Goal: Task Accomplishment & Management: Complete application form

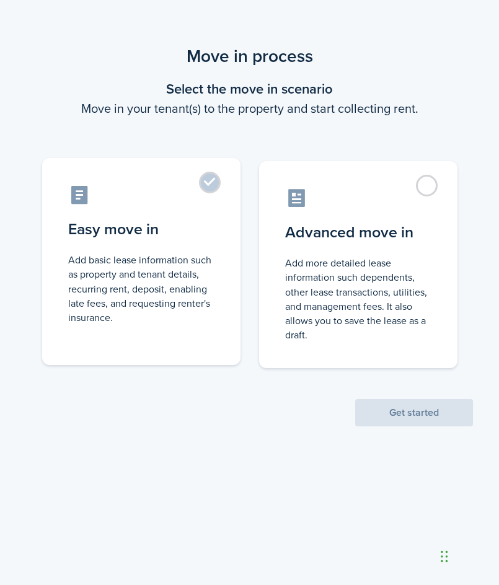
click at [203, 275] on control-radio-card-description "Add basic lease information such as property and tenant details, recurring rent…" at bounding box center [141, 289] width 146 height 72
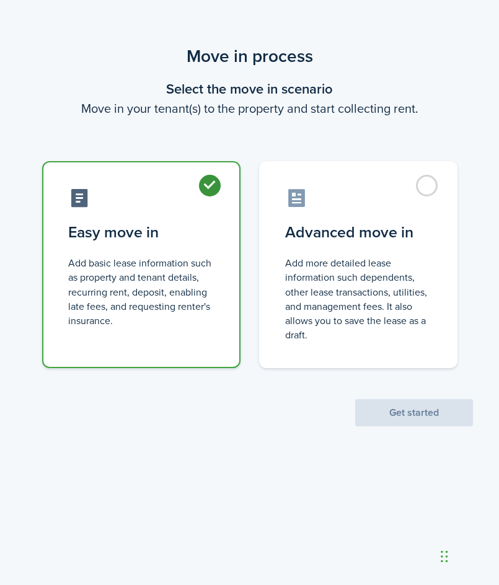
radio input "true"
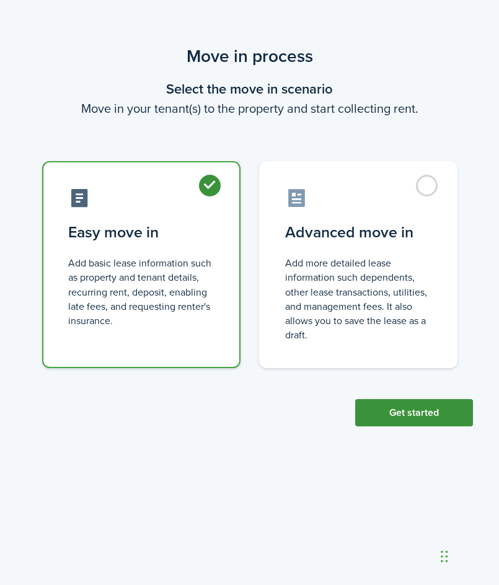
click at [419, 419] on button "Get started" at bounding box center [414, 412] width 118 height 27
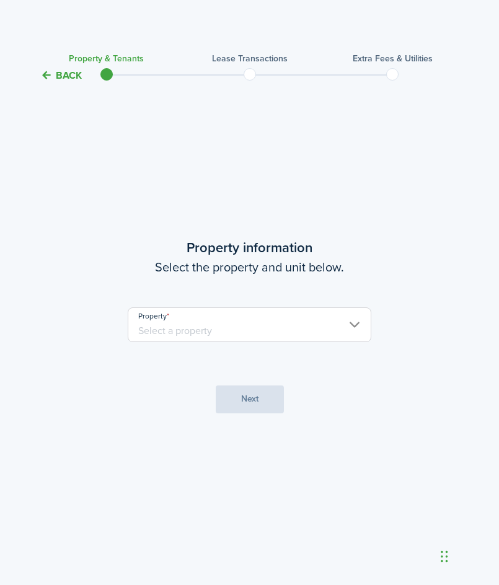
click at [251, 336] on input "Property" at bounding box center [249, 324] width 243 height 35
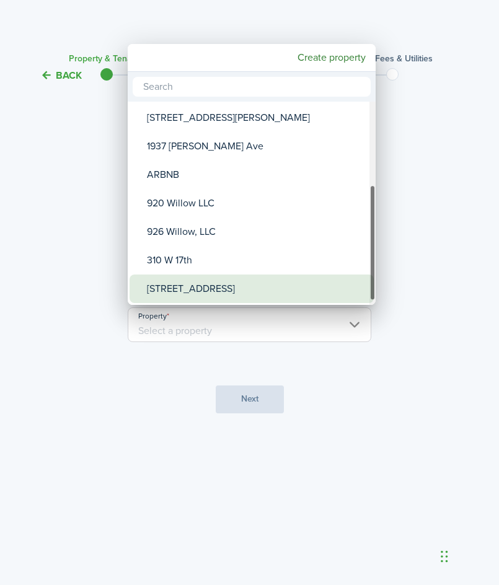
click at [215, 279] on div "[STREET_ADDRESS]" at bounding box center [256, 288] width 219 height 28
type input "[STREET_ADDRESS]"
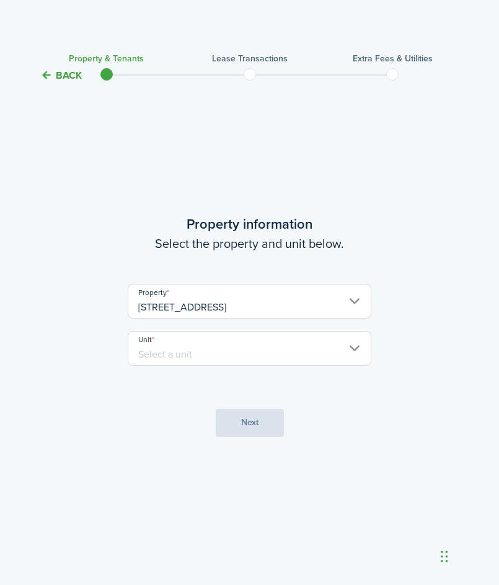
click at [225, 357] on input "Unit" at bounding box center [249, 348] width 243 height 35
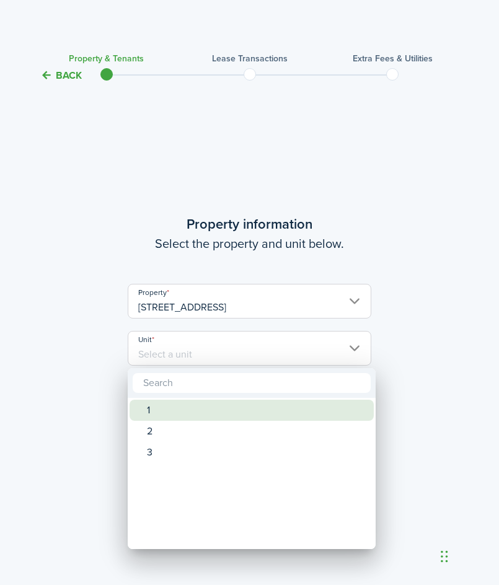
click at [210, 409] on div "1" at bounding box center [256, 410] width 219 height 21
type input "1"
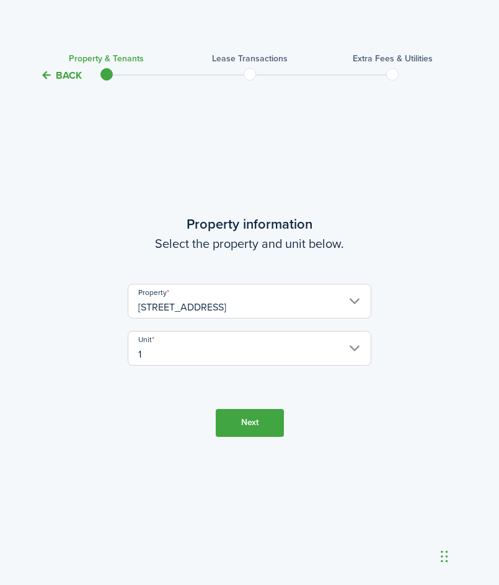
click at [265, 426] on button "Next" at bounding box center [250, 423] width 68 height 28
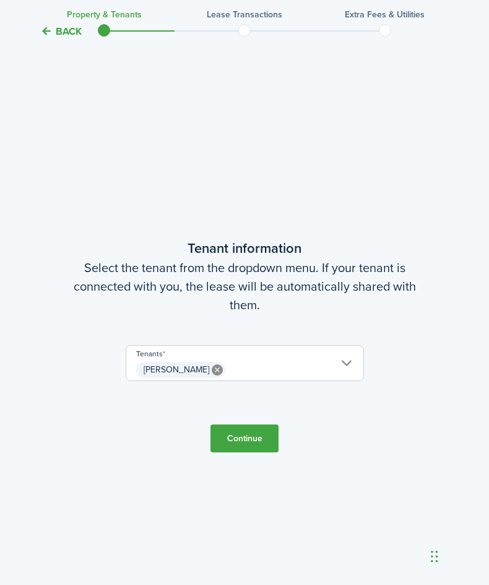
scroll to position [502, 0]
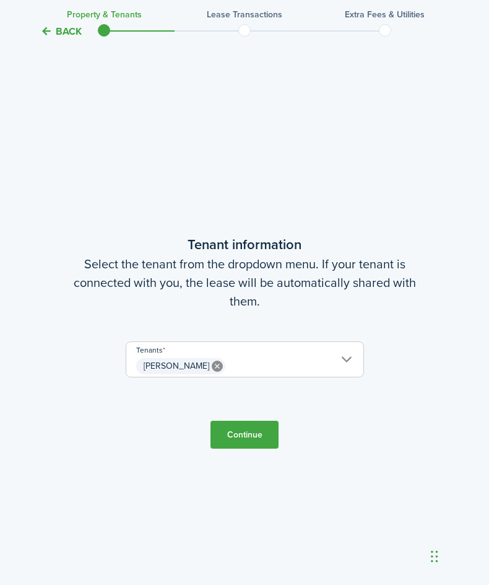
click at [255, 439] on button "Continue" at bounding box center [245, 435] width 68 height 28
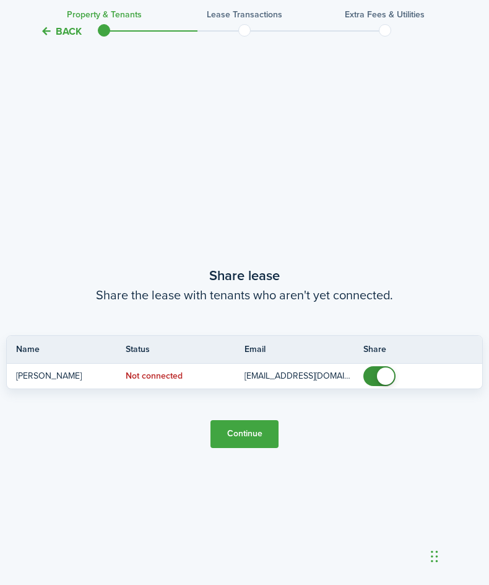
scroll to position [1087, 0]
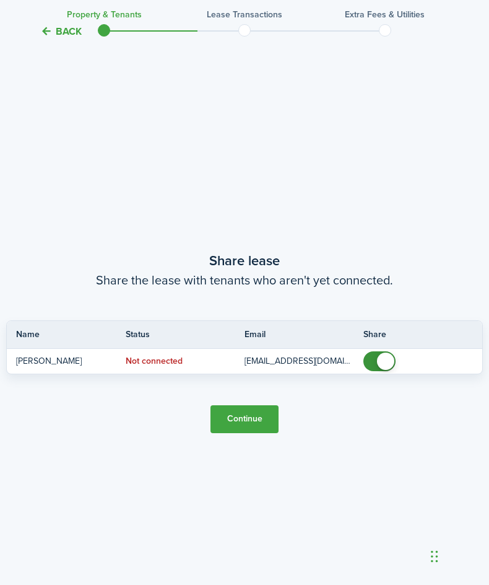
click at [265, 424] on button "Continue" at bounding box center [245, 419] width 68 height 28
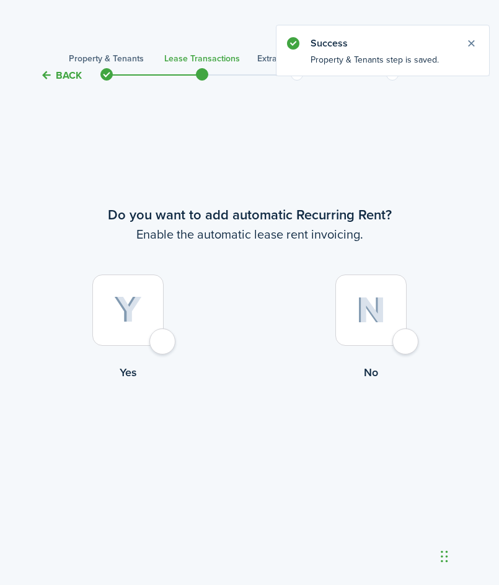
click at [137, 304] on img at bounding box center [128, 309] width 28 height 27
radio input "true"
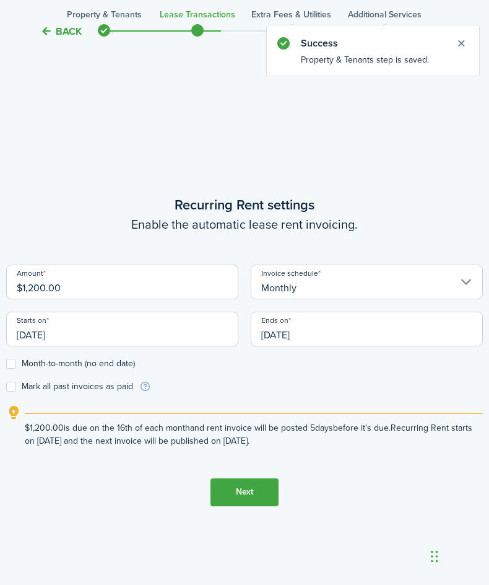
scroll to position [502, 0]
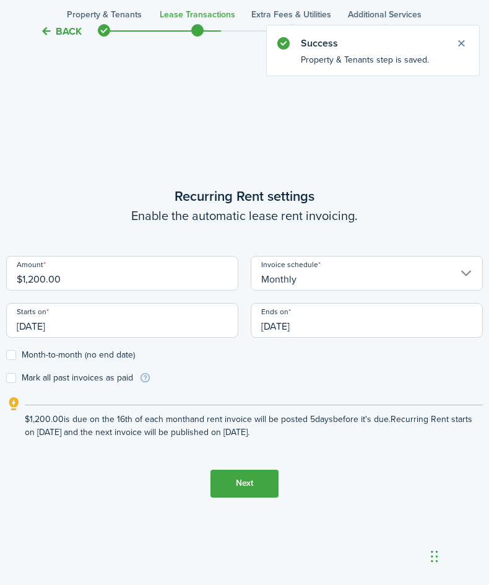
click at [43, 326] on input "[DATE]" at bounding box center [122, 320] width 232 height 35
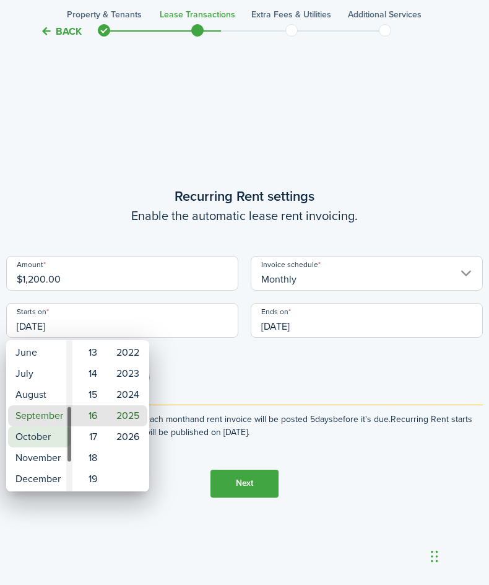
click at [53, 432] on mbsc-wheel-item "October" at bounding box center [39, 436] width 63 height 21
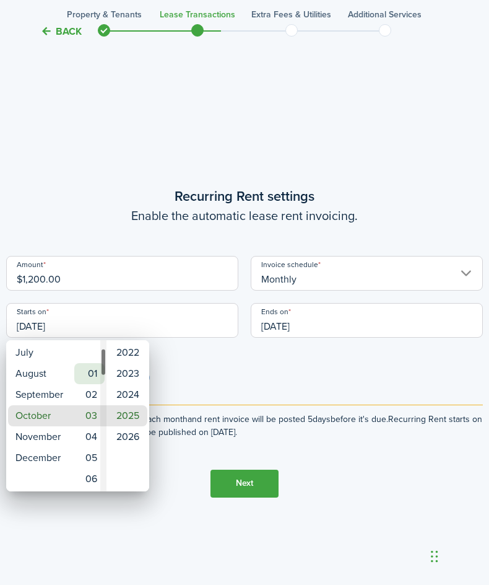
click at [96, 377] on mbsc-wheel-item "01" at bounding box center [89, 373] width 30 height 21
type input "[DATE]"
click at [238, 365] on div at bounding box center [245, 292] width 688 height 783
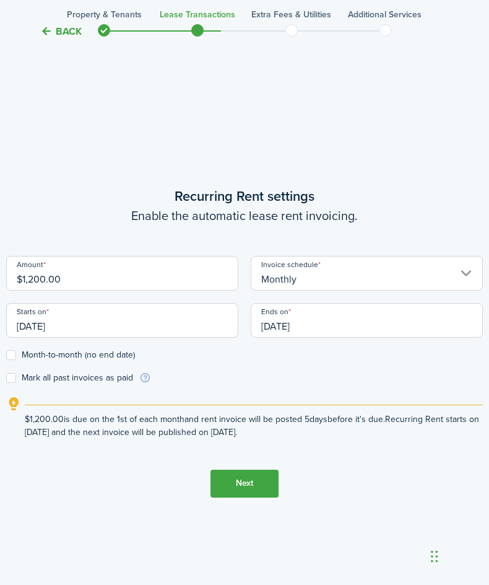
click at [291, 331] on input "[DATE]" at bounding box center [367, 320] width 232 height 35
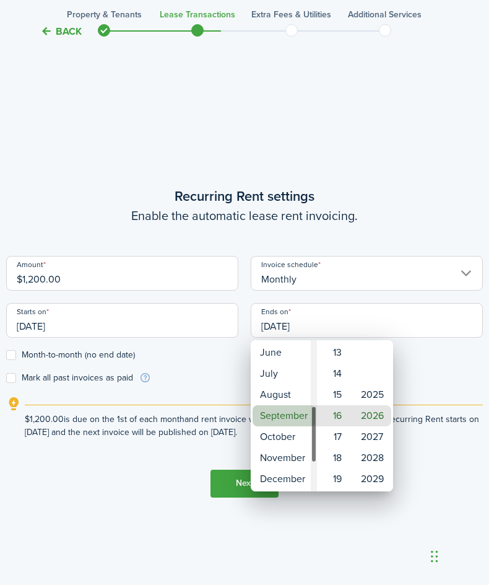
click at [281, 422] on mbsc-wheel-item "September" at bounding box center [284, 415] width 63 height 21
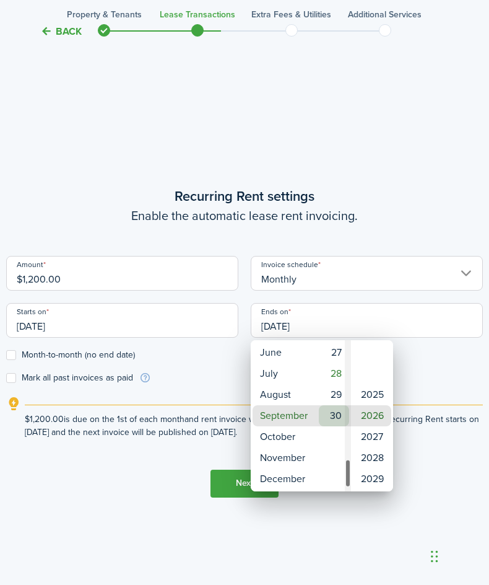
type input "[DATE]"
click at [337, 425] on mbsc-wheel-item "30" at bounding box center [334, 415] width 30 height 21
click at [431, 359] on div at bounding box center [245, 292] width 688 height 783
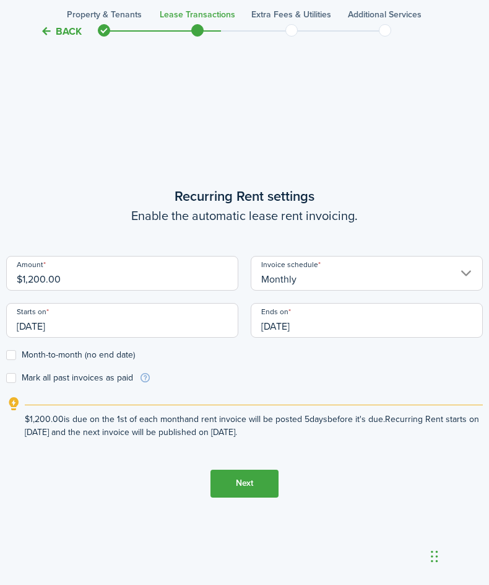
click at [59, 359] on label "Month-to-month (no end date)" at bounding box center [70, 355] width 129 height 10
click at [6, 355] on input "Month-to-month (no end date)" at bounding box center [6, 354] width 1 height 1
checkbox input "true"
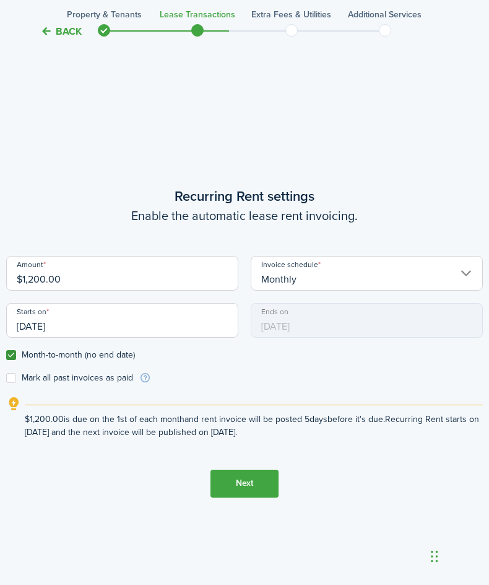
click at [238, 481] on button "Next" at bounding box center [245, 484] width 68 height 28
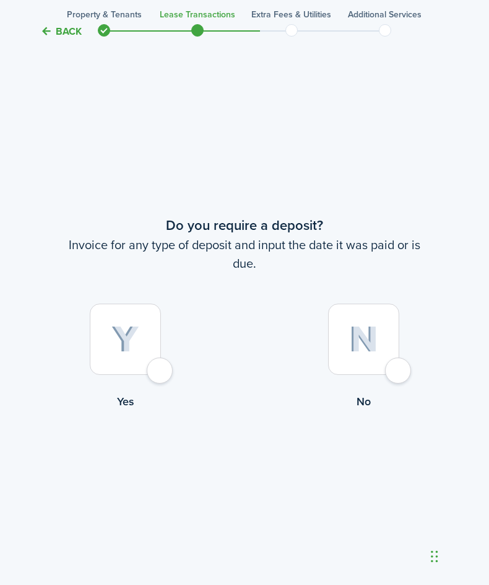
scroll to position [1087, 0]
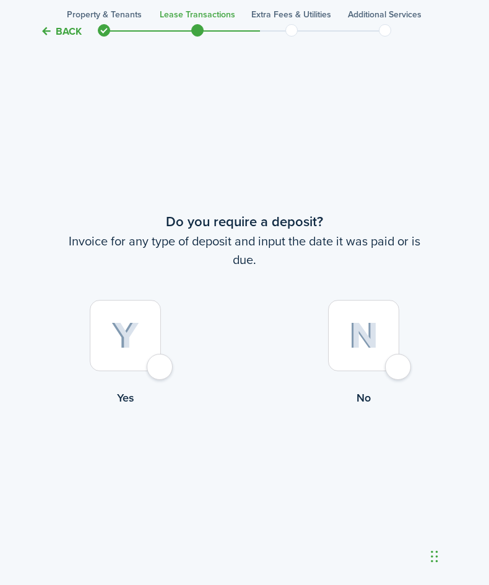
click at [394, 346] on div at bounding box center [363, 335] width 71 height 71
radio input "true"
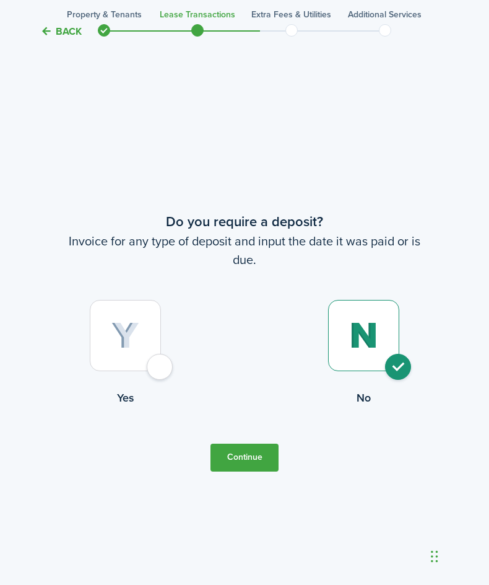
click at [141, 333] on div at bounding box center [125, 335] width 71 height 71
radio input "true"
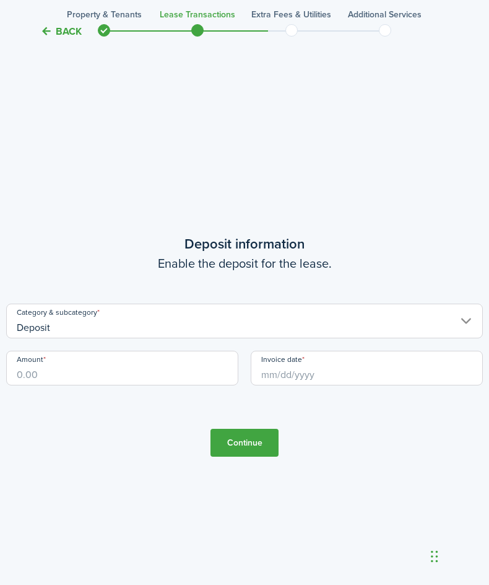
scroll to position [1671, 0]
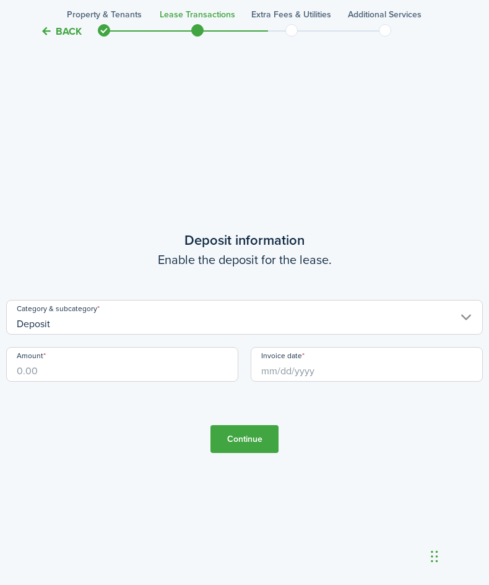
click at [123, 362] on input "Amount" at bounding box center [122, 364] width 232 height 35
click at [268, 373] on input "Invoice date" at bounding box center [367, 364] width 232 height 35
type input "$1,000.00"
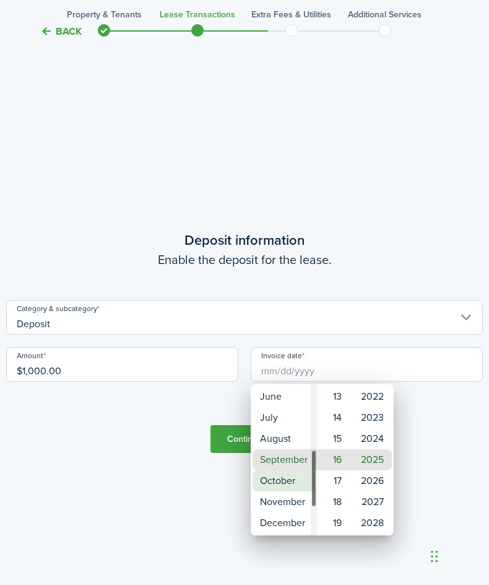
click at [280, 477] on mbsc-wheel-item "October" at bounding box center [284, 480] width 63 height 21
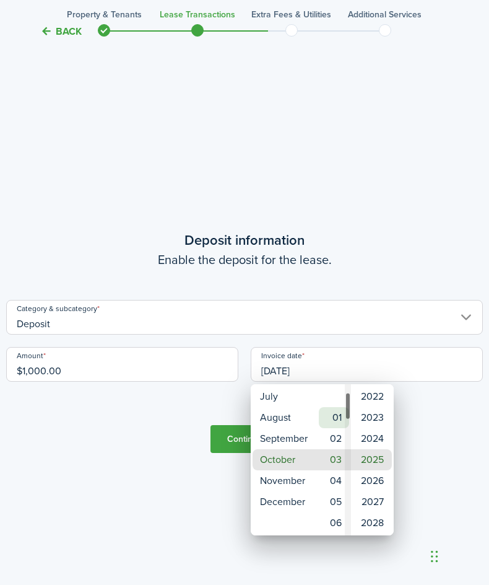
click at [331, 419] on mbsc-wheel-item "01" at bounding box center [334, 417] width 30 height 21
click at [421, 439] on div at bounding box center [245, 292] width 688 height 783
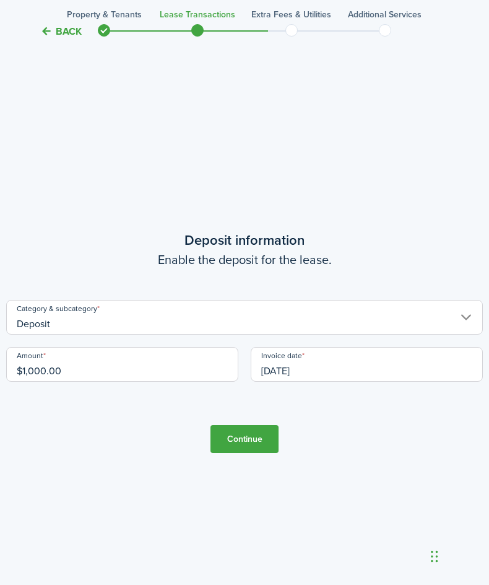
click at [304, 372] on input "[DATE]" at bounding box center [367, 364] width 232 height 35
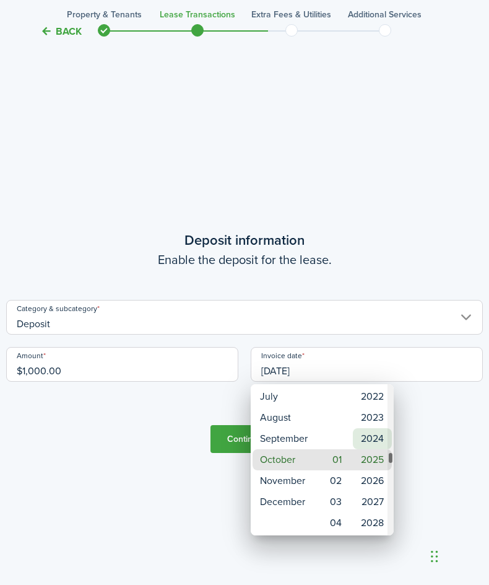
click at [379, 437] on mbsc-wheel-item "2024" at bounding box center [372, 438] width 39 height 21
type input "[DATE]"
click at [439, 433] on div at bounding box center [245, 292] width 688 height 783
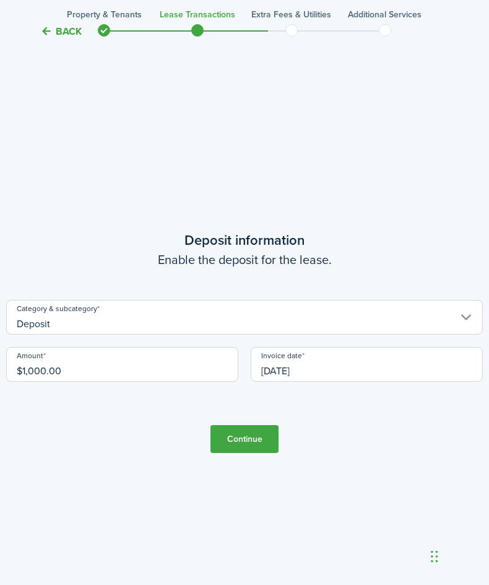
click at [234, 440] on button "Continue" at bounding box center [245, 439] width 68 height 28
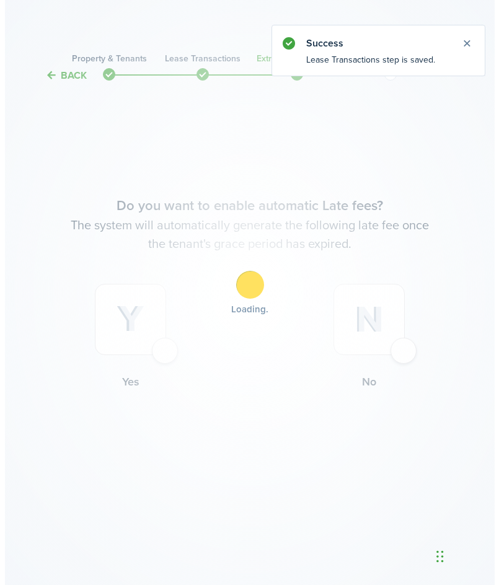
scroll to position [0, 0]
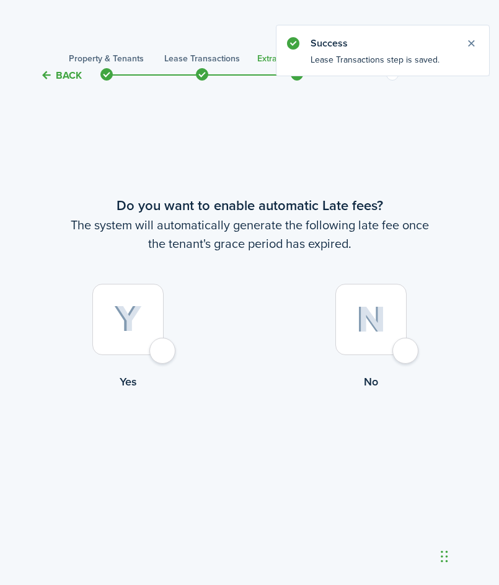
click at [139, 330] on img at bounding box center [128, 318] width 28 height 27
radio input "true"
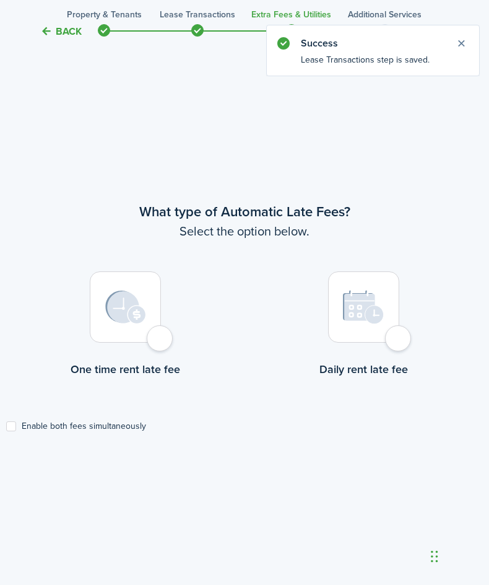
scroll to position [502, 0]
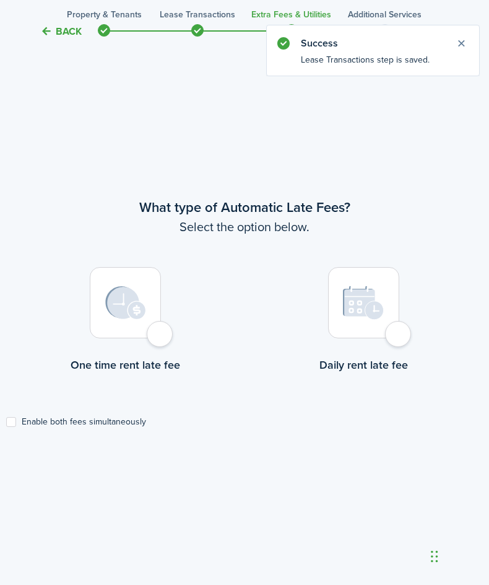
click at [125, 326] on div at bounding box center [125, 302] width 71 height 71
radio input "true"
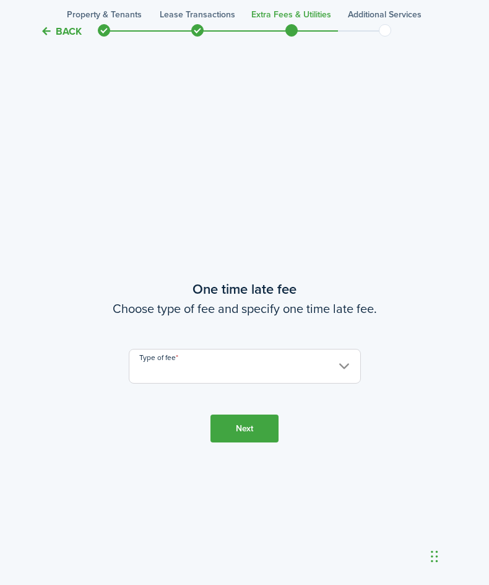
scroll to position [1087, 0]
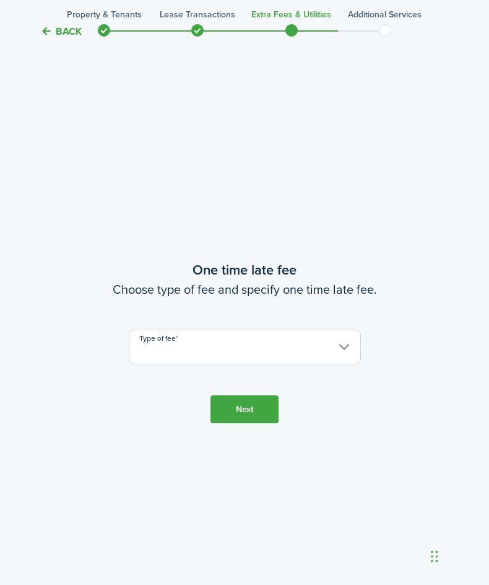
click at [172, 354] on input "Type of fee" at bounding box center [245, 347] width 232 height 35
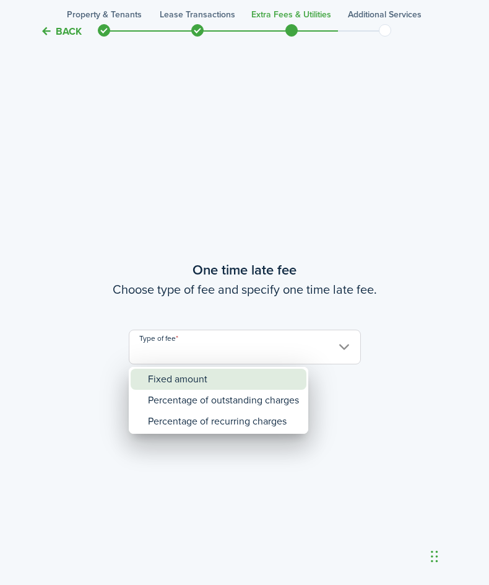
click at [170, 382] on div "Fixed amount" at bounding box center [223, 379] width 151 height 21
type input "Fixed amount"
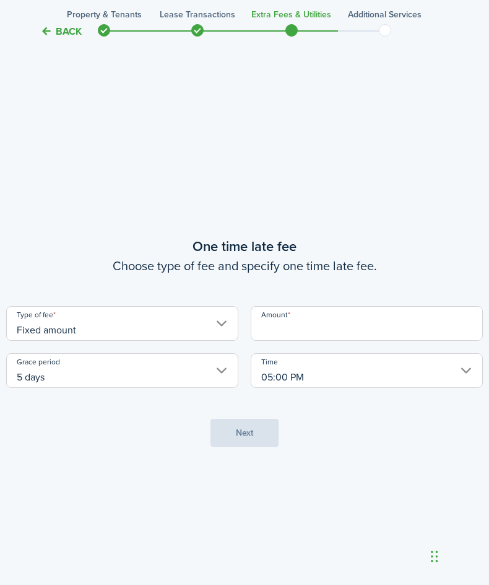
click at [267, 332] on input "Amount" at bounding box center [367, 323] width 232 height 35
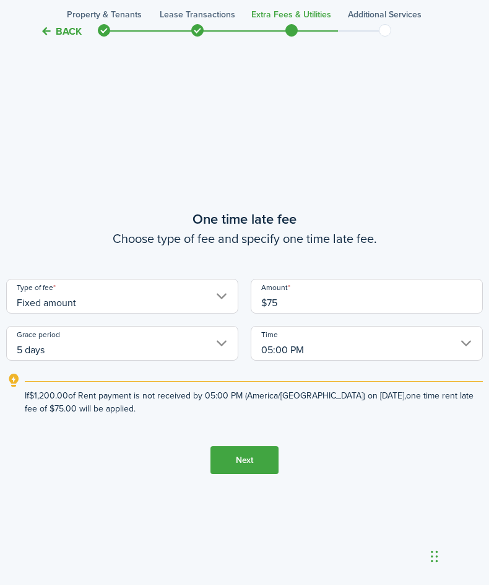
type input "$75.00"
click at [256, 458] on button "Next" at bounding box center [245, 460] width 68 height 28
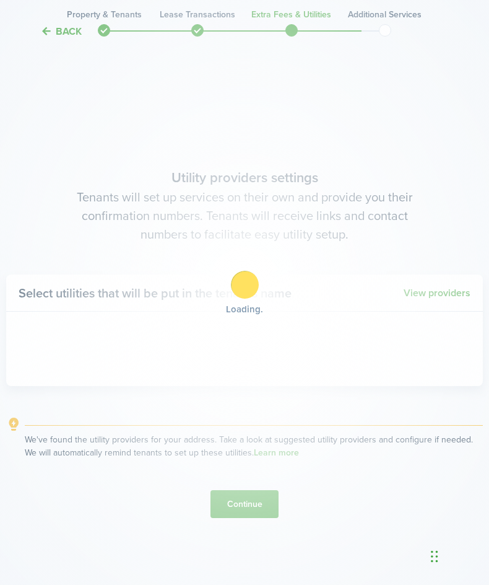
scroll to position [1671, 0]
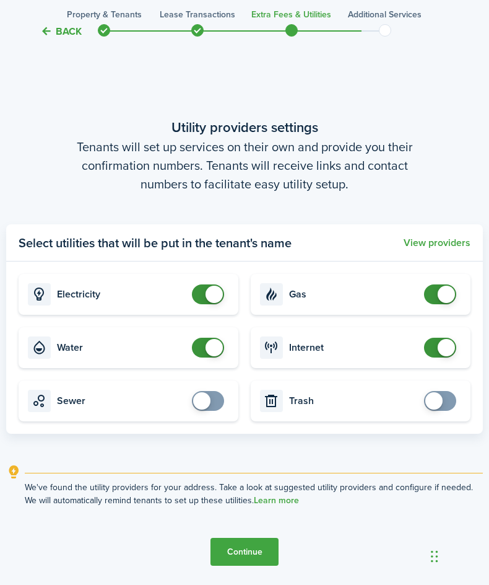
checkbox input "true"
click at [206, 401] on span at bounding box center [201, 400] width 17 height 17
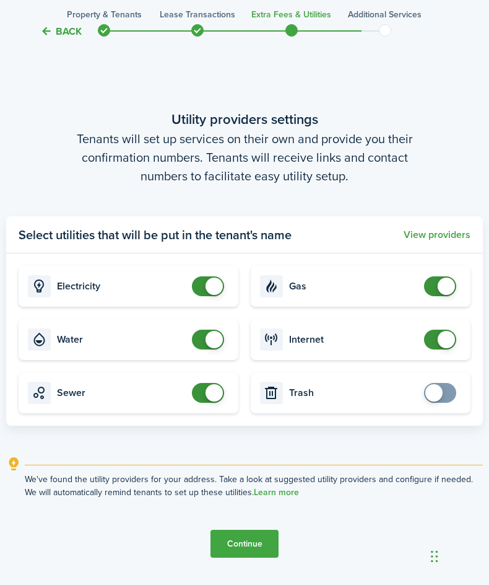
scroll to position [1733, 0]
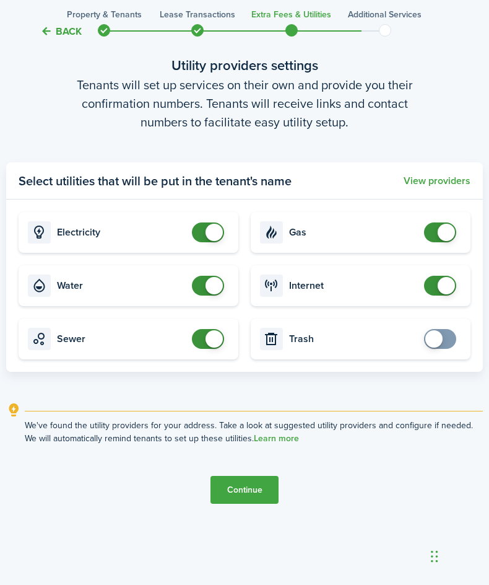
click at [230, 482] on button "Continue" at bounding box center [245, 490] width 68 height 28
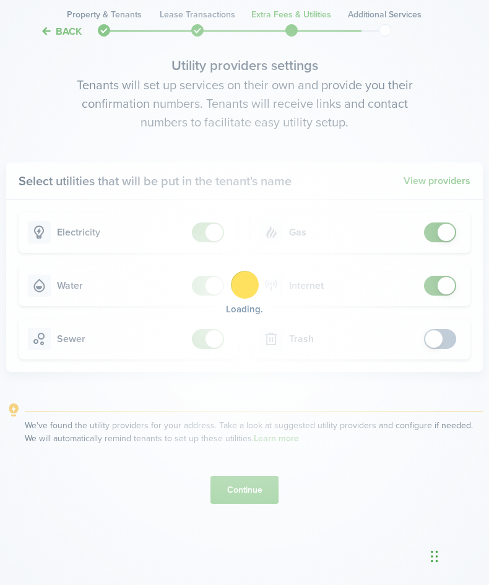
scroll to position [0, 0]
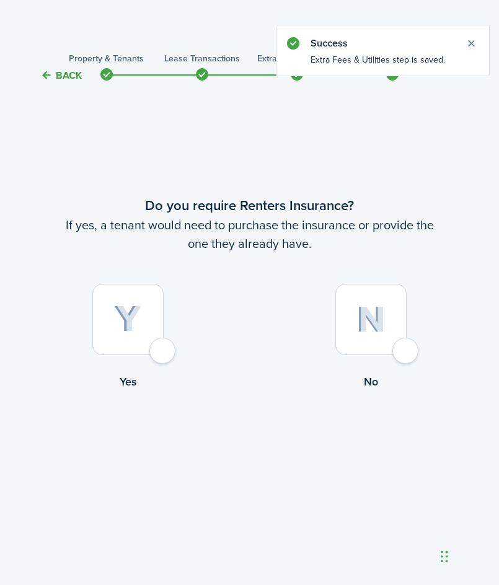
click at [375, 343] on div at bounding box center [370, 319] width 71 height 71
radio input "true"
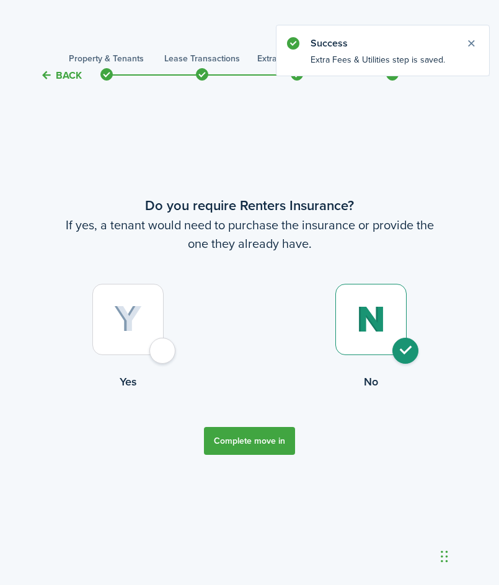
click at [252, 440] on button "Complete move in" at bounding box center [249, 441] width 91 height 28
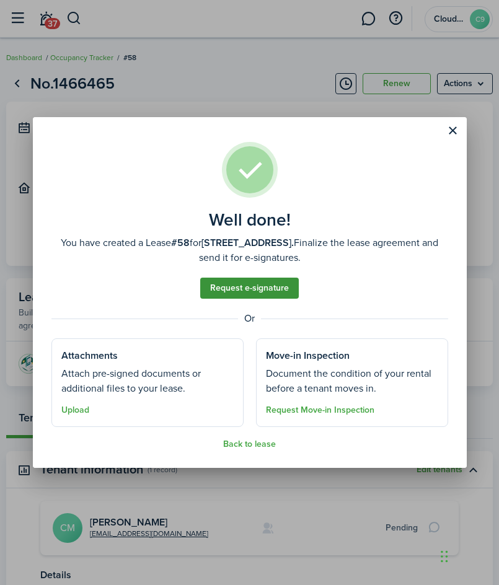
click at [218, 291] on link "Request e-signature" at bounding box center [249, 288] width 98 height 21
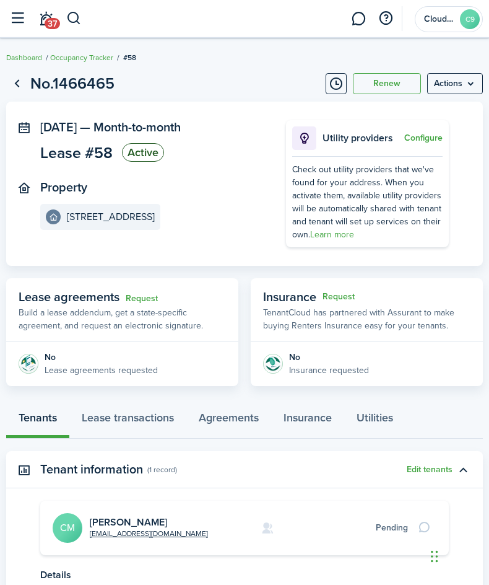
scroll to position [62, 0]
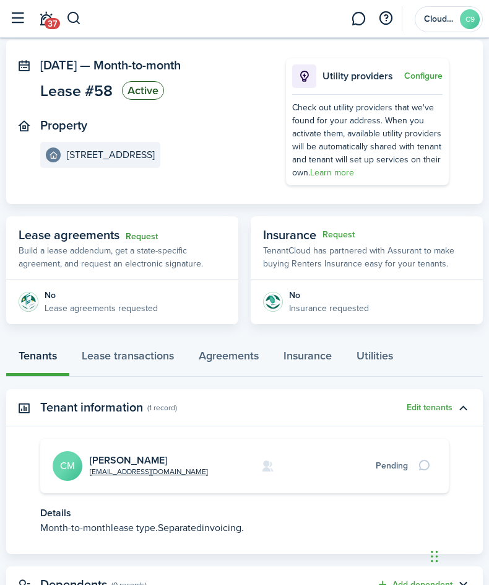
click at [147, 242] on link "Request" at bounding box center [142, 237] width 32 height 10
click at [141, 242] on link "Request" at bounding box center [142, 237] width 32 height 10
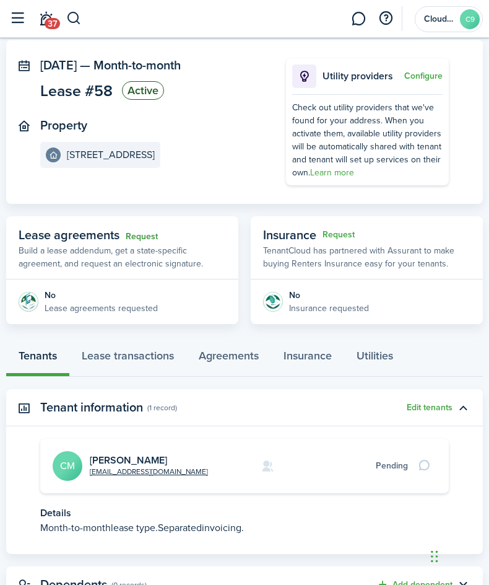
click at [141, 242] on link "Request" at bounding box center [142, 237] width 32 height 10
click at [25, 312] on img at bounding box center [29, 302] width 20 height 20
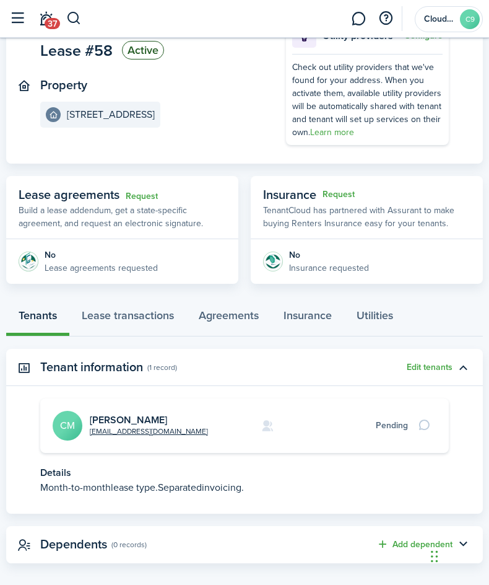
scroll to position [124, 0]
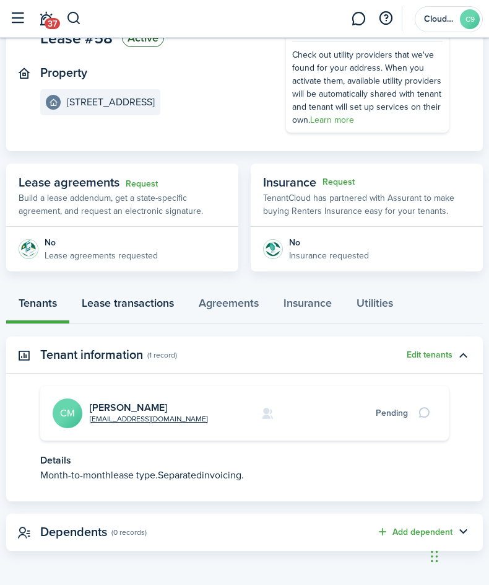
click at [107, 323] on link "Lease transactions" at bounding box center [127, 305] width 117 height 37
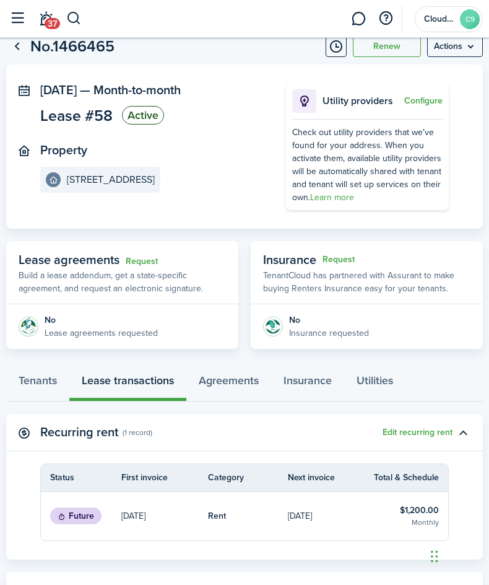
scroll to position [15, 0]
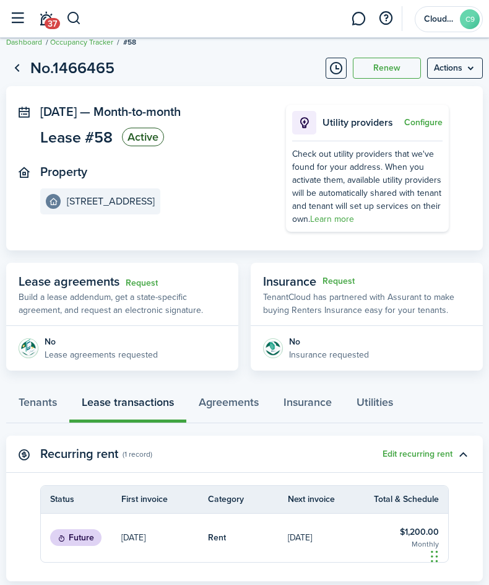
click at [57, 361] on p "Lease agreements requested" at bounding box center [101, 354] width 113 height 13
click at [103, 317] on p "Build a lease addendum, get a state-specific agreement, and request an electron…" at bounding box center [123, 304] width 208 height 26
click at [138, 288] on link "Request" at bounding box center [142, 283] width 32 height 10
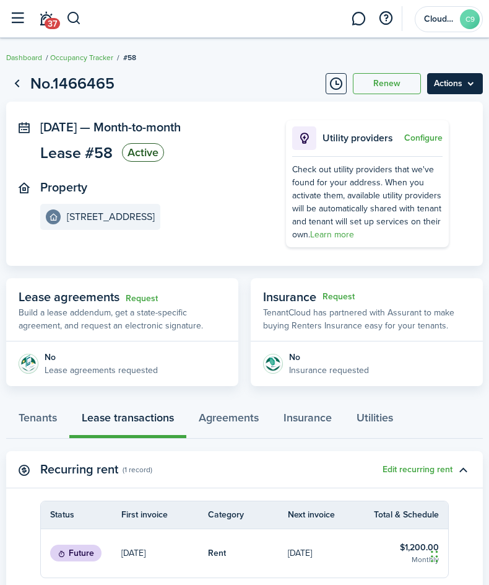
click at [455, 82] on menu-btn "Actions" at bounding box center [455, 83] width 56 height 21
click at [398, 92] on button "Renew" at bounding box center [387, 83] width 68 height 21
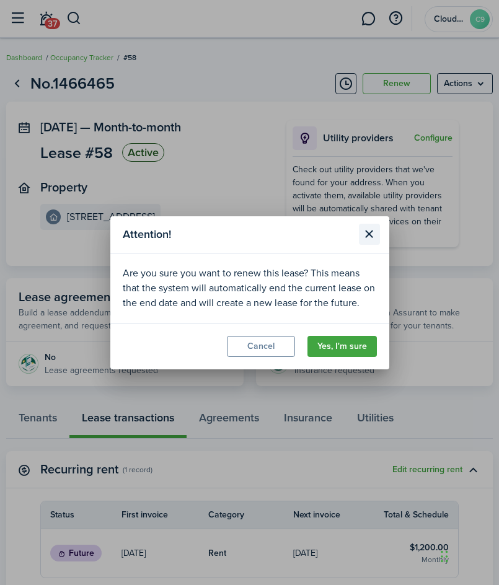
click at [367, 226] on button "Close modal" at bounding box center [369, 234] width 21 height 21
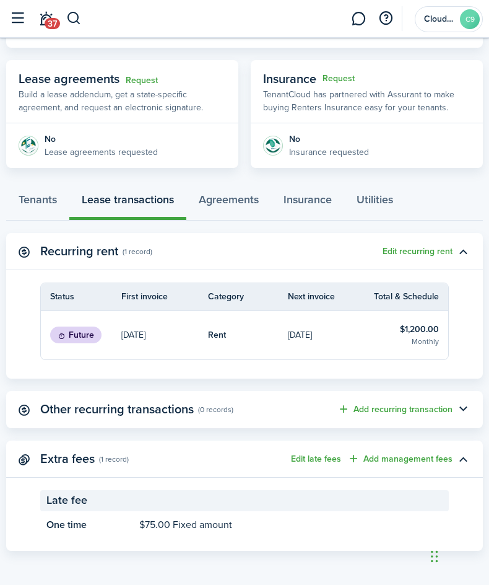
scroll to position [263, 0]
click at [74, 338] on status "Future" at bounding box center [75, 334] width 51 height 17
click at [173, 345] on link "[DATE]" at bounding box center [164, 335] width 87 height 48
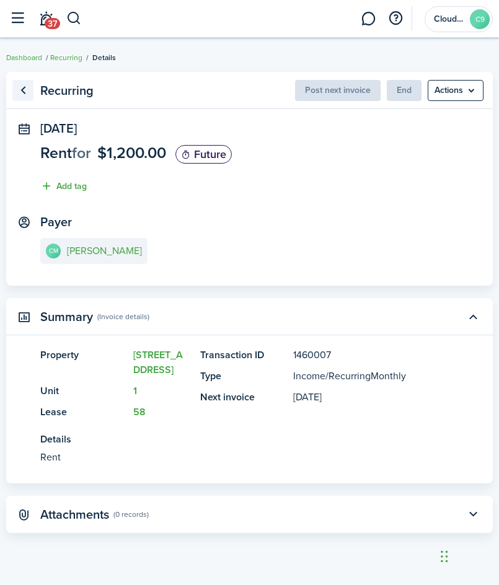
click at [22, 94] on link "Go back" at bounding box center [22, 90] width 21 height 21
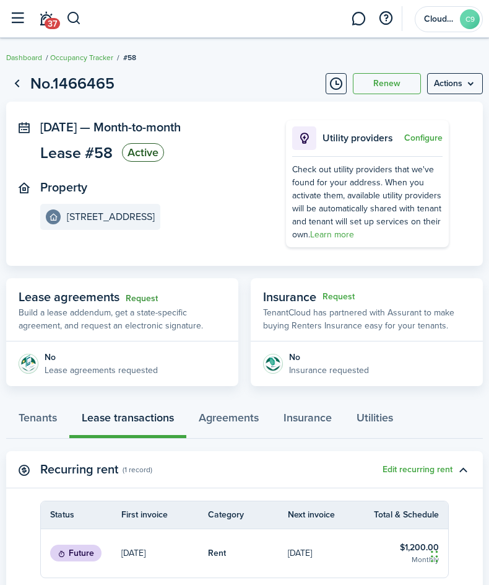
click at [141, 304] on link "Request" at bounding box center [142, 299] width 32 height 10
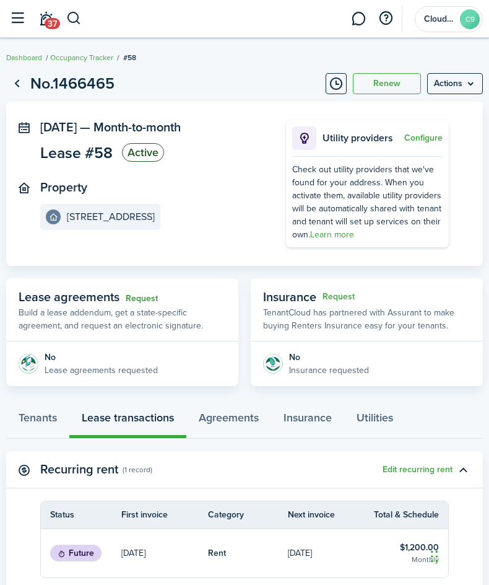
click at [141, 304] on link "Request" at bounding box center [142, 299] width 32 height 10
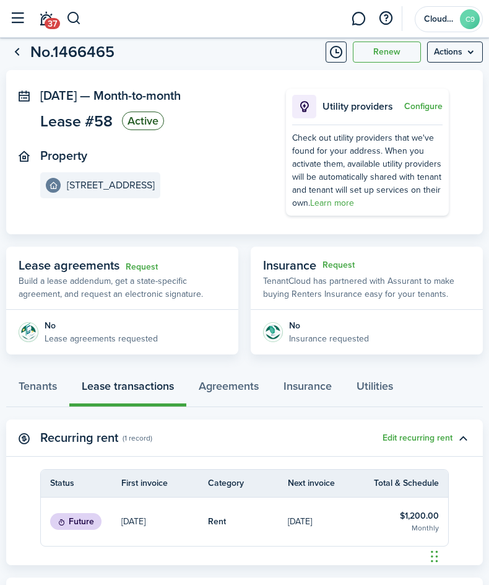
scroll to position [62, 0]
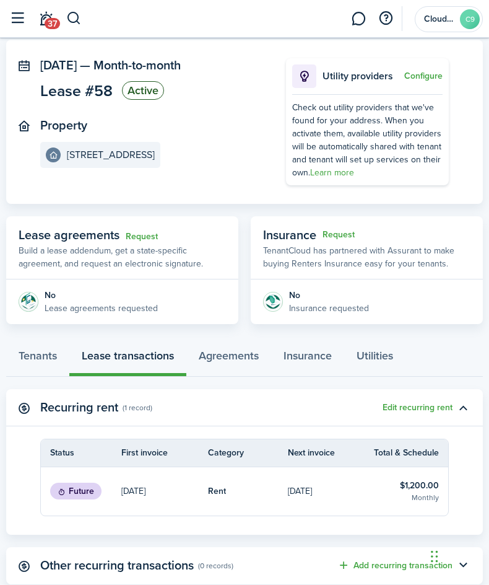
click at [144, 302] on div "No" at bounding box center [101, 295] width 113 height 13
click at [136, 242] on link "Request" at bounding box center [142, 237] width 32 height 10
click at [138, 242] on link "Request" at bounding box center [142, 237] width 32 height 10
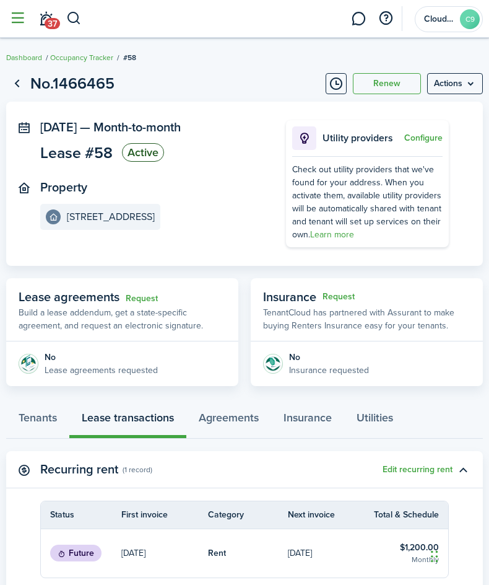
click at [21, 28] on button "button" at bounding box center [18, 19] width 24 height 24
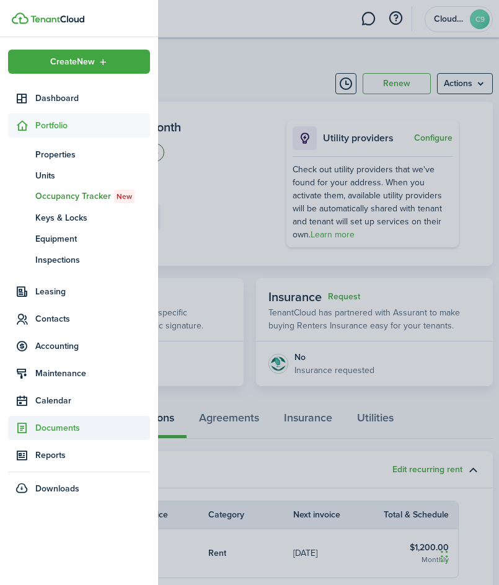
click at [52, 429] on span "Documents" at bounding box center [92, 427] width 115 height 13
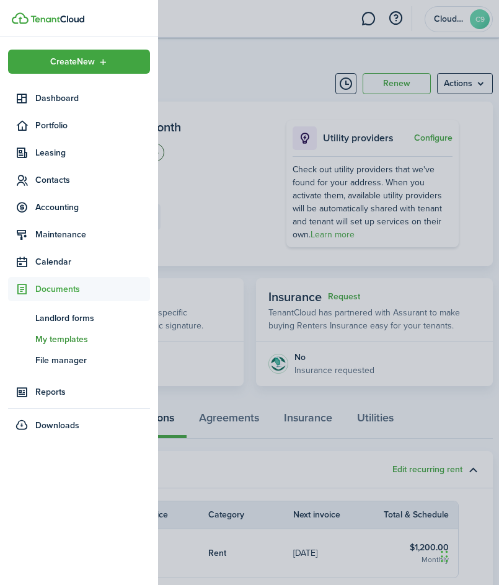
click at [52, 343] on span "My templates" at bounding box center [92, 339] width 115 height 13
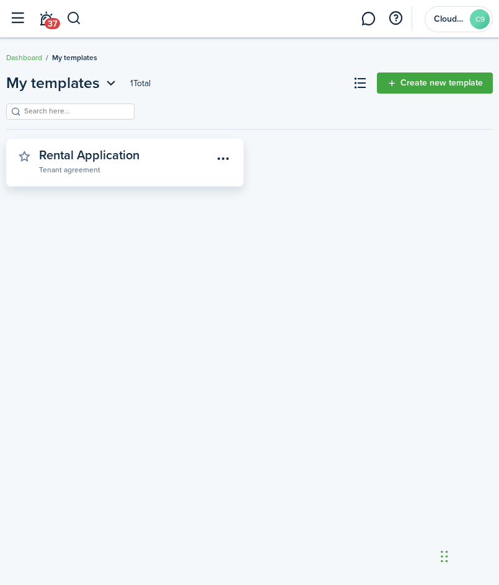
click at [140, 174] on widget-stats-subtitle "Tenant agreement" at bounding box center [126, 169] width 174 height 12
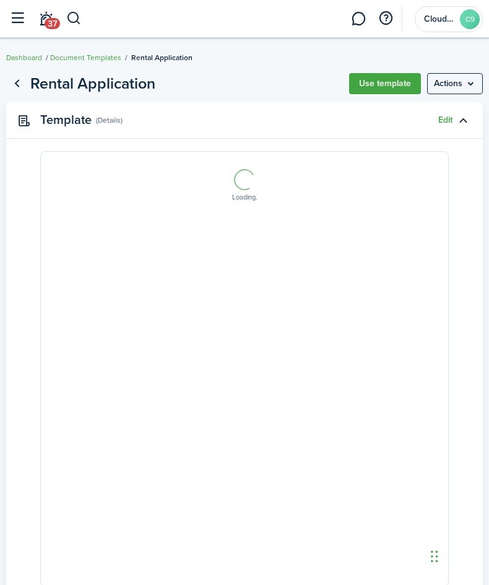
select select "fit"
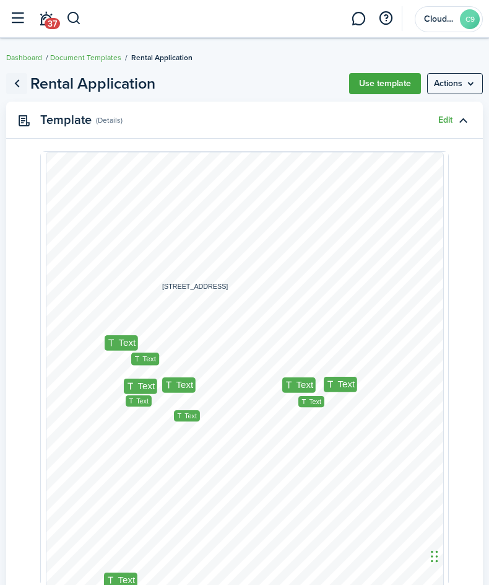
click at [19, 82] on link "Go back" at bounding box center [16, 83] width 21 height 21
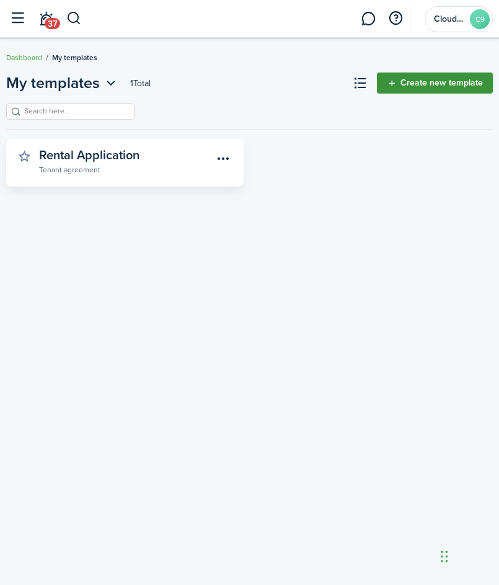
click at [410, 79] on link "Create new template" at bounding box center [435, 82] width 116 height 21
click at [419, 82] on link "Create new template" at bounding box center [435, 82] width 116 height 21
click at [400, 87] on link "Create new template" at bounding box center [435, 82] width 116 height 21
click at [398, 87] on link "Create new template" at bounding box center [435, 82] width 116 height 21
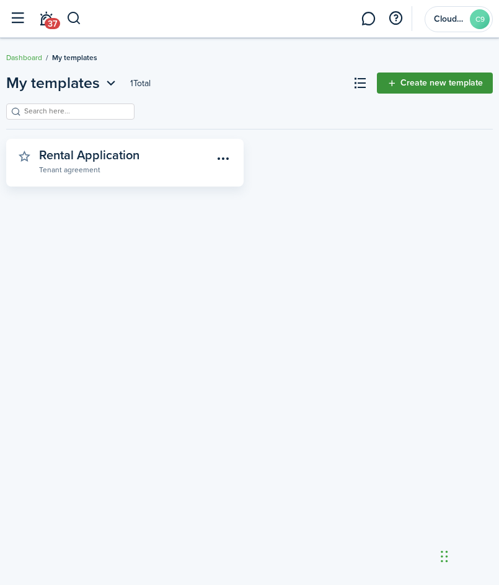
click at [398, 87] on link "Create new template" at bounding box center [435, 82] width 116 height 21
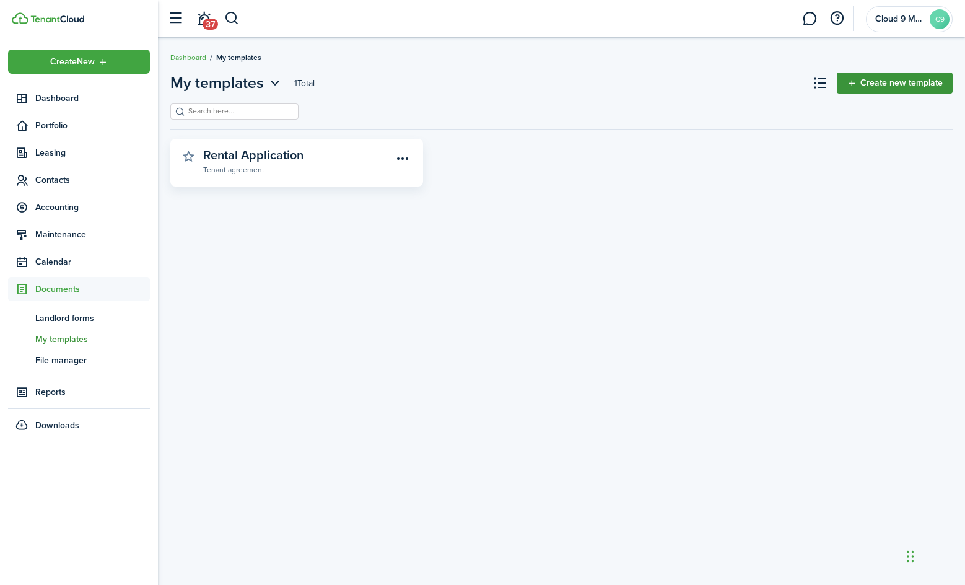
click at [498, 85] on link "Create new template" at bounding box center [895, 82] width 116 height 21
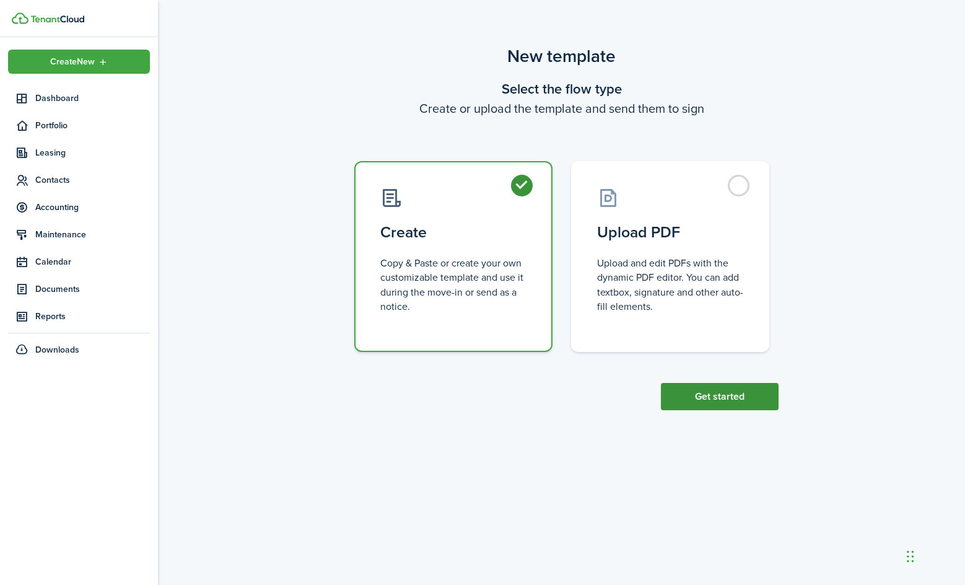
click at [498, 402] on button "Get started" at bounding box center [720, 396] width 118 height 27
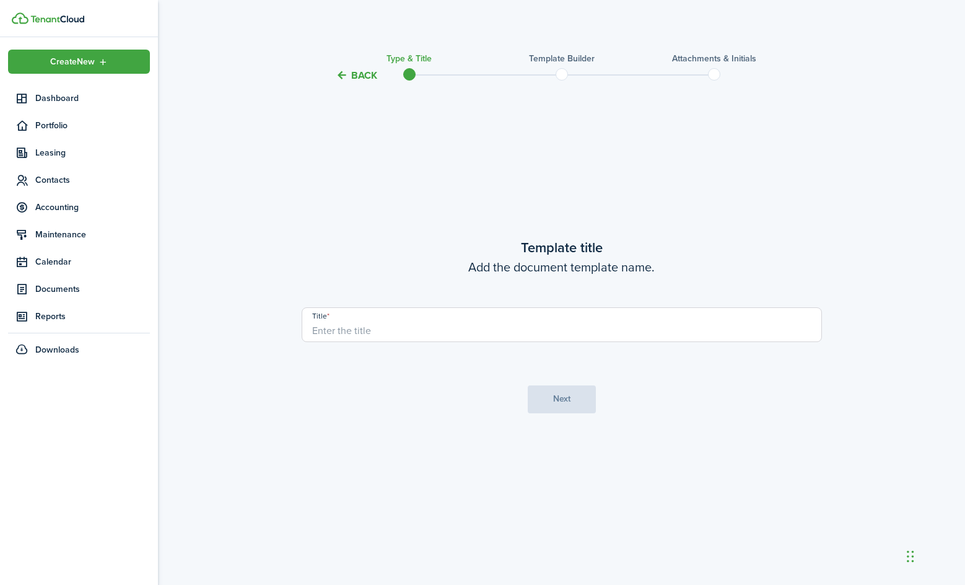
click at [498, 328] on input "Title" at bounding box center [562, 324] width 520 height 35
type input "Month to Month Lease"
click at [498, 394] on button "Next" at bounding box center [562, 399] width 68 height 28
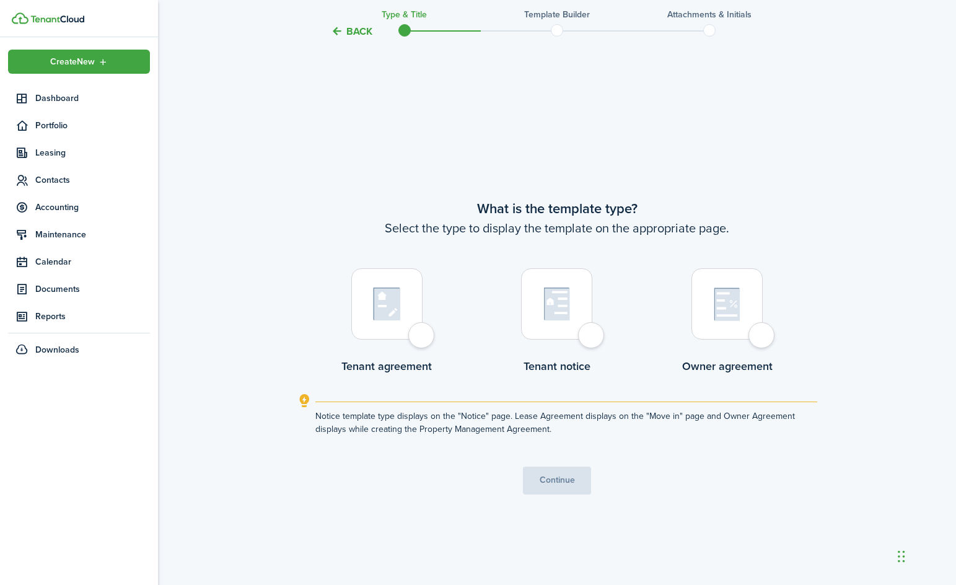
scroll to position [502, 0]
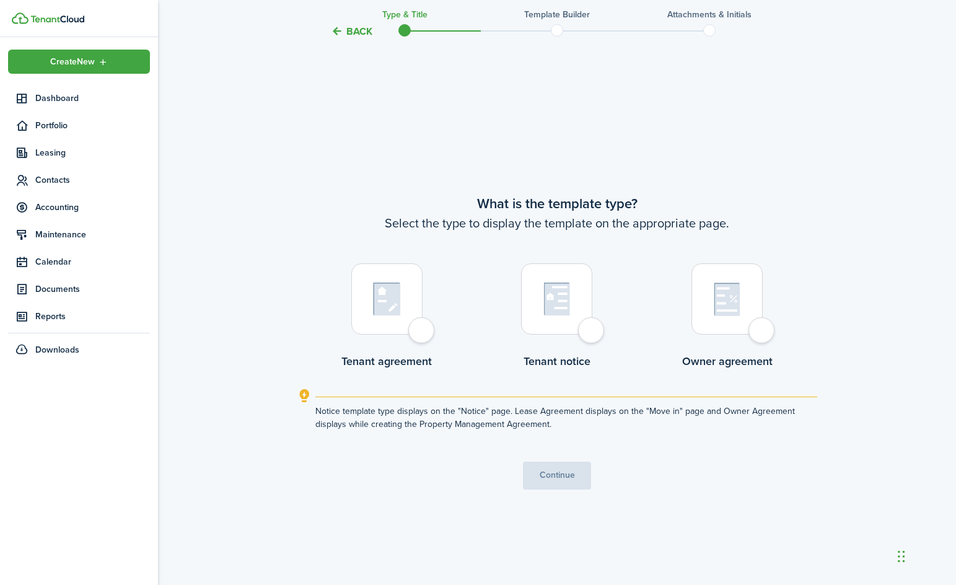
click at [349, 304] on label "Tenant agreement" at bounding box center [386, 319] width 90 height 112
radio input "true"
click at [498, 485] on button "Continue" at bounding box center [557, 475] width 68 height 28
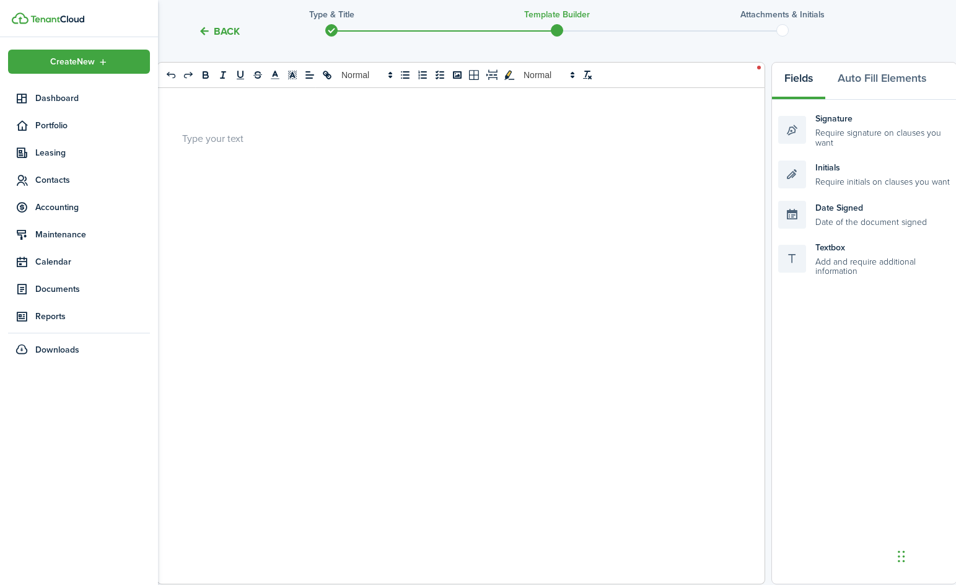
scroll to position [0, 0]
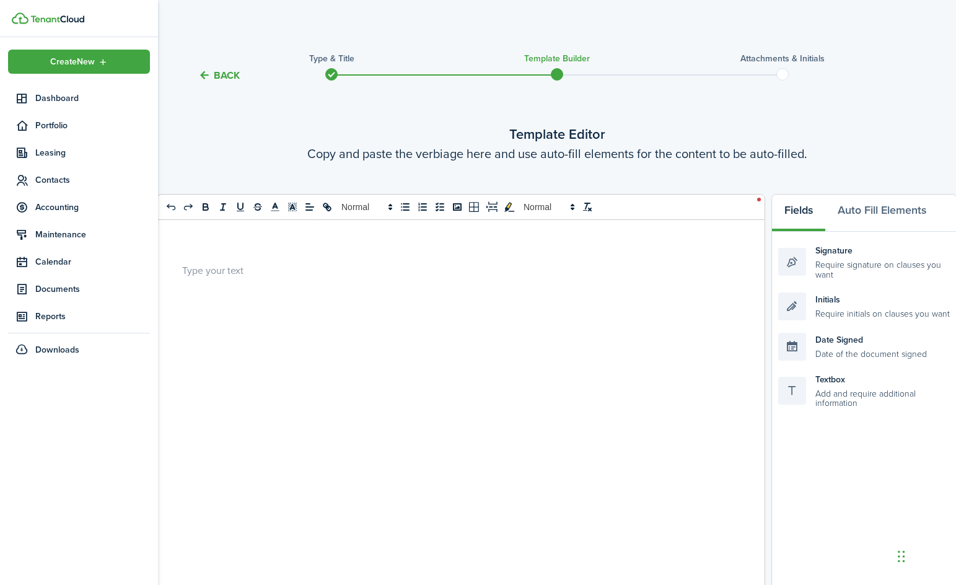
click at [217, 85] on tc-wizard-header "Back Type & Title Template Builder Attachments & Initials" at bounding box center [557, 71] width 804 height 56
click at [232, 77] on button "Back" at bounding box center [219, 75] width 42 height 13
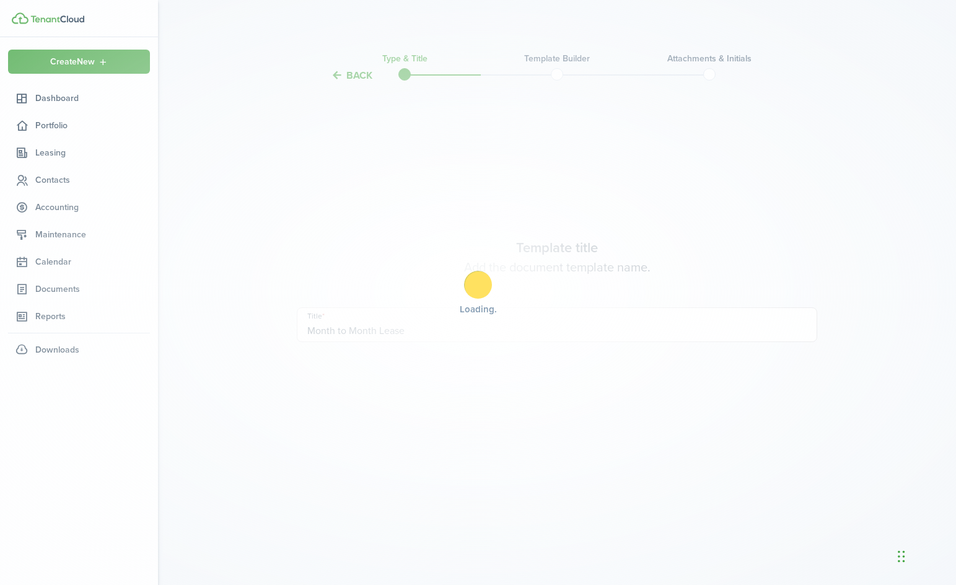
scroll to position [502, 0]
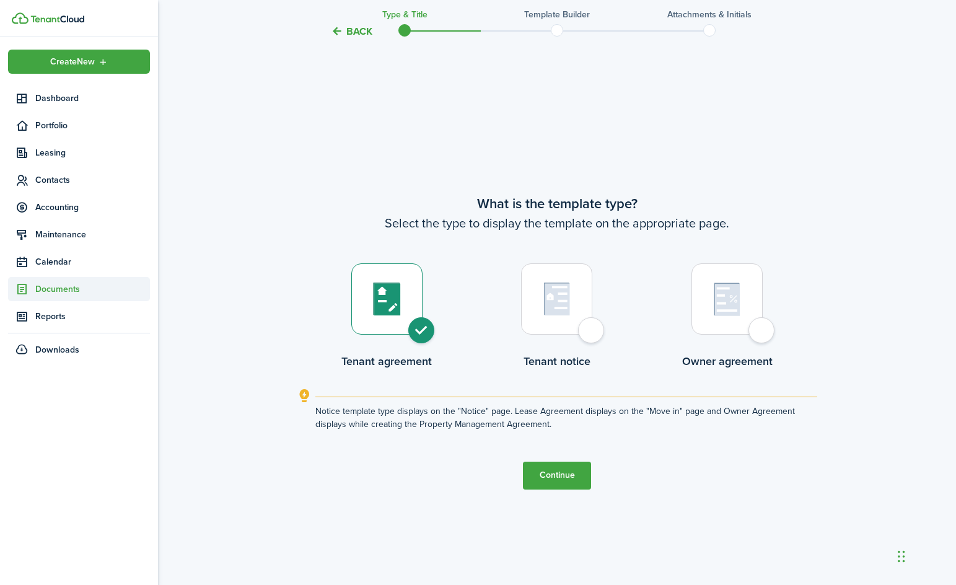
click at [73, 292] on span "Documents" at bounding box center [92, 288] width 115 height 13
click at [77, 321] on span "Landlord forms" at bounding box center [92, 318] width 115 height 13
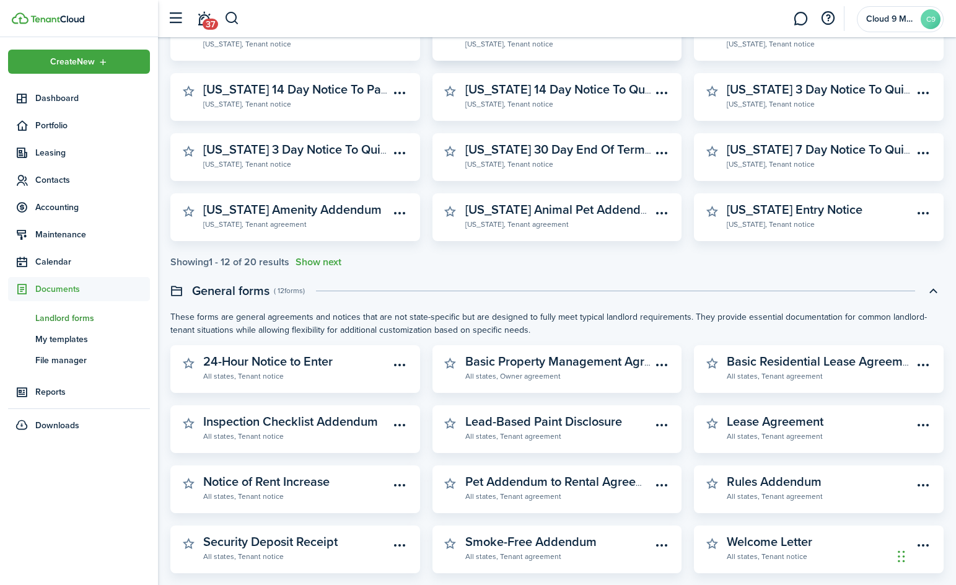
scroll to position [227, 0]
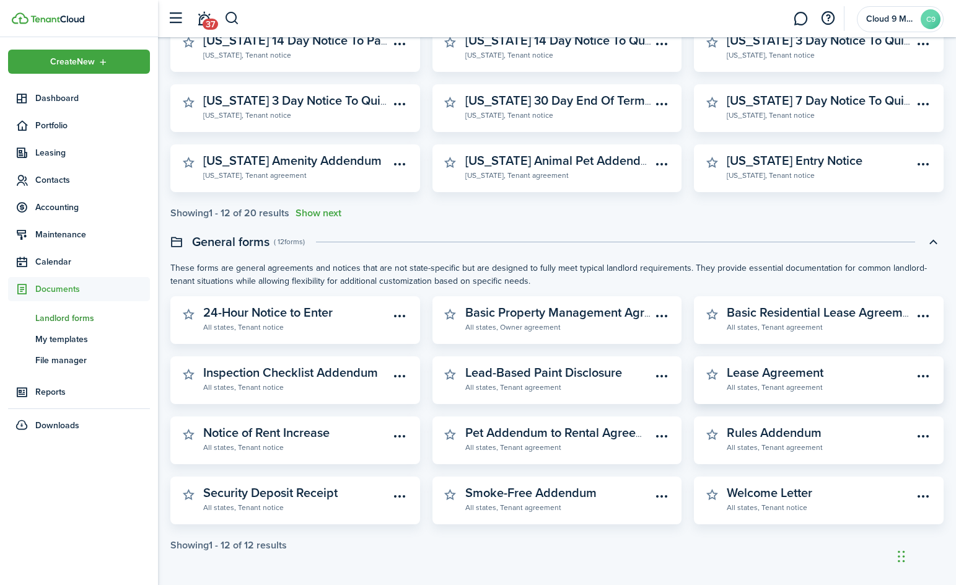
click at [498, 384] on widget-stats-subtitle "All states, Tenant agreement" at bounding box center [820, 386] width 186 height 12
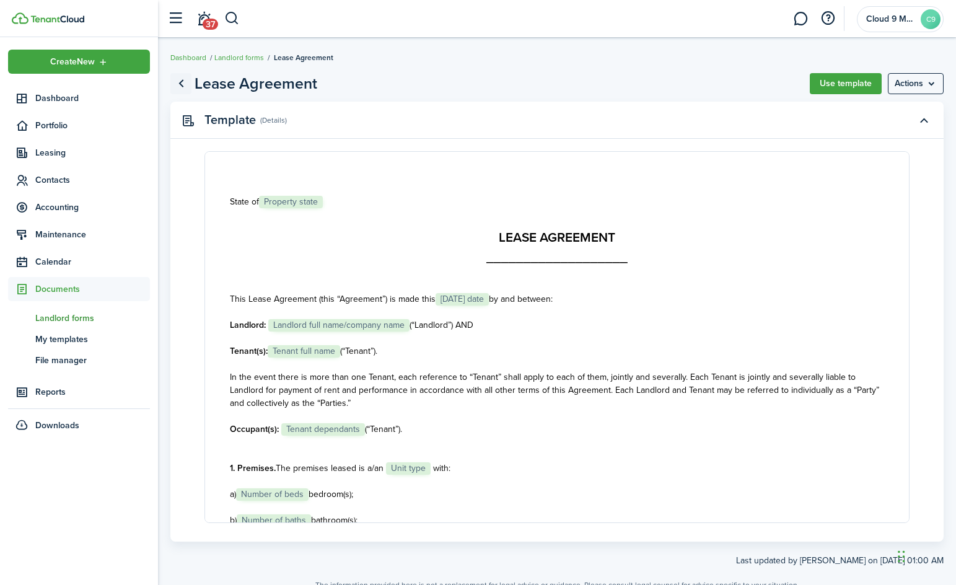
click at [188, 85] on link "Go back" at bounding box center [180, 83] width 21 height 21
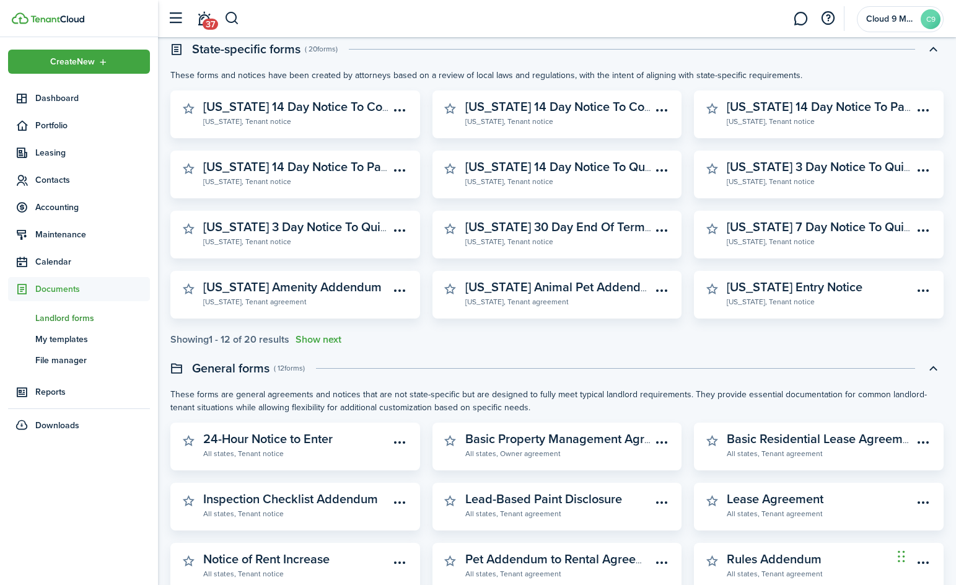
scroll to position [41, 0]
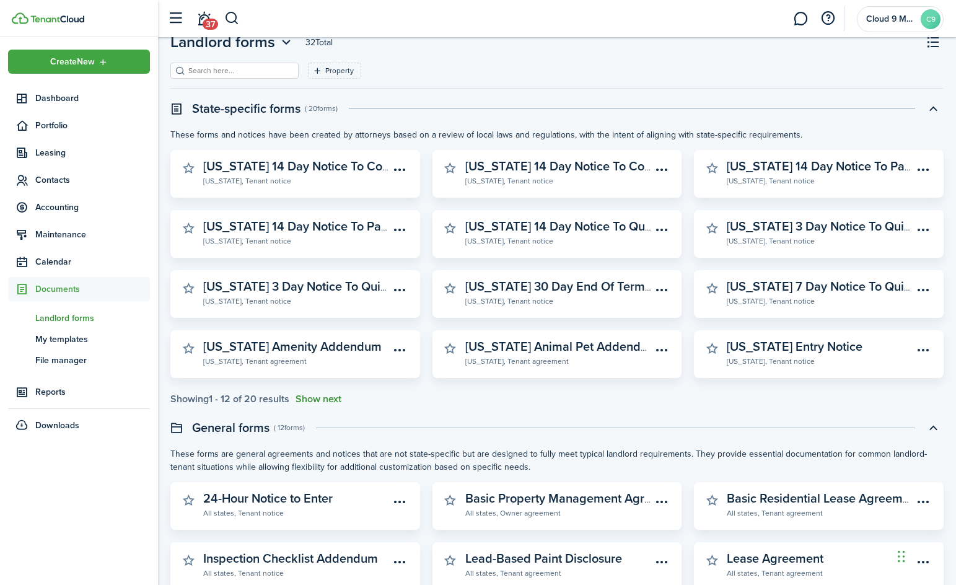
click at [336, 403] on button "Show next" at bounding box center [318, 398] width 46 height 11
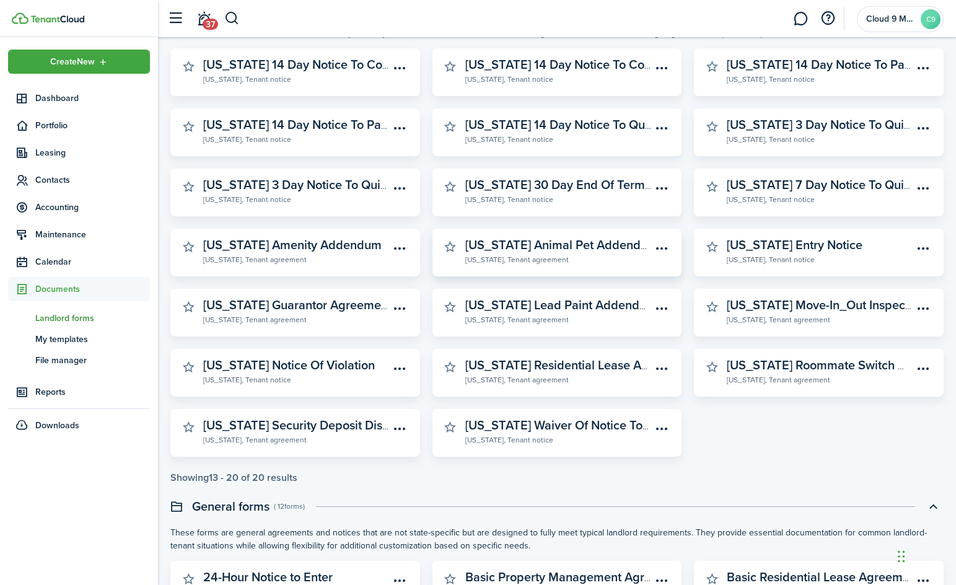
scroll to position [165, 0]
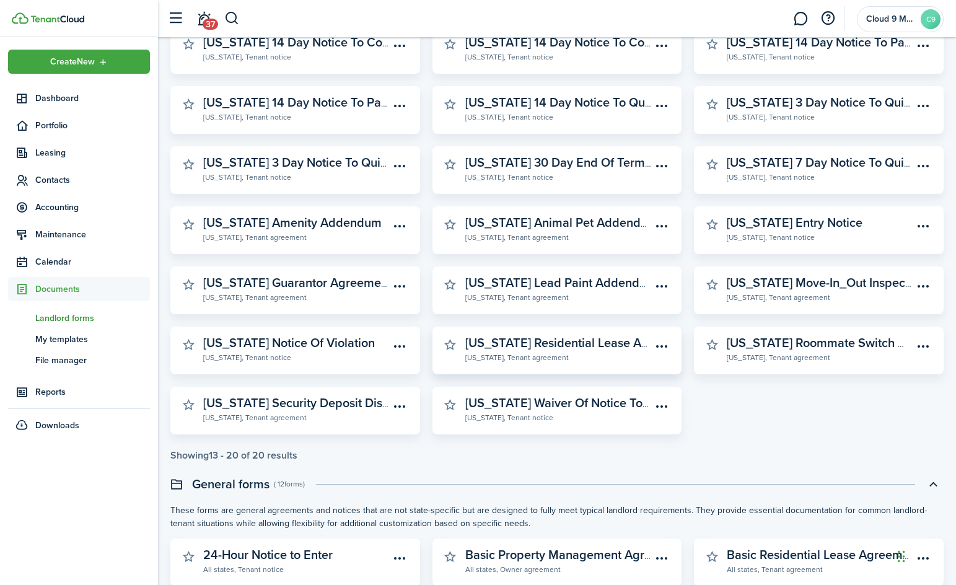
click at [498, 358] on widget-stats-subtitle "[US_STATE], Tenant agreement" at bounding box center [558, 357] width 186 height 12
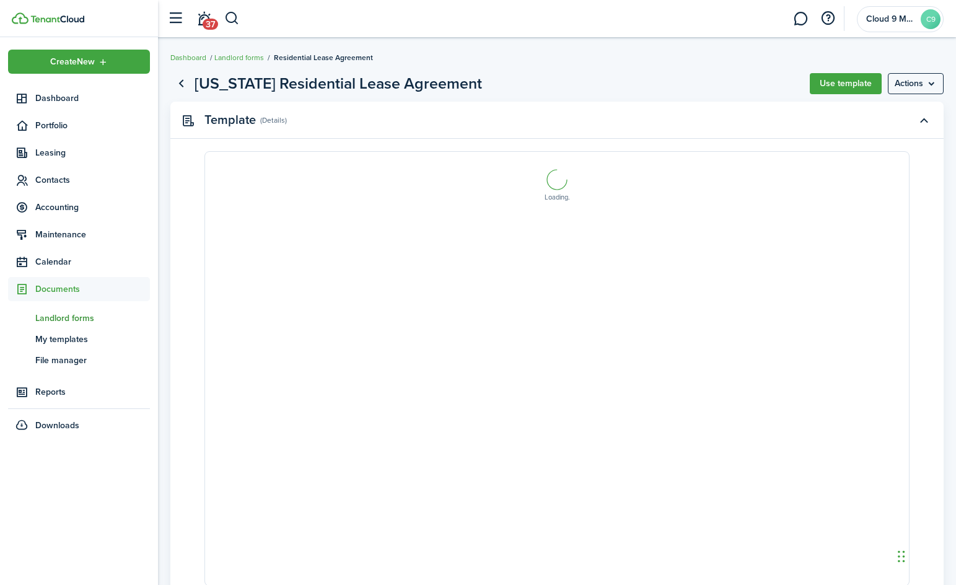
select select "fit"
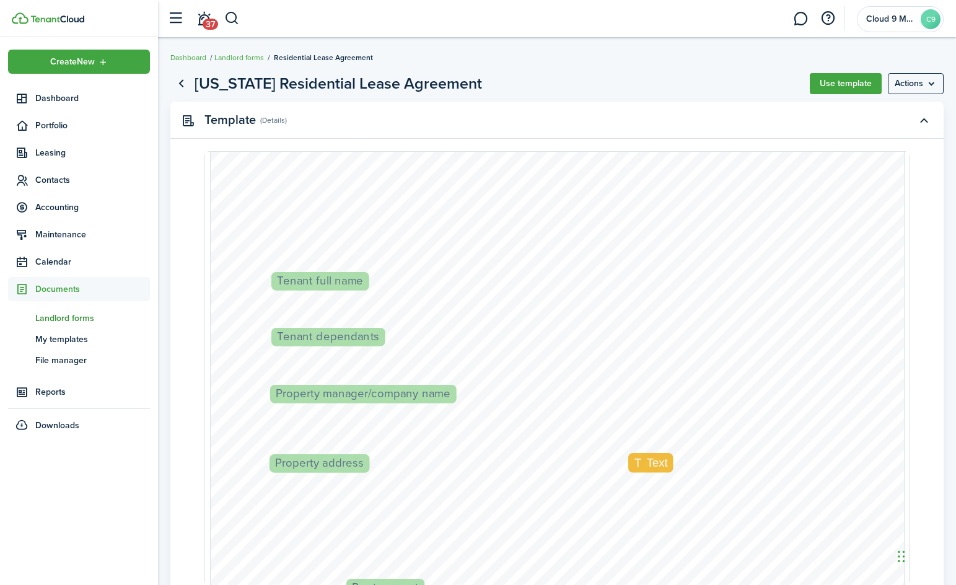
scroll to position [248, 0]
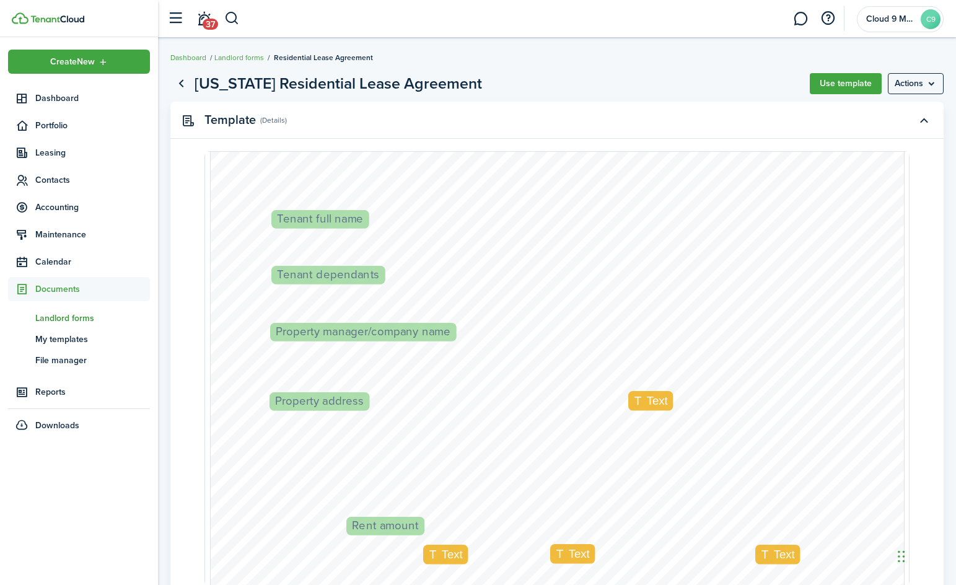
click at [310, 217] on span "Tenant full name" at bounding box center [320, 220] width 86 height 12
click at [356, 216] on div "Tenant full name" at bounding box center [320, 219] width 98 height 19
click at [335, 221] on span "Tenant full name" at bounding box center [320, 220] width 86 height 12
click at [346, 216] on span "Tenant full name" at bounding box center [320, 220] width 86 height 12
click at [342, 277] on span "Tenant dependants" at bounding box center [328, 275] width 102 height 12
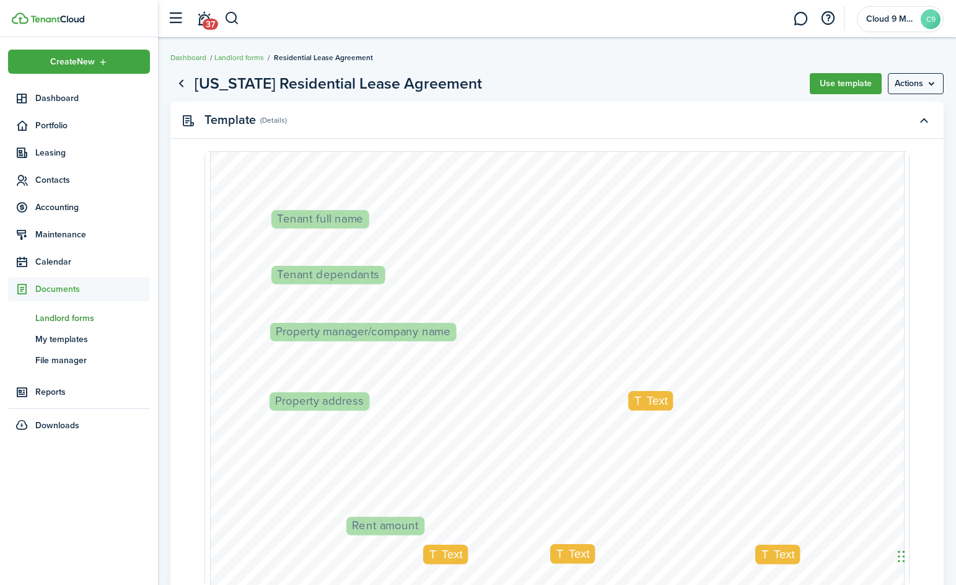
click at [327, 327] on span "Property manager/company name" at bounding box center [363, 332] width 175 height 12
click at [335, 404] on span "Property address" at bounding box center [319, 402] width 89 height 12
click at [498, 74] on button "Use template" at bounding box center [846, 83] width 72 height 21
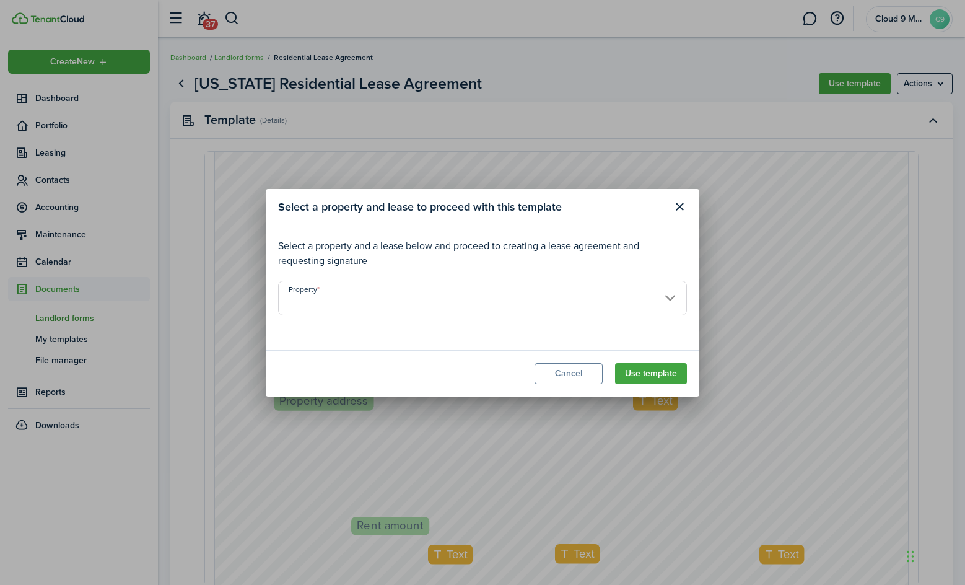
click at [340, 302] on input "Property" at bounding box center [482, 298] width 409 height 35
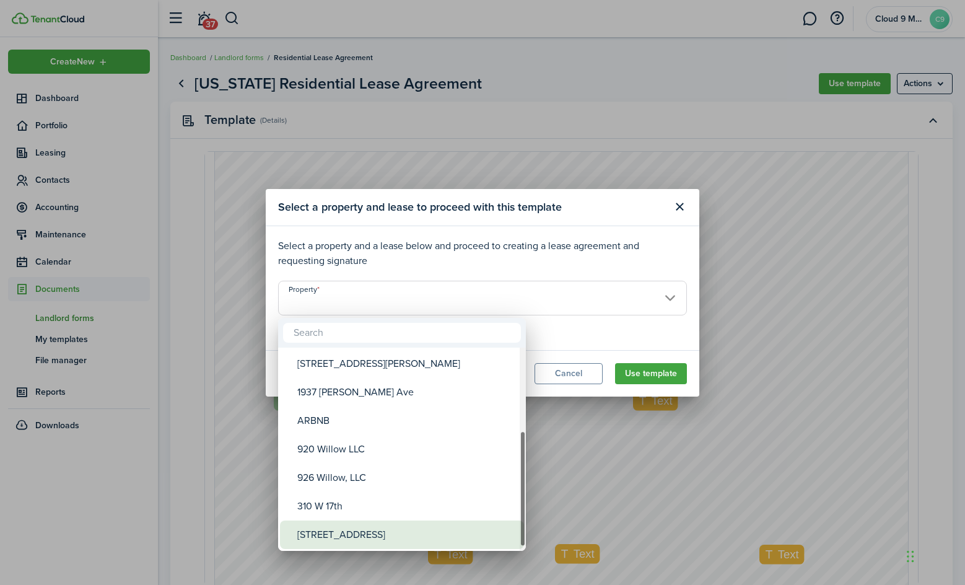
click at [351, 536] on div "[STREET_ADDRESS]" at bounding box center [406, 534] width 219 height 28
type input "[STREET_ADDRESS]"
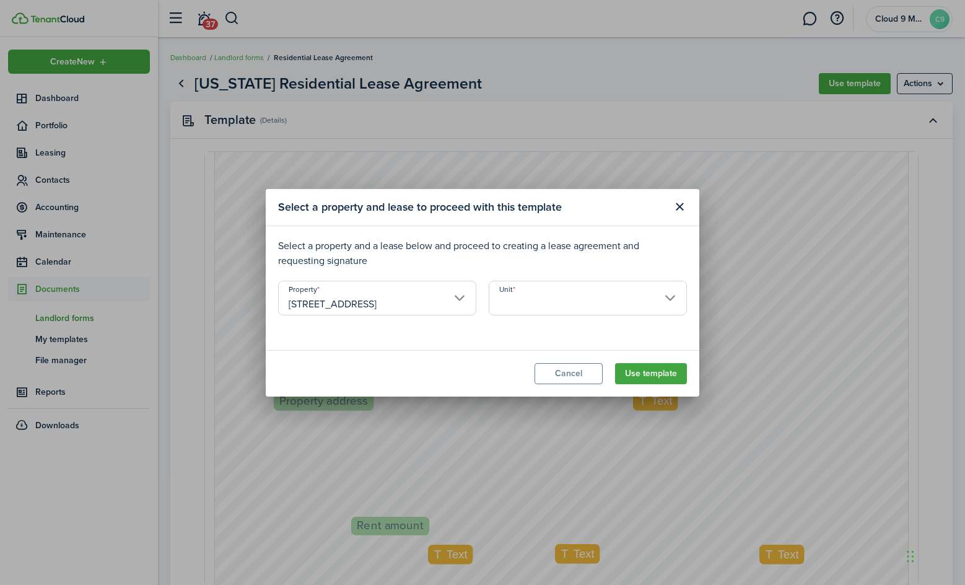
click at [498, 310] on input "Unit" at bounding box center [588, 298] width 198 height 35
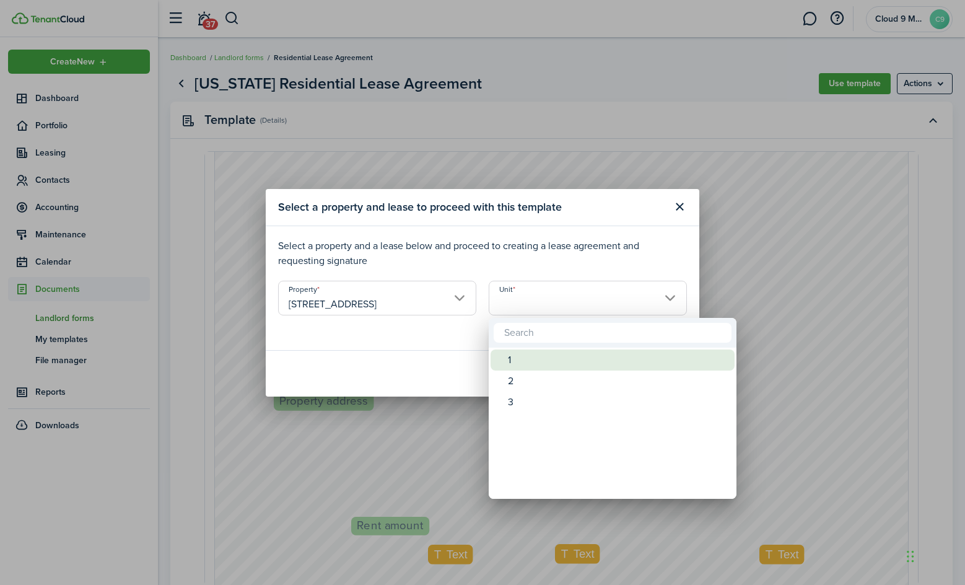
click at [498, 357] on span "Unit" at bounding box center [499, 359] width 17 height 17
type input "1"
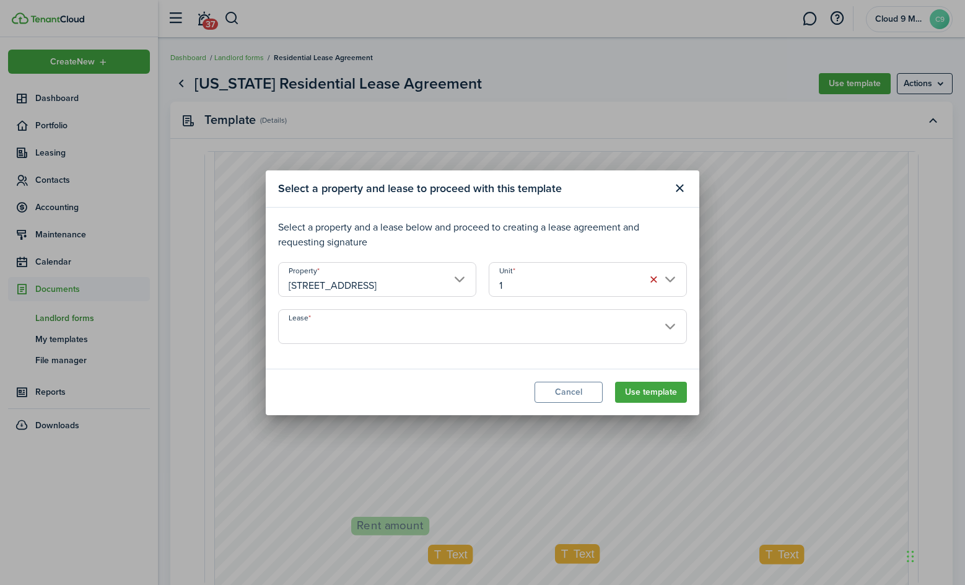
click at [498, 339] on input "Lease" at bounding box center [482, 326] width 409 height 35
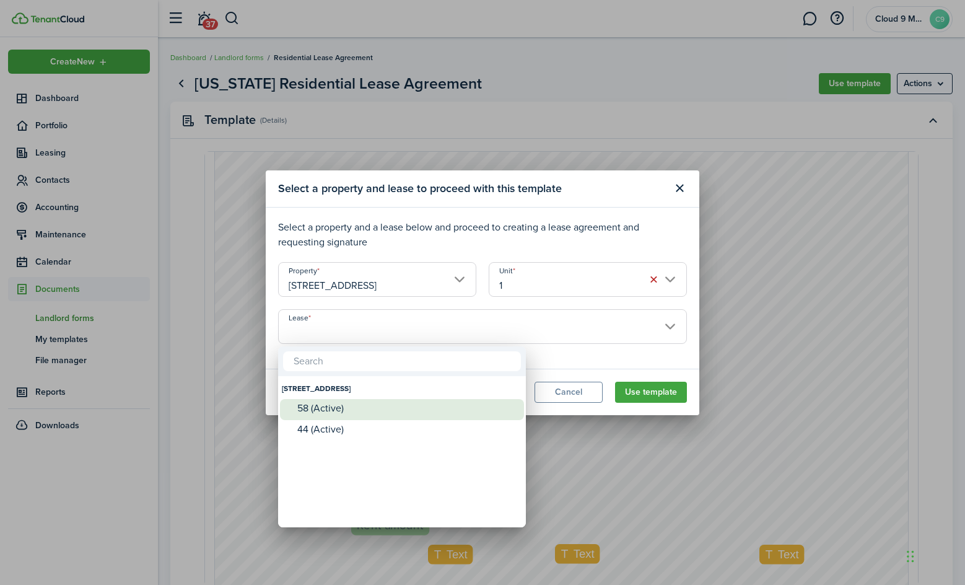
click at [407, 403] on div "58 (Active)" at bounding box center [406, 408] width 219 height 11
type input "[STREET_ADDRESS]. Lease #58 (Active)"
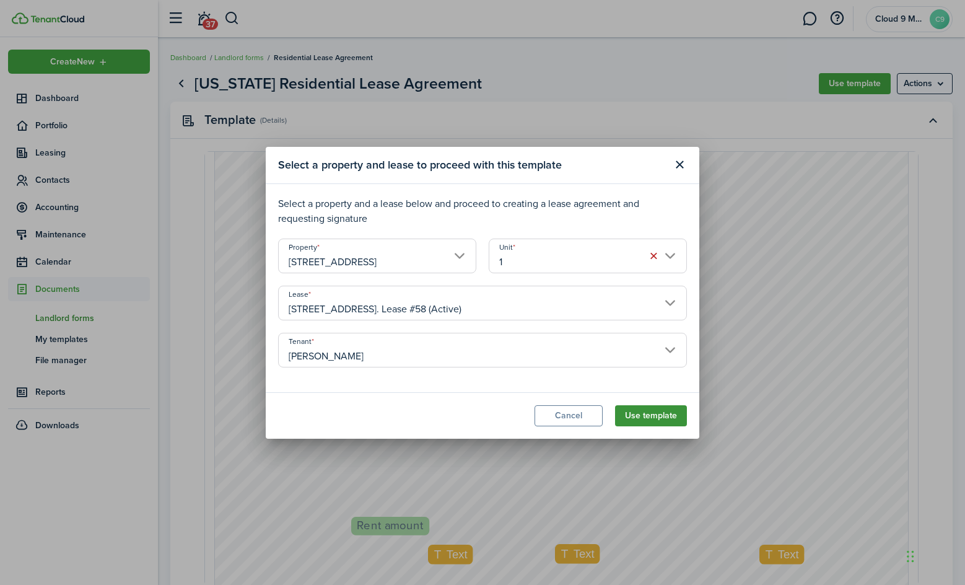
click at [498, 421] on button "Use template" at bounding box center [651, 415] width 72 height 21
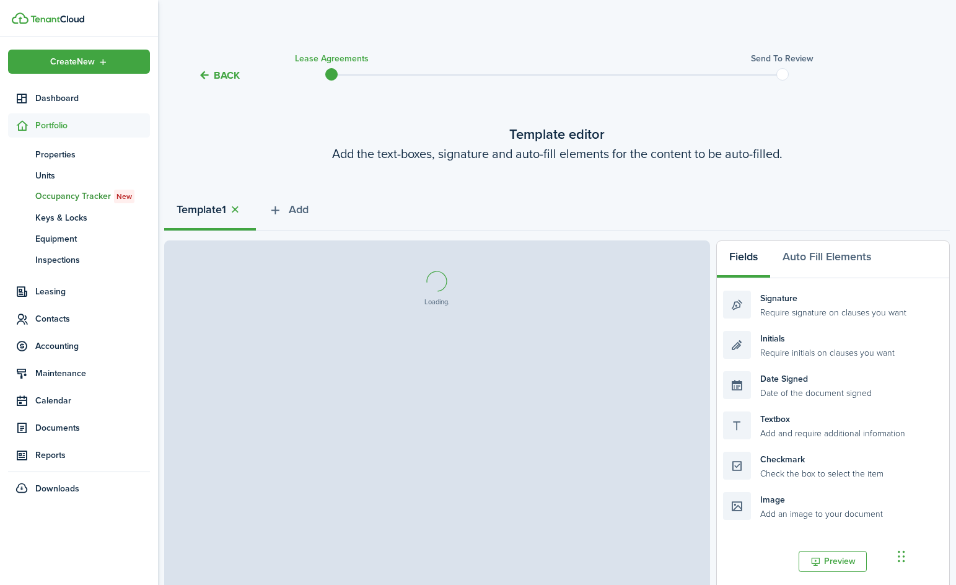
select select "fit"
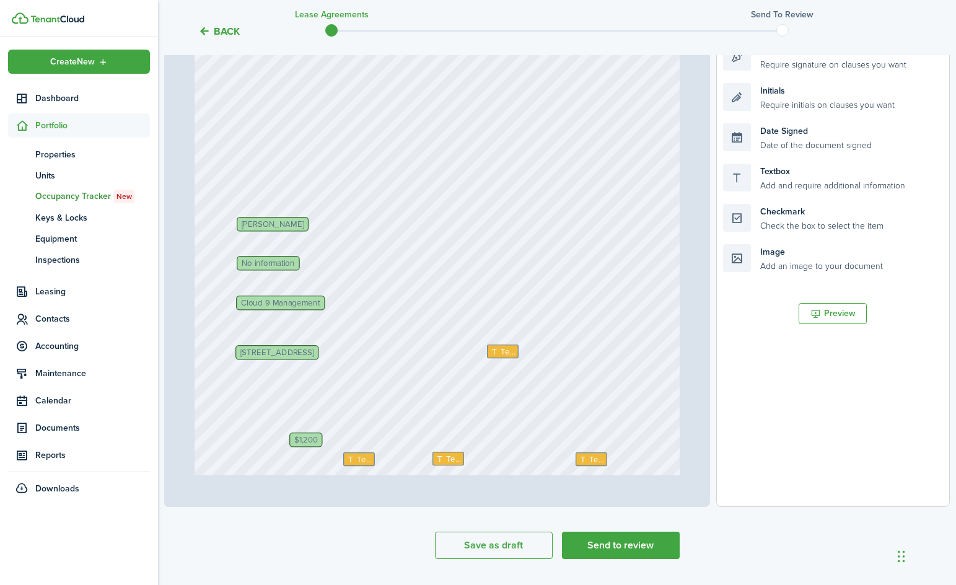
scroll to position [62, 0]
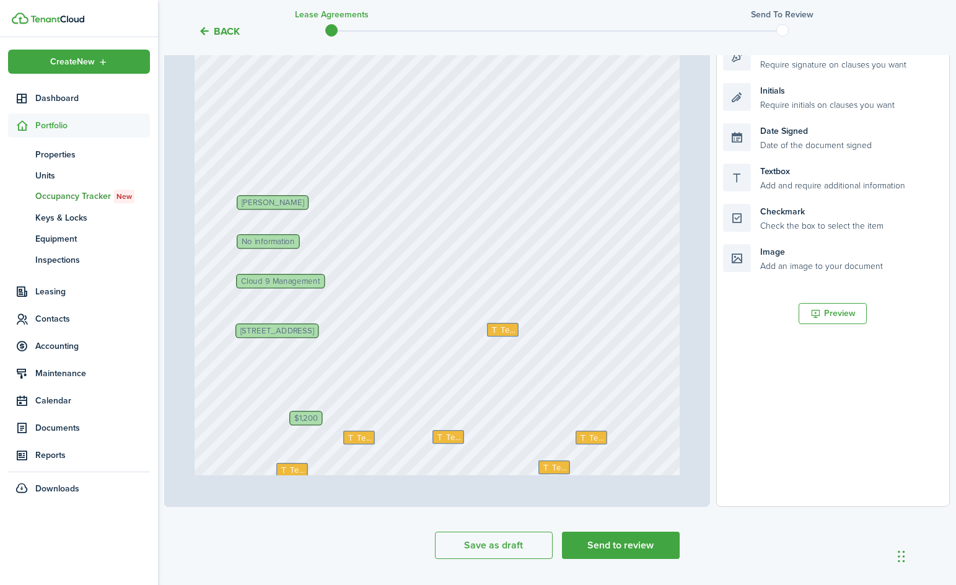
click at [286, 245] on span "No information" at bounding box center [268, 241] width 53 height 8
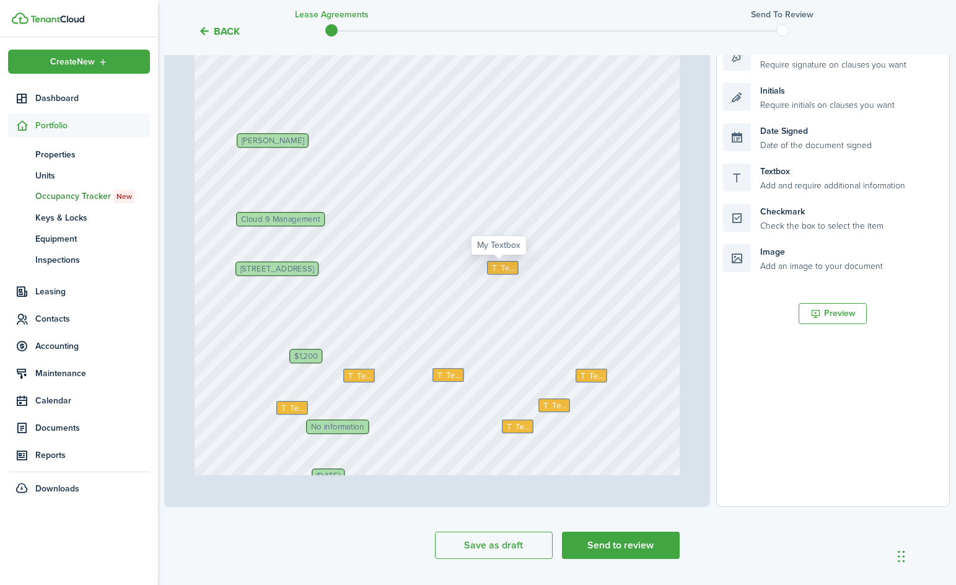
click at [494, 269] on icon at bounding box center [495, 267] width 11 height 8
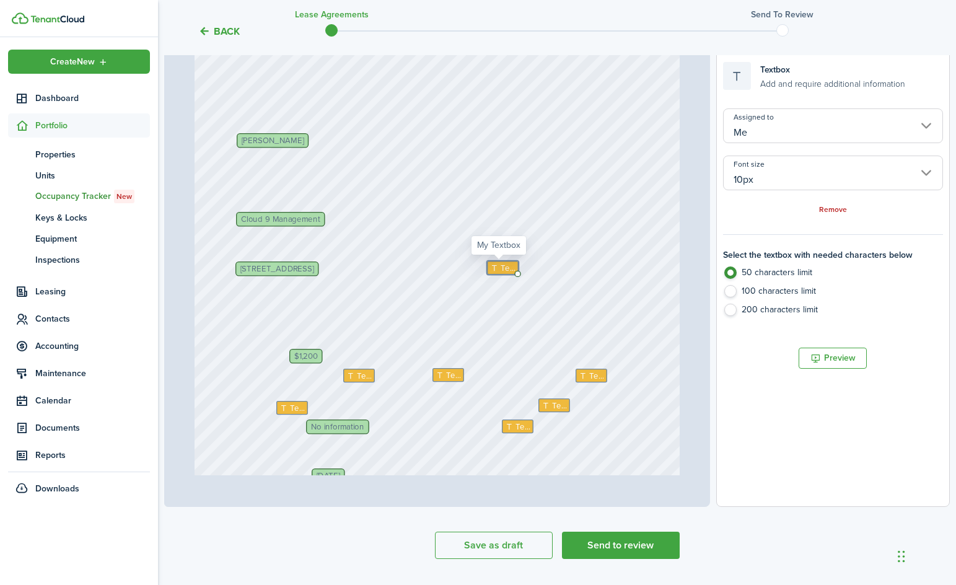
click at [491, 269] on icon at bounding box center [495, 267] width 11 height 8
type textarea "Unit 1"
click at [498, 263] on div "Page 1 of 14 50% 75% 100% 150% 200% Fit No information $1,200 Text Text Cloud 9…" at bounding box center [437, 250] width 546 height 514
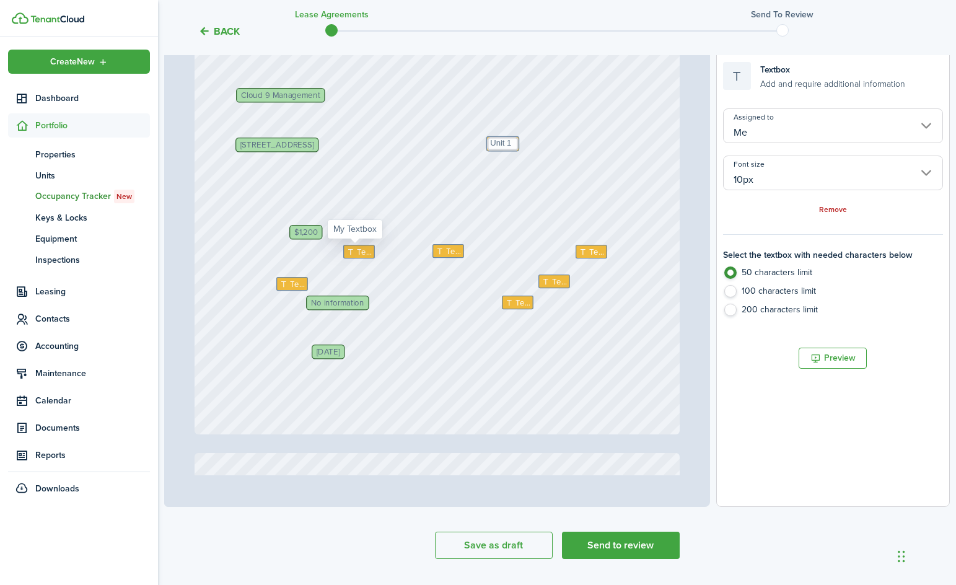
click at [358, 255] on span "Text" at bounding box center [364, 251] width 14 height 12
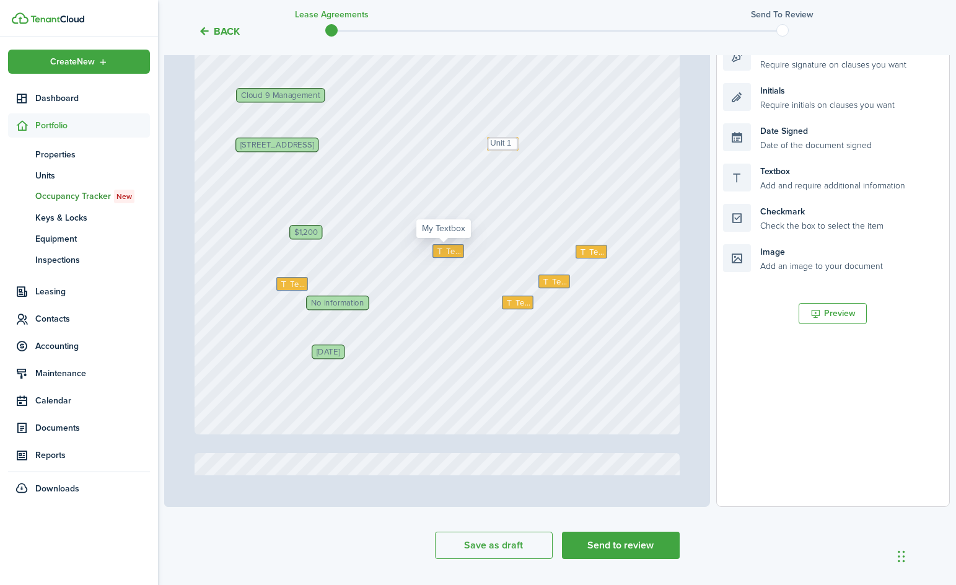
click at [437, 253] on icon at bounding box center [440, 251] width 11 height 8
click at [498, 254] on span "Text" at bounding box center [596, 251] width 14 height 12
click at [292, 286] on span "Text" at bounding box center [297, 284] width 14 height 12
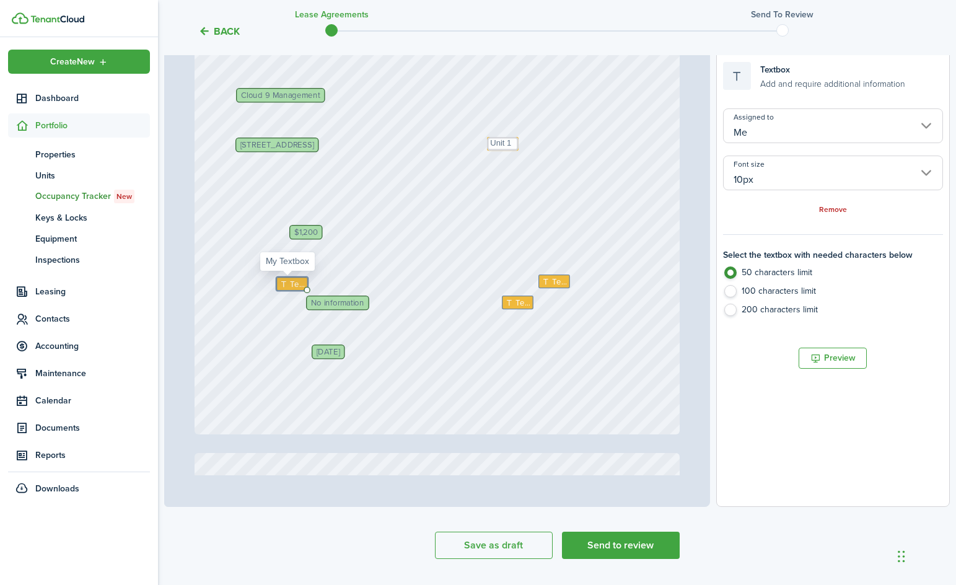
click at [292, 286] on span "Text" at bounding box center [297, 284] width 14 height 12
type textarea "75"
click at [498, 278] on icon at bounding box center [547, 282] width 11 height 8
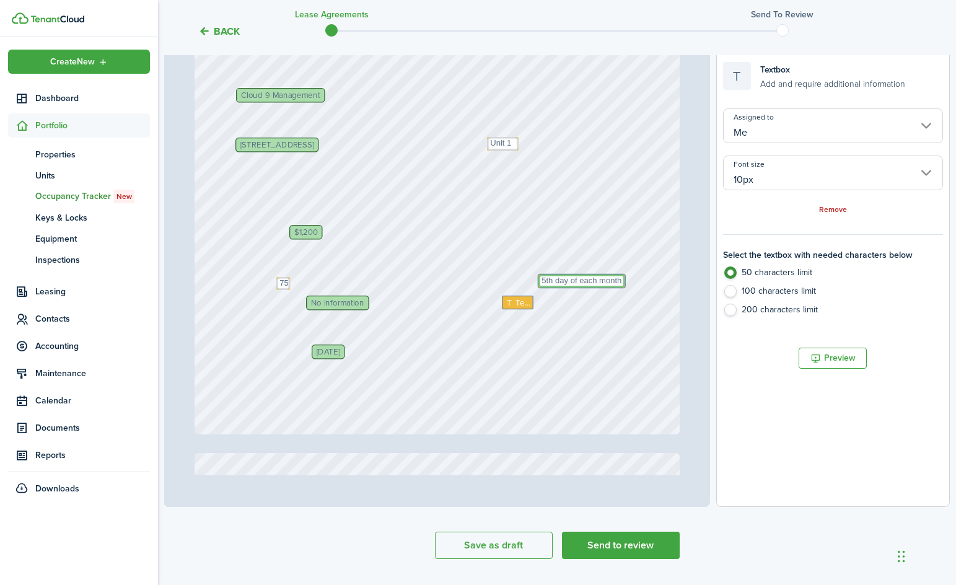
type textarea "5th day of each month"
click at [329, 299] on span "No information" at bounding box center [337, 303] width 53 height 8
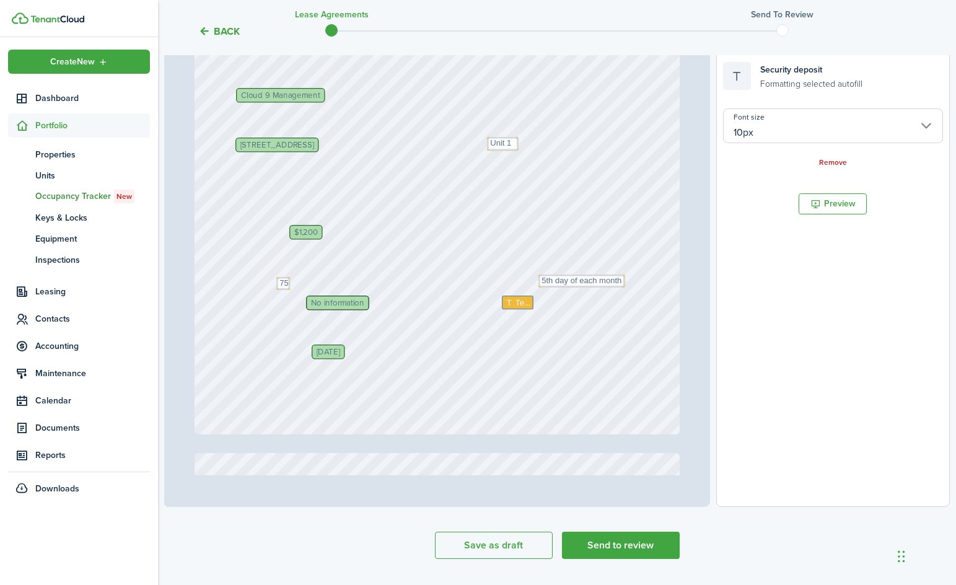
click at [326, 302] on span "No information" at bounding box center [337, 303] width 53 height 8
click at [322, 304] on span "No information" at bounding box center [343, 303] width 53 height 8
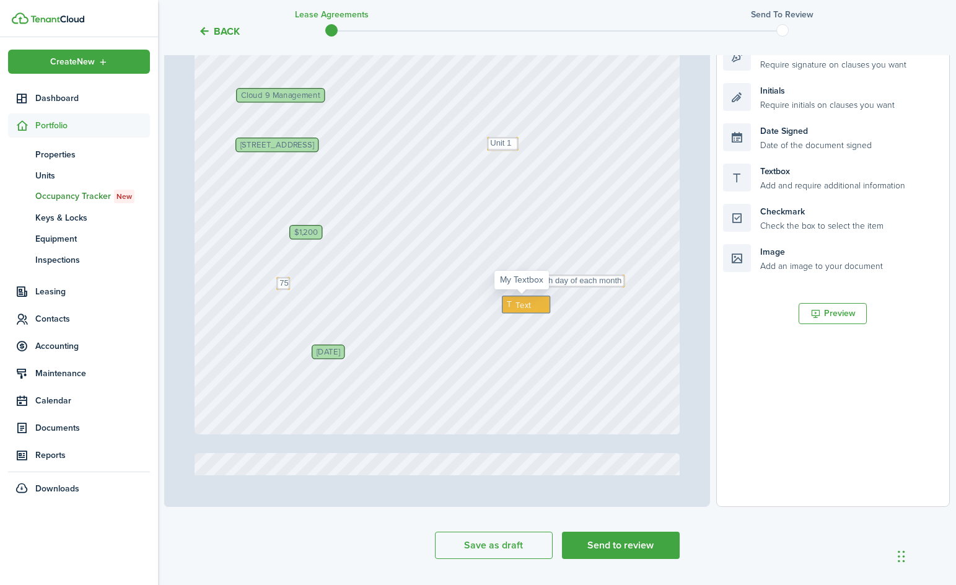
drag, startPoint x: 509, startPoint y: 307, endPoint x: 498, endPoint y: 295, distance: 15.3
click at [498, 295] on div "Text" at bounding box center [526, 304] width 48 height 18
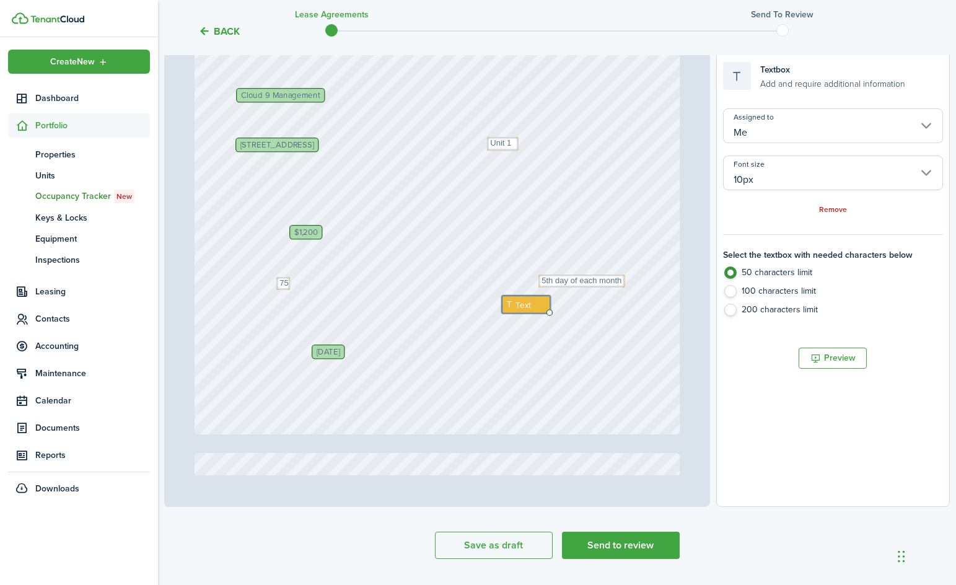
click at [498, 345] on div "$1,200 Text 5th day of each month Text Cloud 9 Management [PERSON_NAME] Text 75…" at bounding box center [438, 114] width 486 height 640
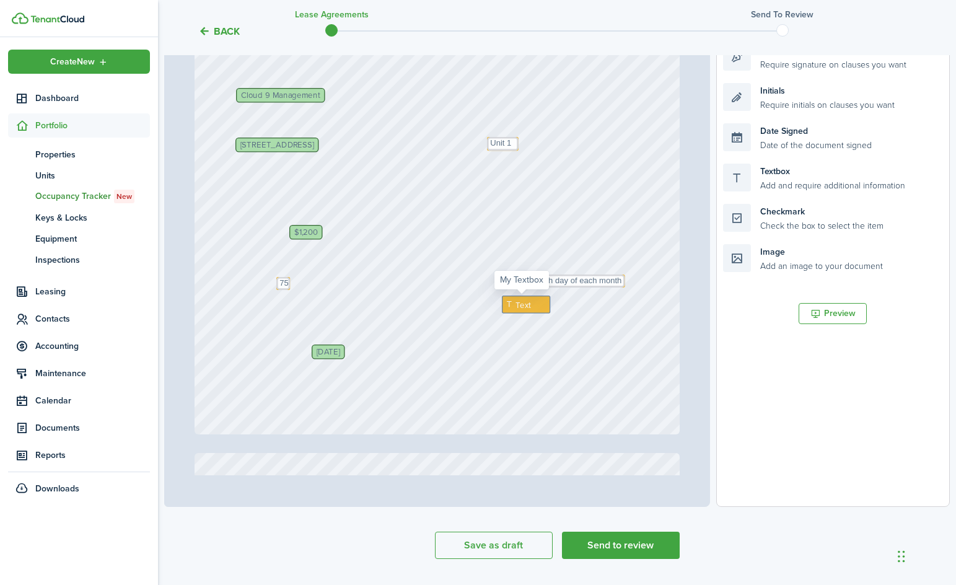
click at [498, 304] on div "Text" at bounding box center [526, 304] width 48 height 18
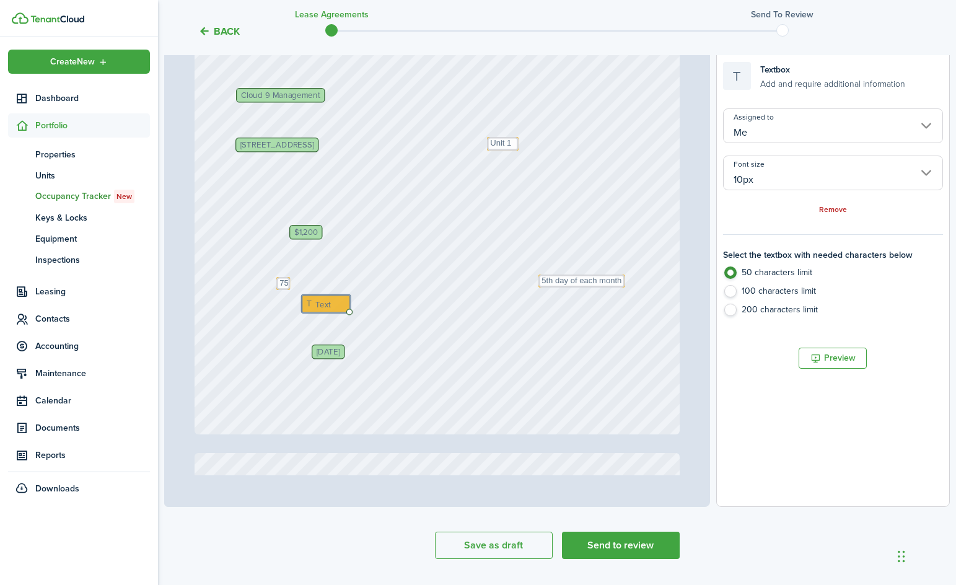
drag, startPoint x: 528, startPoint y: 304, endPoint x: 333, endPoint y: 304, distance: 195.7
click at [329, 304] on span "Text" at bounding box center [327, 304] width 15 height 12
type textarea "$1000 pd on [DATE]"
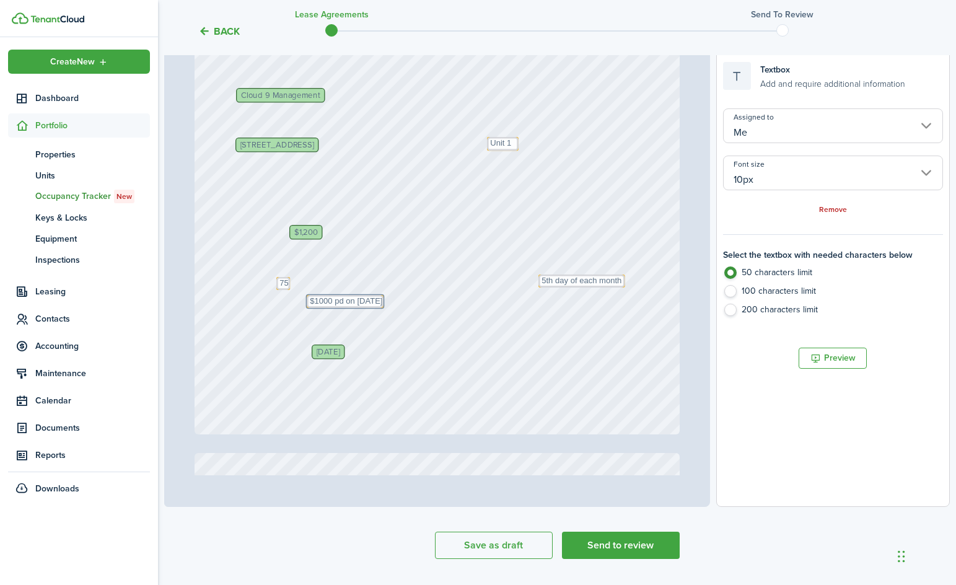
click at [498, 307] on div "$1,200 Text 5th day of each month Cloud 9 Management [PERSON_NAME] Text 75 [DAT…" at bounding box center [438, 114] width 486 height 640
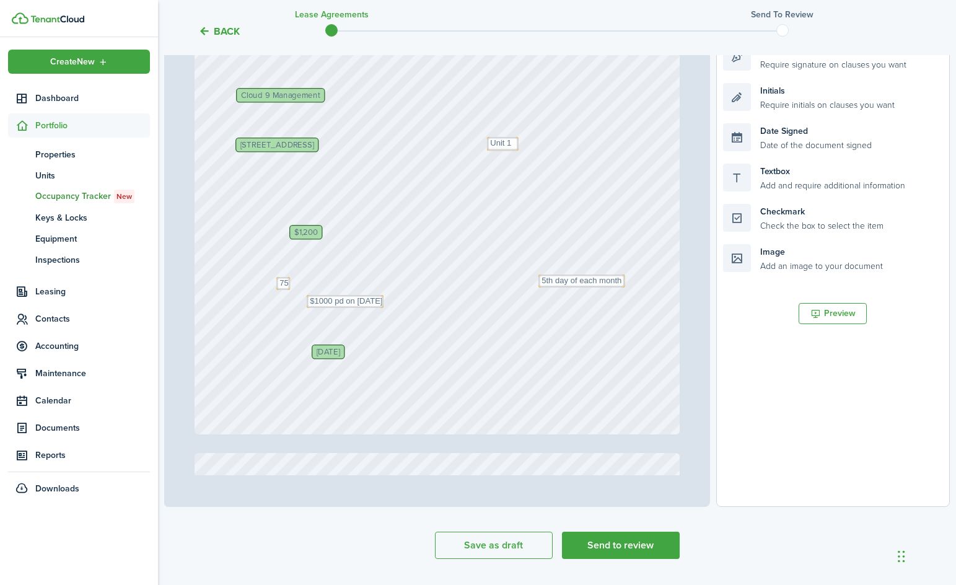
click at [498, 307] on div "$1,200 Text 5th day of each month Cloud 9 Management [PERSON_NAME] Text 75 [DAT…" at bounding box center [438, 114] width 486 height 640
click at [307, 237] on span "$1,200" at bounding box center [306, 233] width 24 height 8
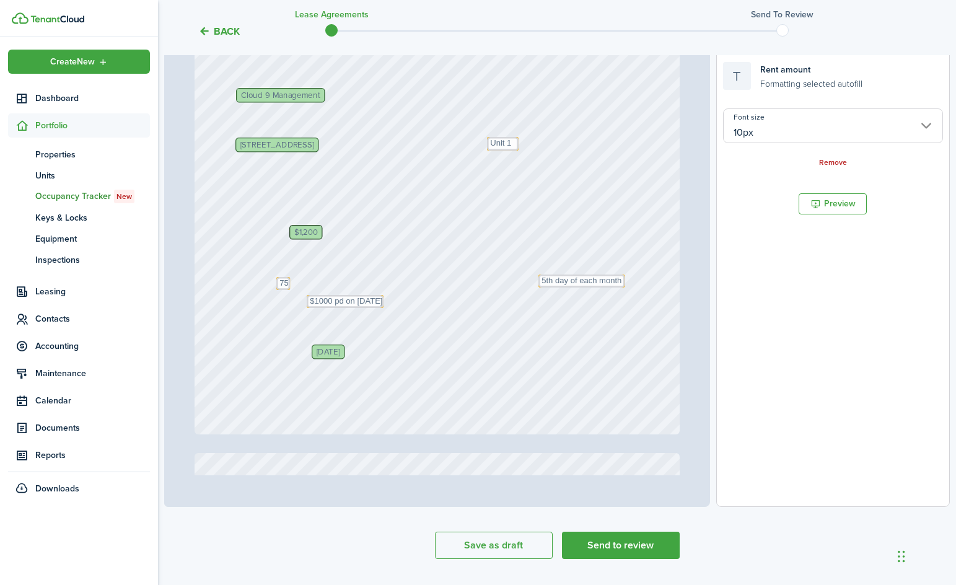
click at [365, 265] on div "$1,200 Text 5th day of each month Cloud 9 Management [PERSON_NAME] Text 75 [DAT…" at bounding box center [438, 114] width 486 height 640
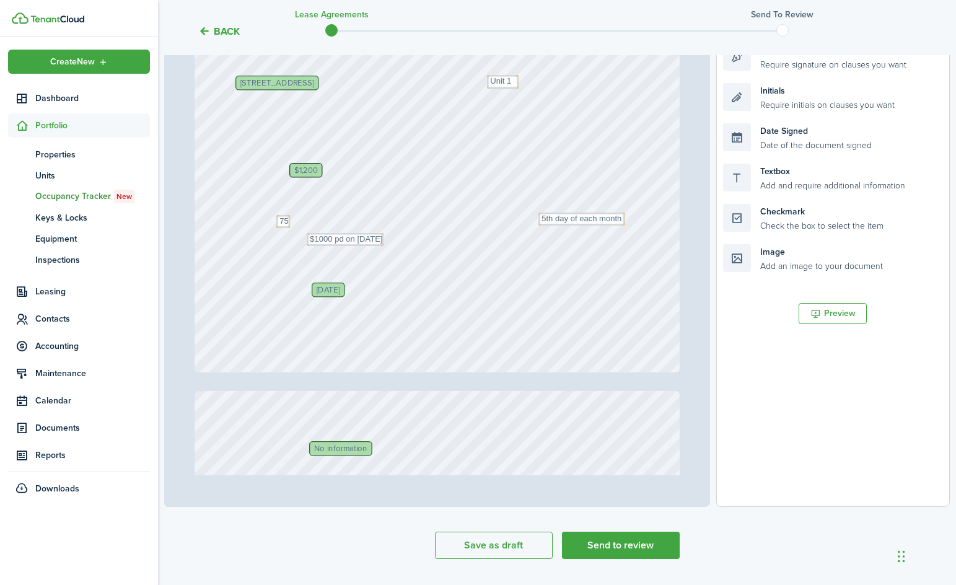
scroll to position [372, 0]
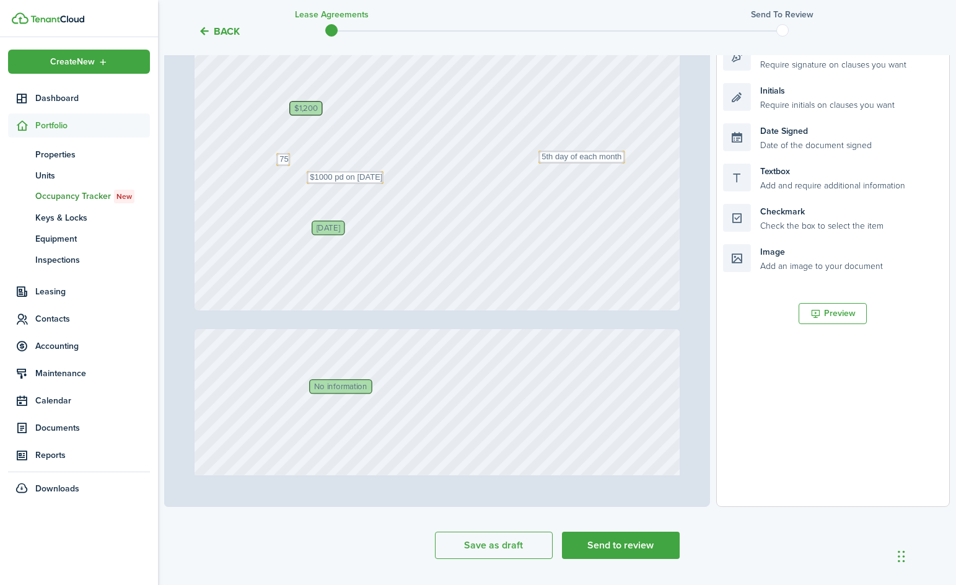
click at [347, 387] on span "No information" at bounding box center [340, 386] width 53 height 8
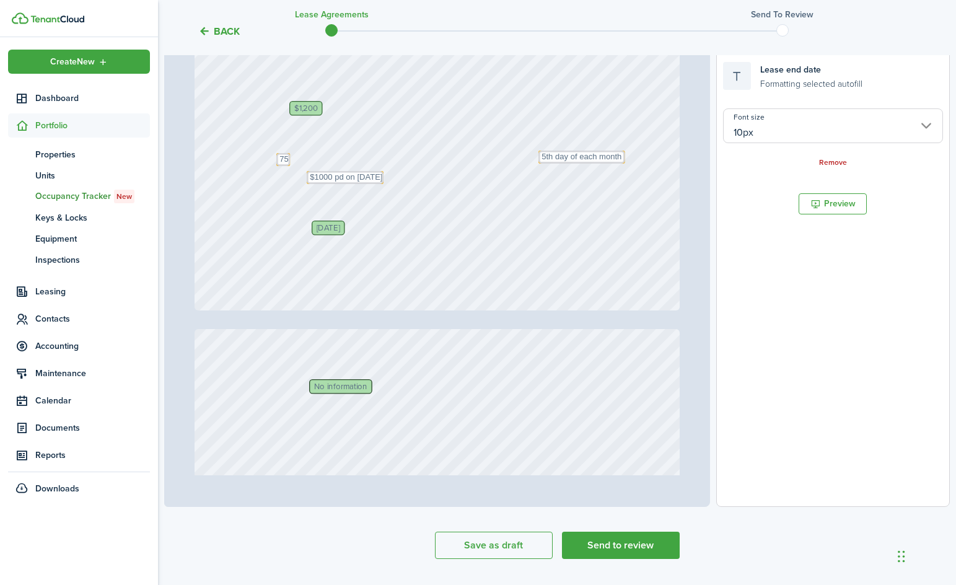
click at [347, 387] on span "No information" at bounding box center [340, 386] width 53 height 8
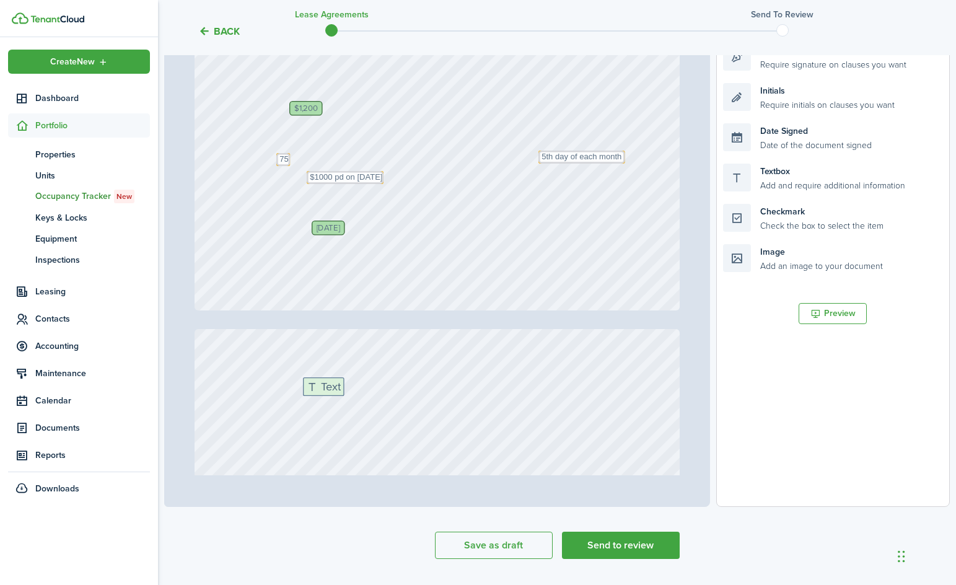
drag, startPoint x: 755, startPoint y: 178, endPoint x: 335, endPoint y: 391, distance: 471.2
click at [335, 391] on div "Page 1 of 14 50% 75% 100% 150% 200% Fit $1,200 Text 5th day of each month Cloud…" at bounding box center [556, 250] width 785 height 514
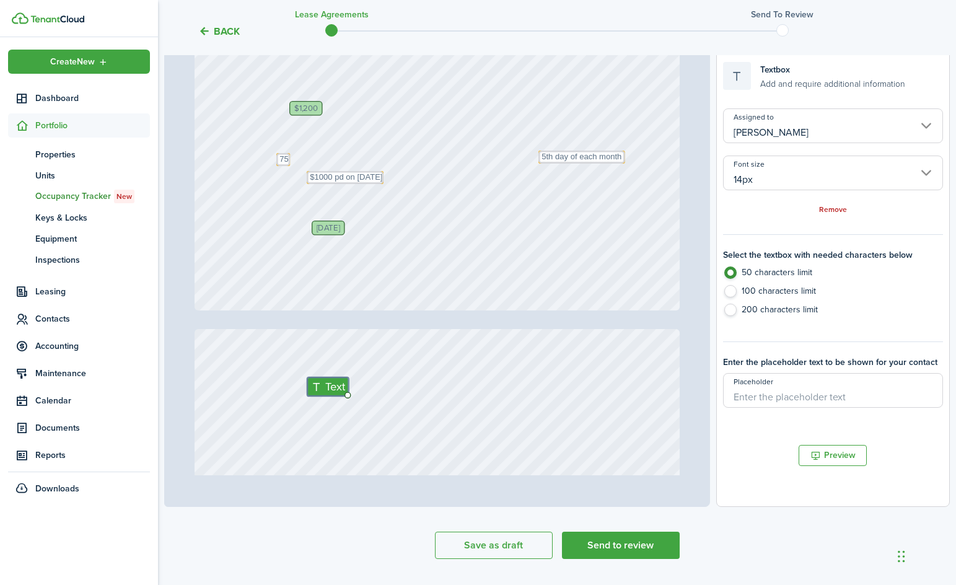
click at [498, 138] on input "[PERSON_NAME]" at bounding box center [833, 125] width 220 height 35
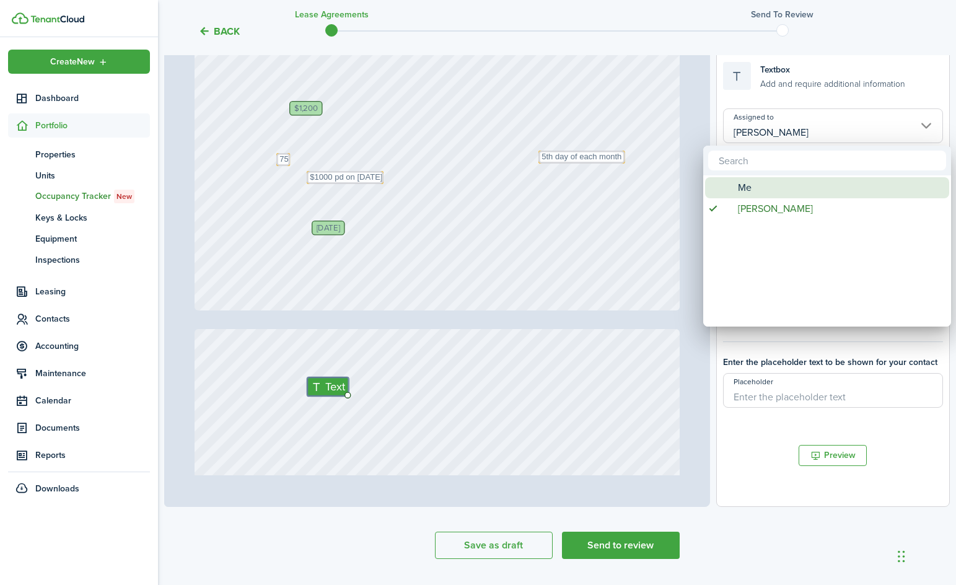
click at [498, 189] on div "Me" at bounding box center [831, 187] width 219 height 21
type input "Me"
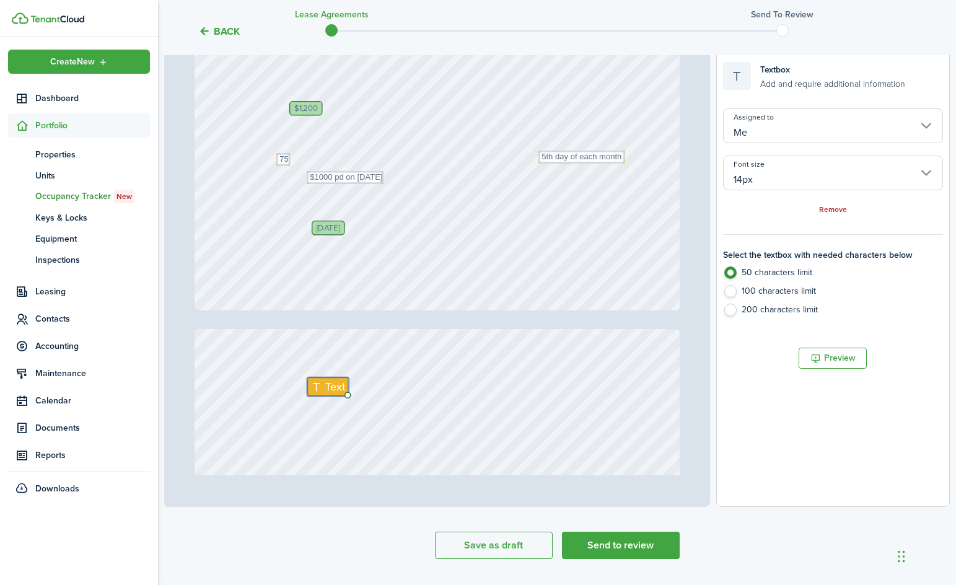
click at [498, 162] on input "14px" at bounding box center [833, 172] width 220 height 35
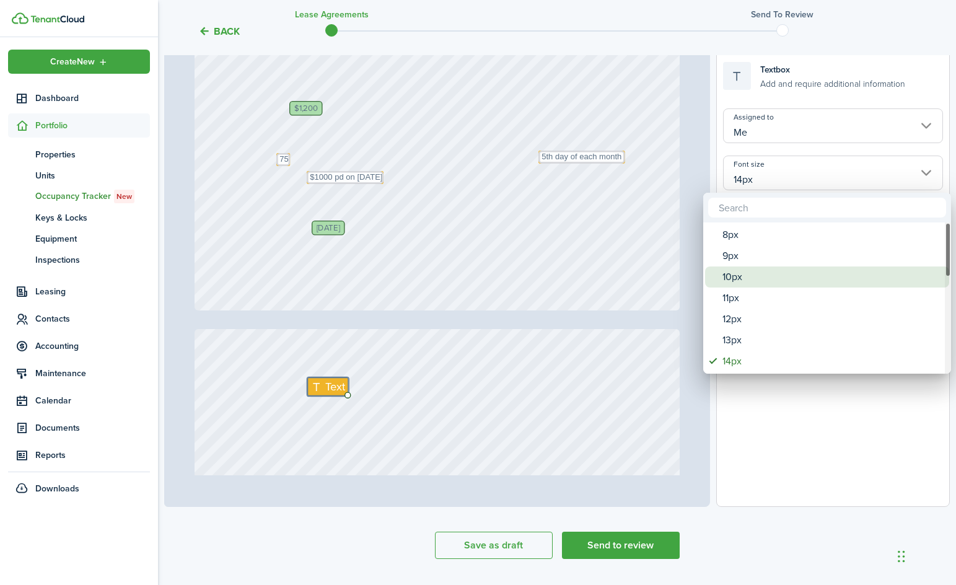
click at [498, 273] on div "10px" at bounding box center [831, 276] width 219 height 21
type input "10px"
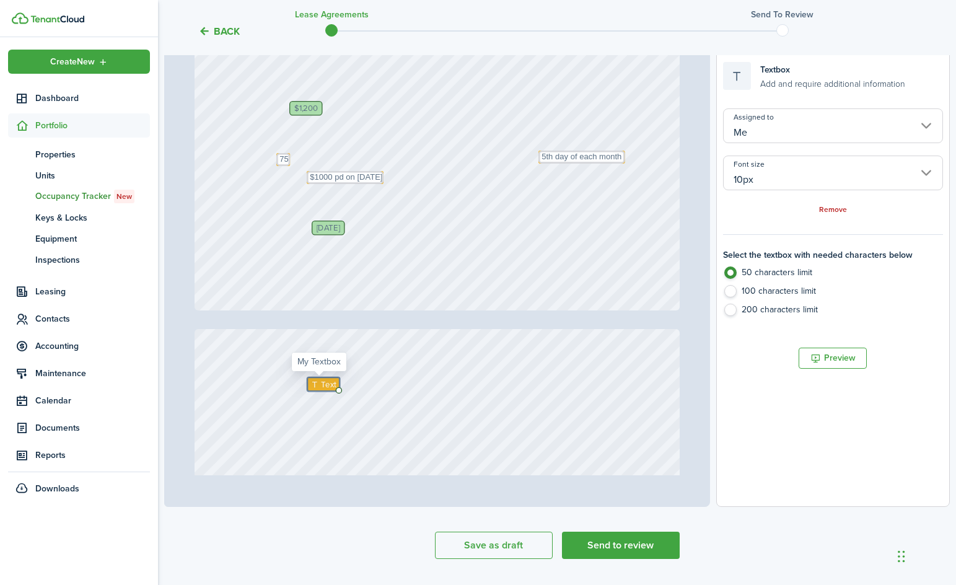
click at [314, 380] on icon at bounding box center [315, 384] width 11 height 8
type textarea "Month to Month Lease- ends when either party gives"
click at [498, 310] on label "200 characters limit" at bounding box center [833, 313] width 220 height 19
radio input "false"
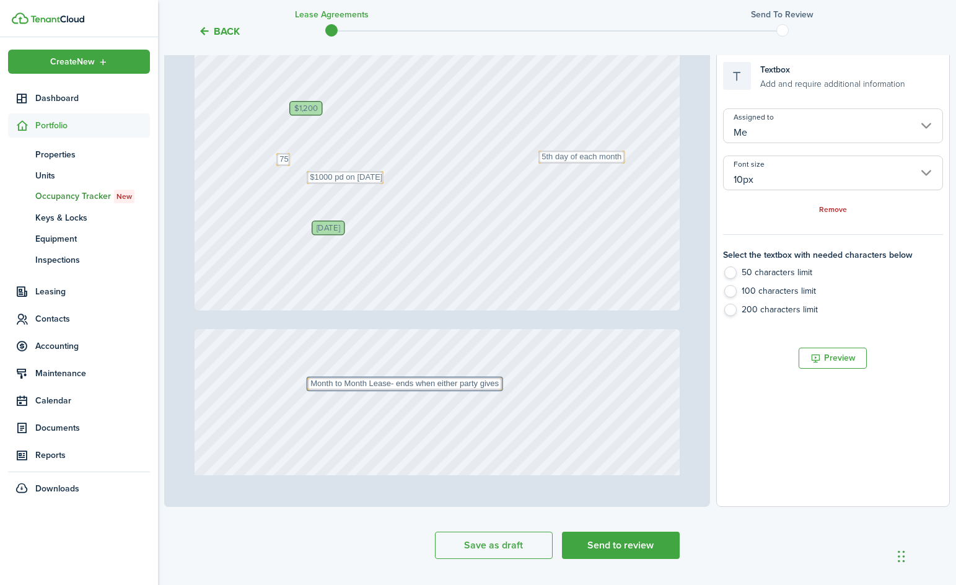
radio input "true"
click at [493, 382] on textarea "Month to Month Lease- ends when either party gives" at bounding box center [404, 383] width 195 height 13
type textarea "Month to Month Lease- ends when either party gives 30 day notice"
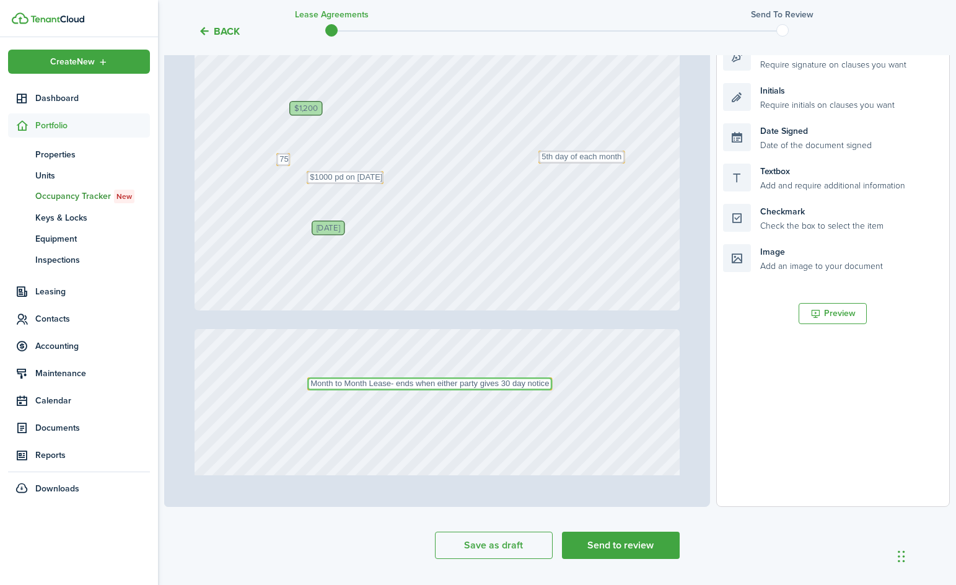
click at [498, 385] on textarea "Month to Month Lease- ends when either party gives 30 day notice" at bounding box center [429, 383] width 245 height 13
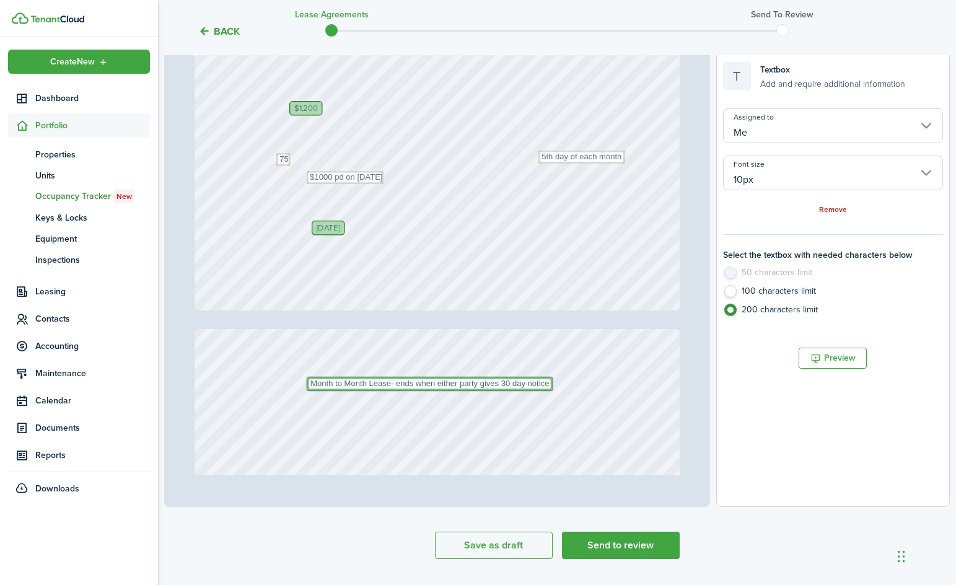
click at [498, 389] on textarea "Month to Month Lease- ends when either party gives 30 day notice" at bounding box center [429, 383] width 245 height 13
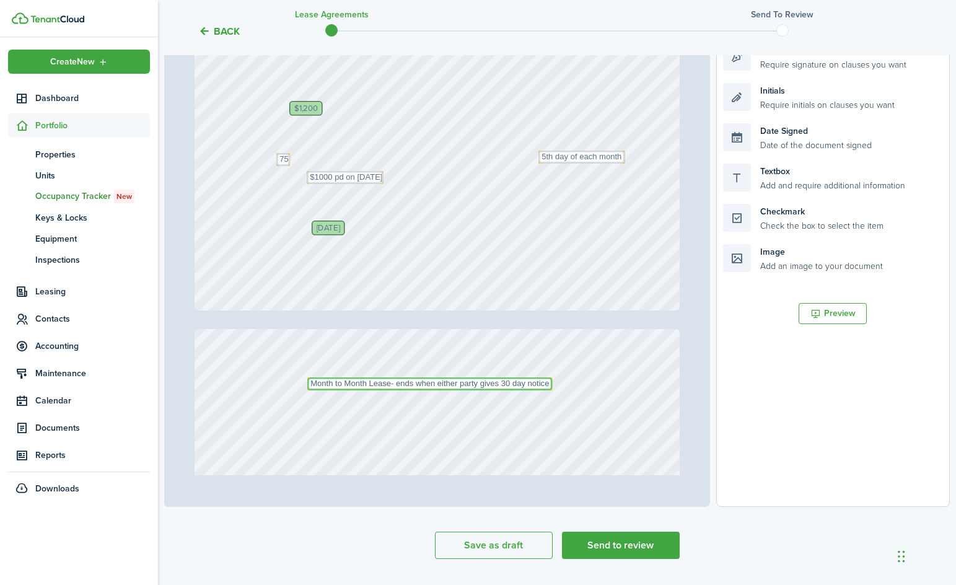
click at [498, 384] on textarea "Month to Month Lease- ends when either party gives 30 day notice" at bounding box center [429, 383] width 245 height 13
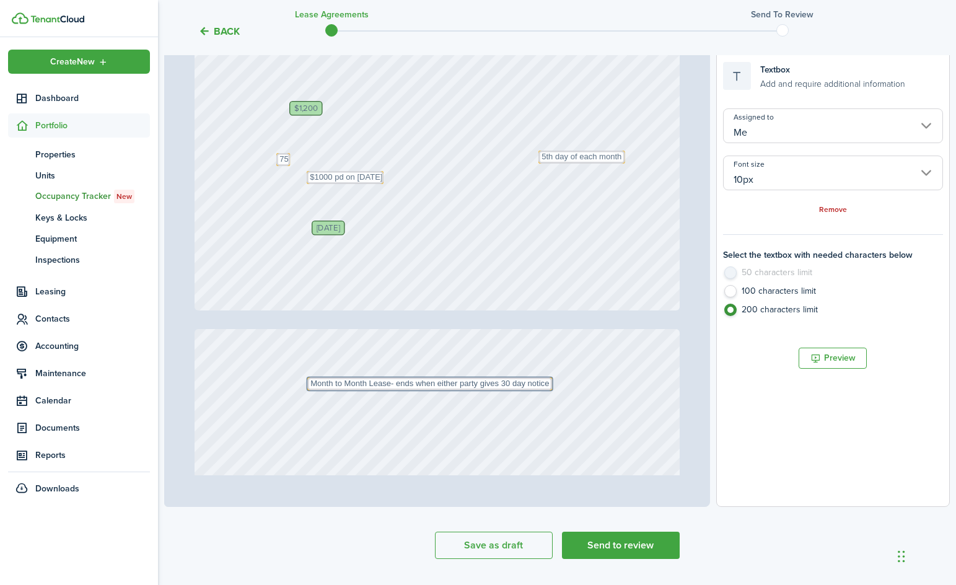
drag, startPoint x: 514, startPoint y: 377, endPoint x: 514, endPoint y: 384, distance: 7.4
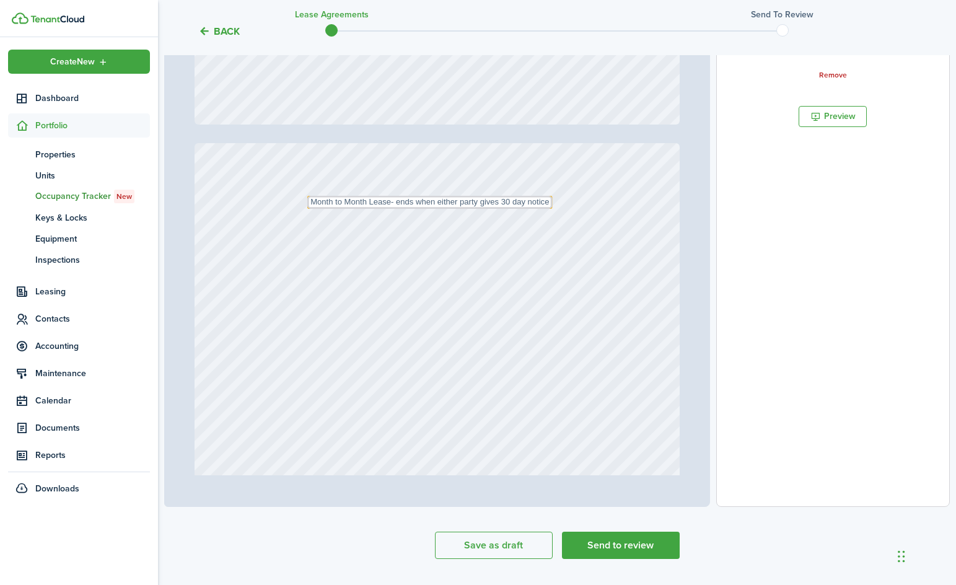
click at [498, 396] on div "Text Month to Month Lease- ends when either party gives 30 day notice" at bounding box center [438, 463] width 486 height 640
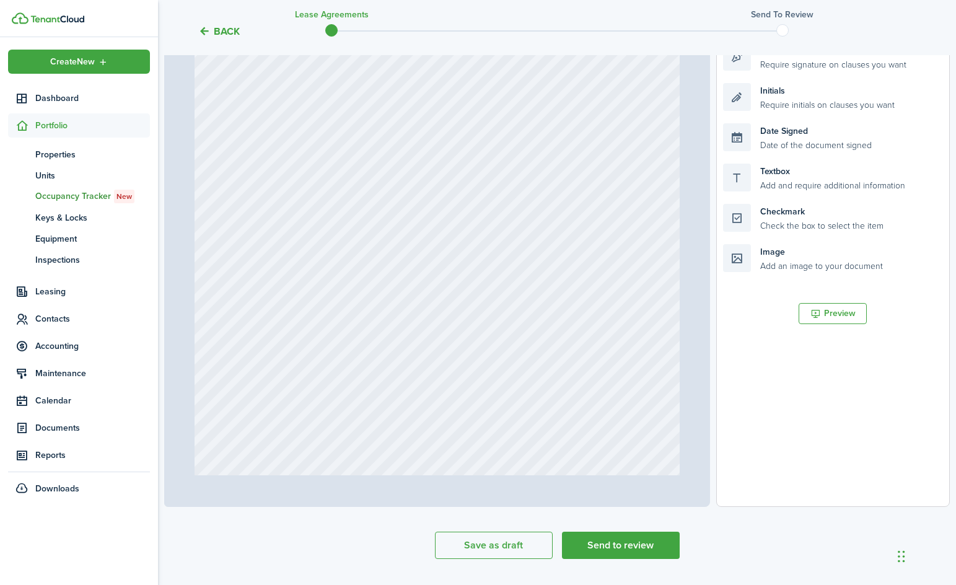
scroll to position [1425, 0]
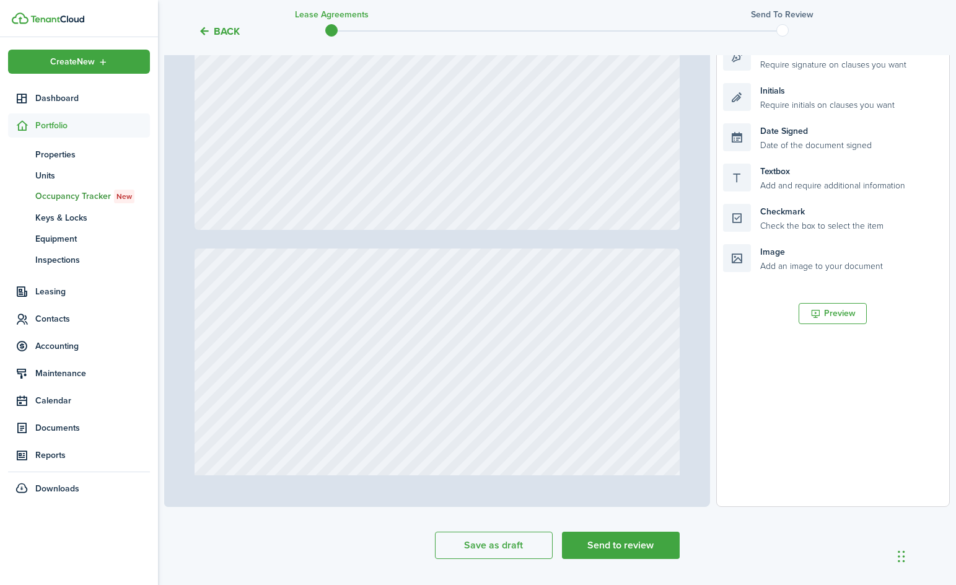
type input "9"
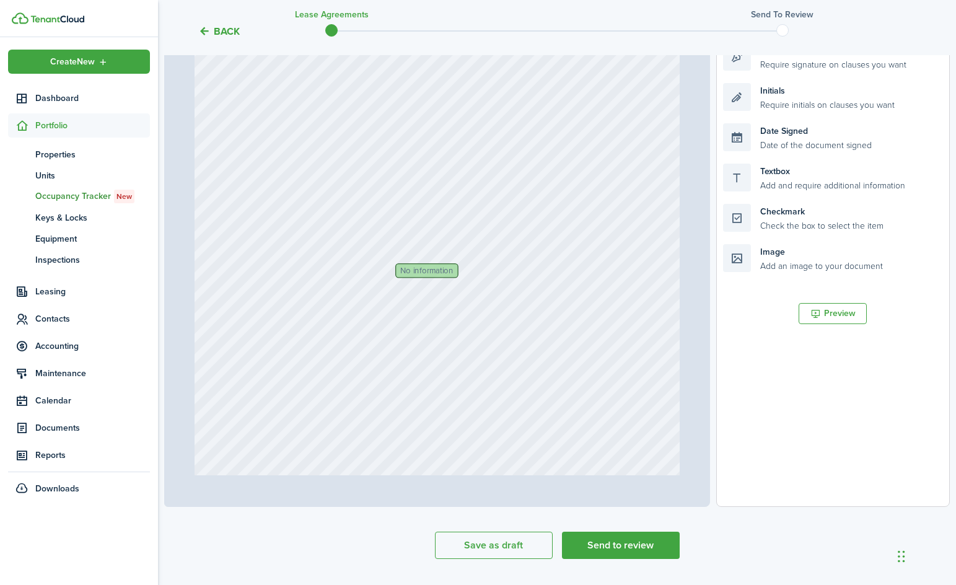
scroll to position [5265, 0]
click at [425, 283] on span "No information" at bounding box center [426, 281] width 53 height 8
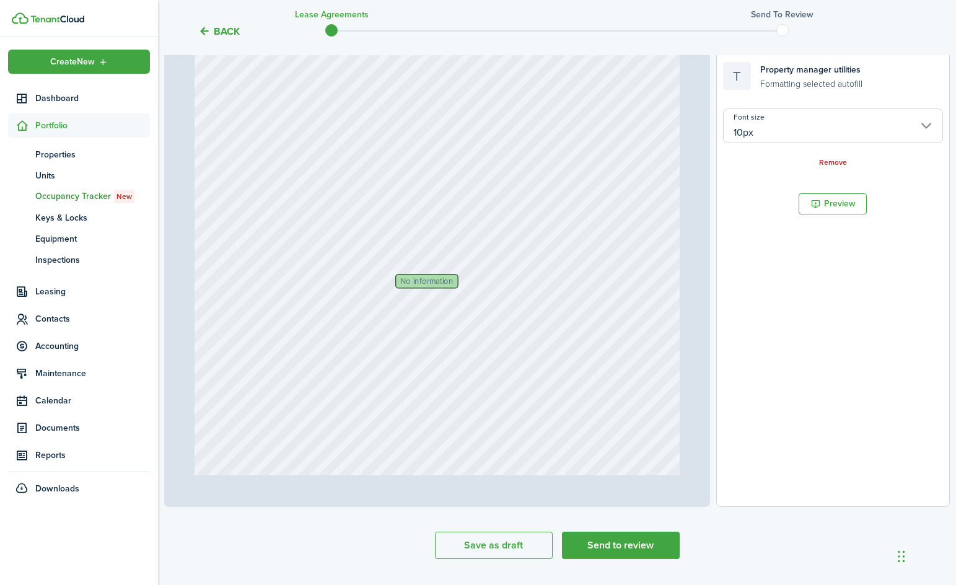
click at [425, 283] on span "No information" at bounding box center [426, 281] width 53 height 8
click at [441, 282] on span "No information" at bounding box center [426, 281] width 53 height 8
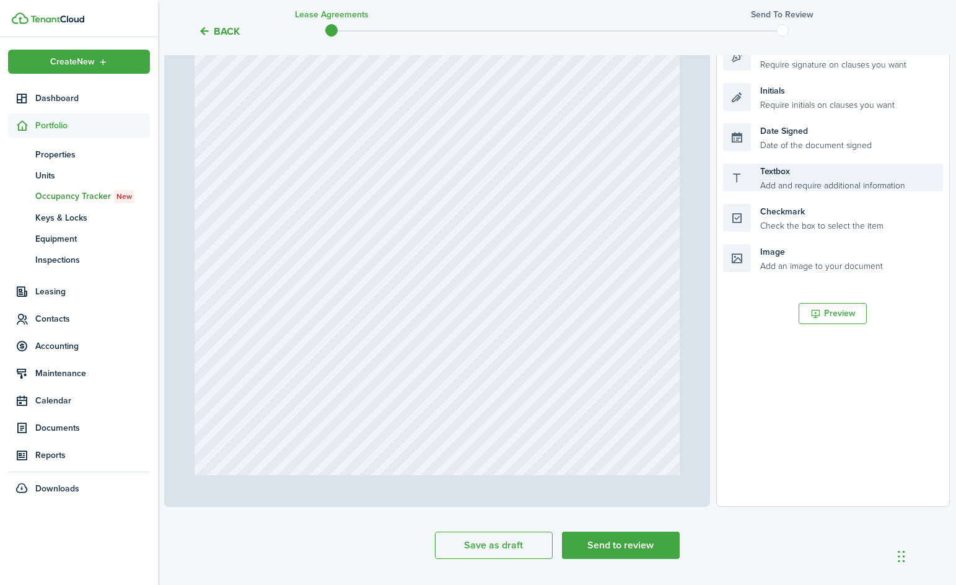
click at [498, 188] on div "Textbox Add and require additional information" at bounding box center [833, 178] width 220 height 28
drag, startPoint x: 745, startPoint y: 175, endPoint x: 415, endPoint y: 284, distance: 347.7
click at [415, 284] on div "Page 9 of 14 50% 75% 100% 150% 200% Fit $1,200 Text 5th day of each month Cloud…" at bounding box center [556, 250] width 785 height 514
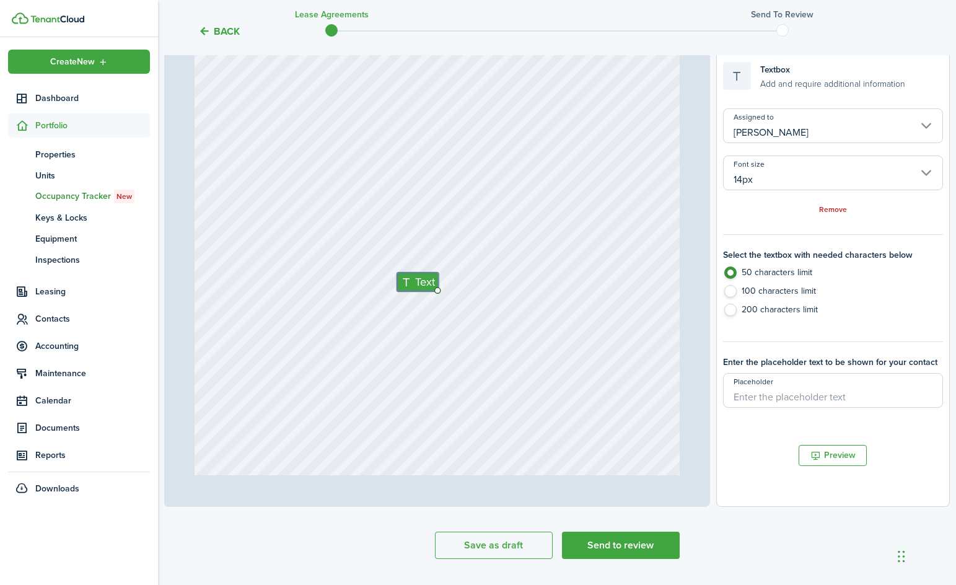
click at [498, 179] on input "14px" at bounding box center [833, 172] width 220 height 35
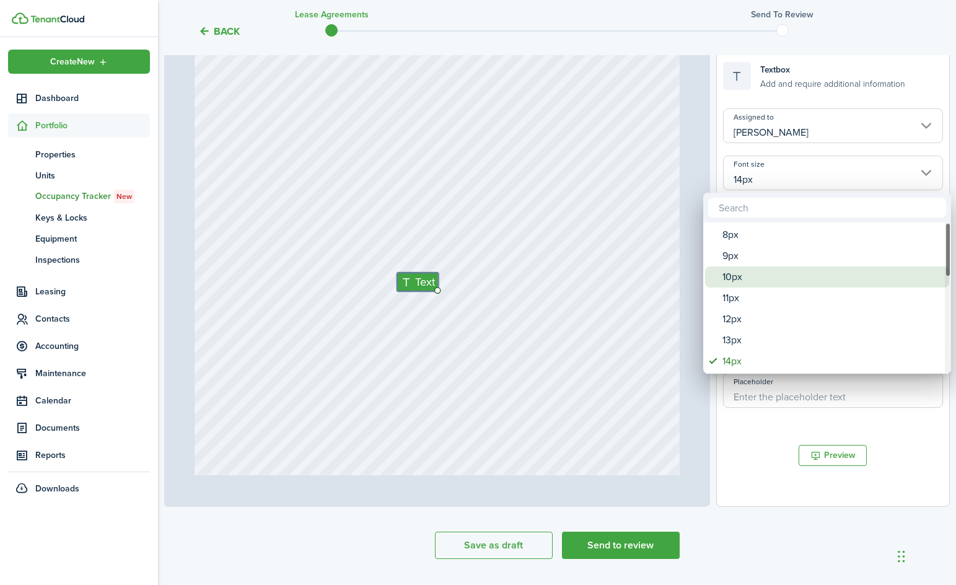
click at [498, 282] on div "10px" at bounding box center [831, 276] width 219 height 21
type input "10px"
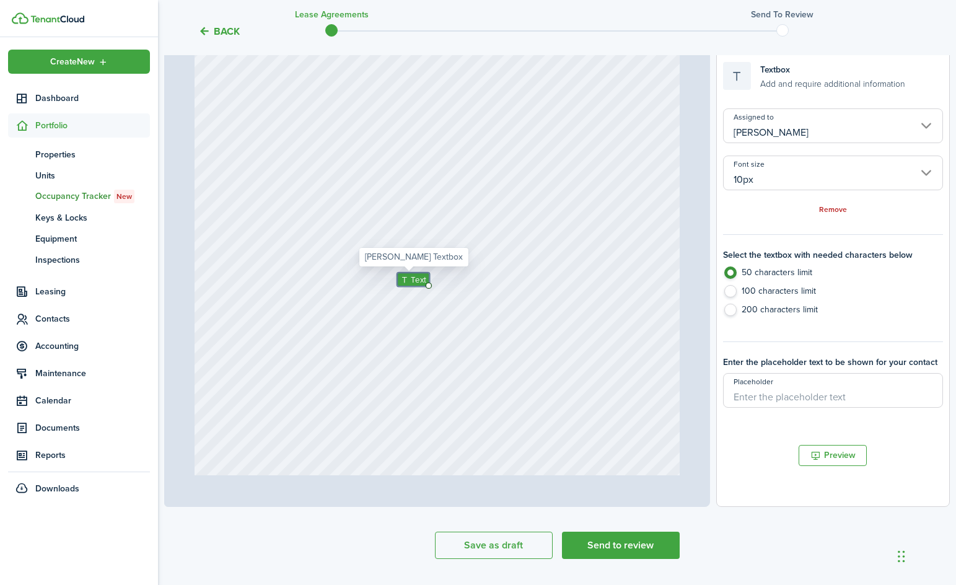
click at [411, 282] on span "Text" at bounding box center [418, 279] width 15 height 12
click at [498, 137] on input "[PERSON_NAME]" at bounding box center [833, 125] width 220 height 35
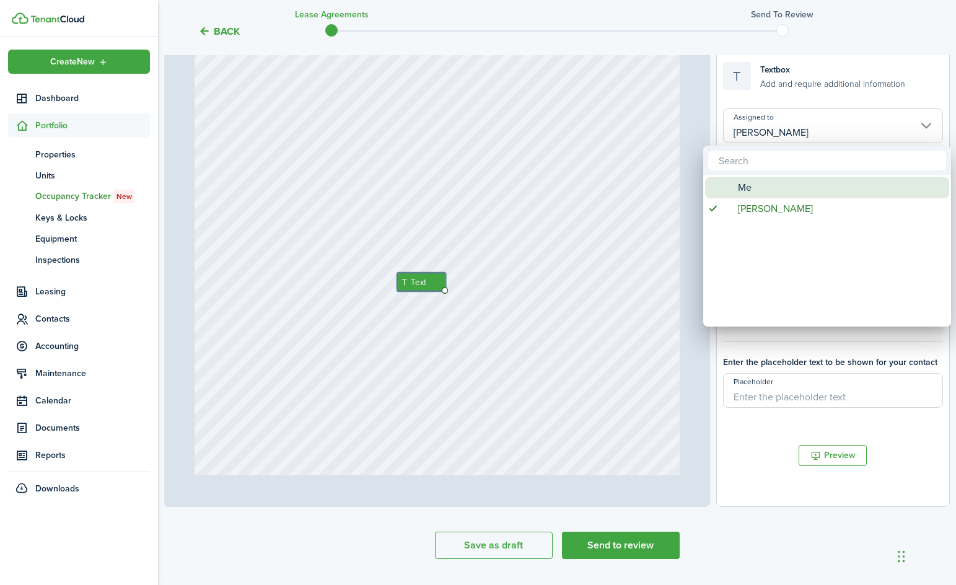
click at [498, 190] on div "Me" at bounding box center [831, 187] width 219 height 21
type input "Me"
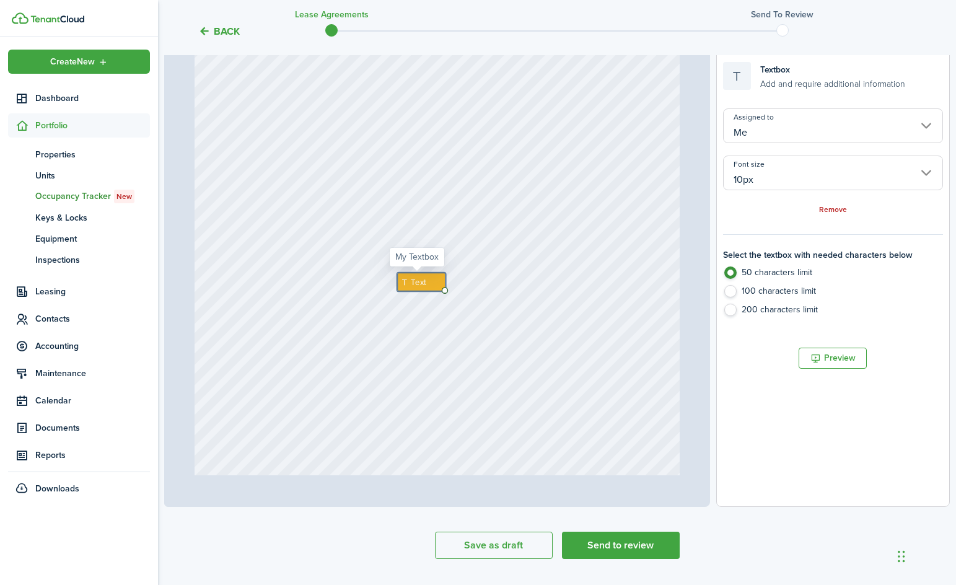
click at [414, 279] on span "Text" at bounding box center [418, 282] width 15 height 12
type textarea "Lawncare"
click at [418, 367] on div "Text Lawncare" at bounding box center [438, 366] width 486 height 640
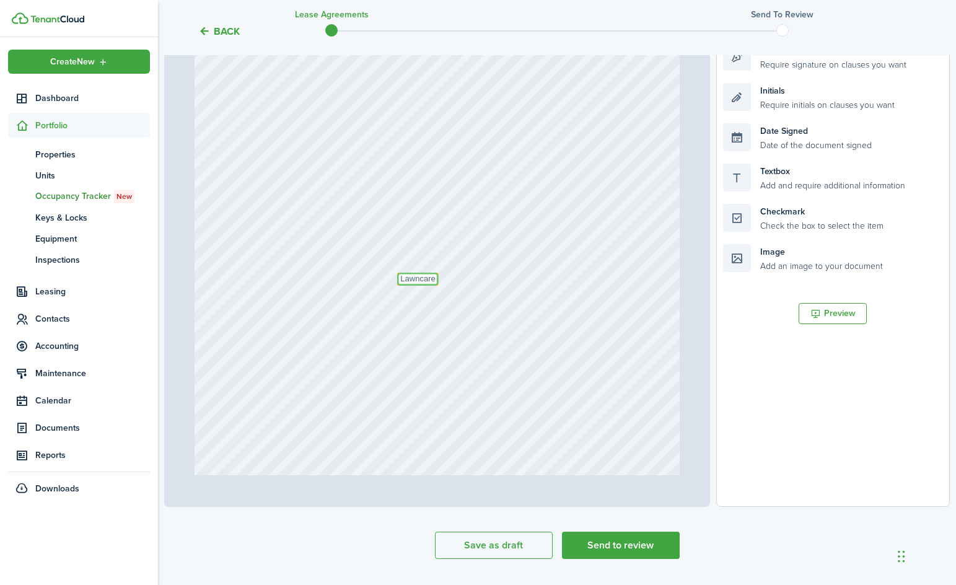
click at [410, 281] on textarea "Lawncare" at bounding box center [418, 279] width 42 height 13
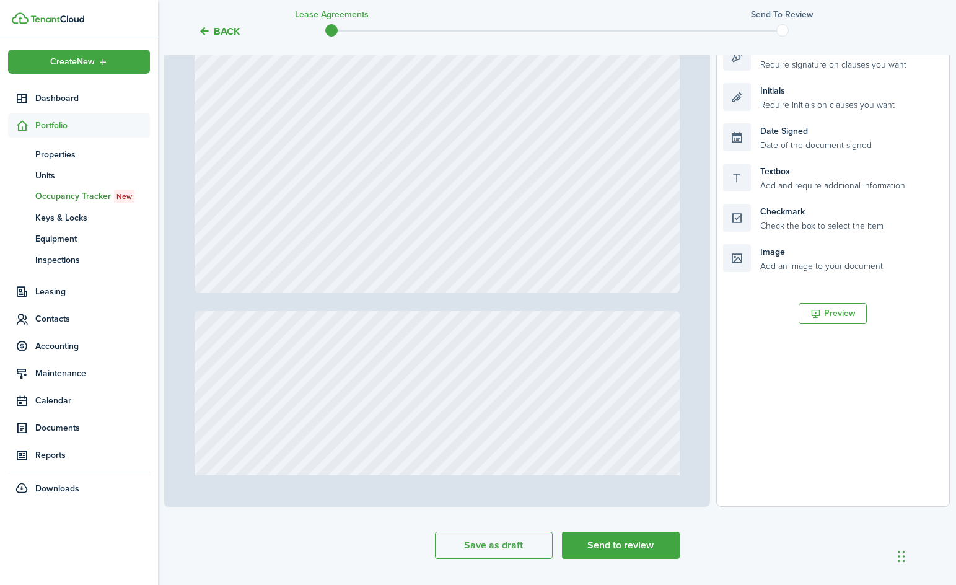
type input "11"
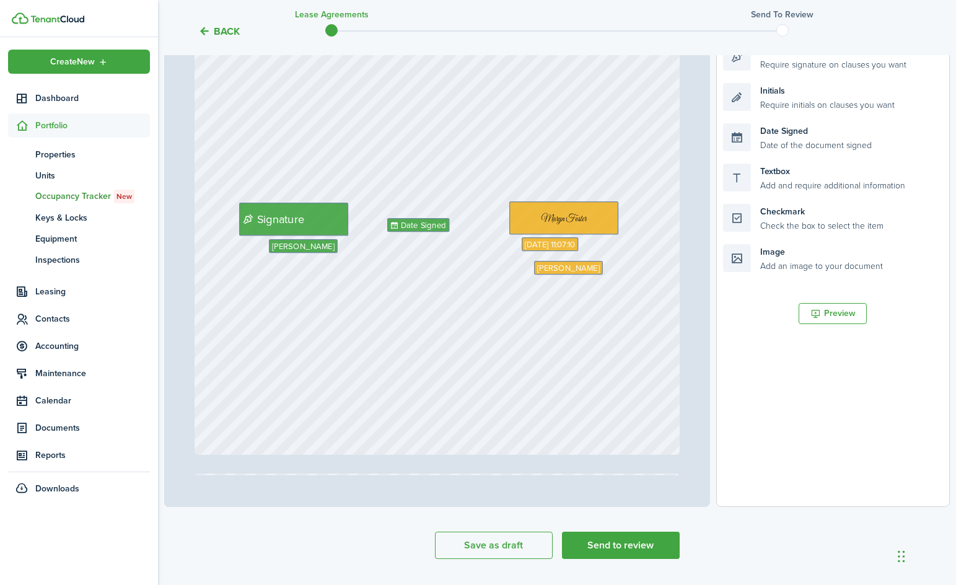
scroll to position [6814, 0]
click at [498, 221] on img at bounding box center [564, 218] width 108 height 31
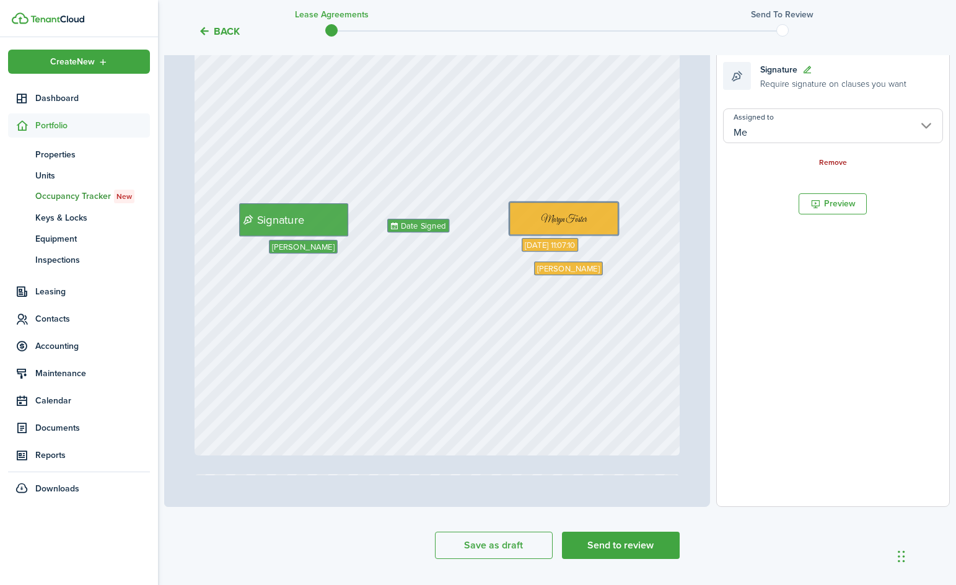
click at [498, 161] on link "Remove" at bounding box center [833, 163] width 28 height 9
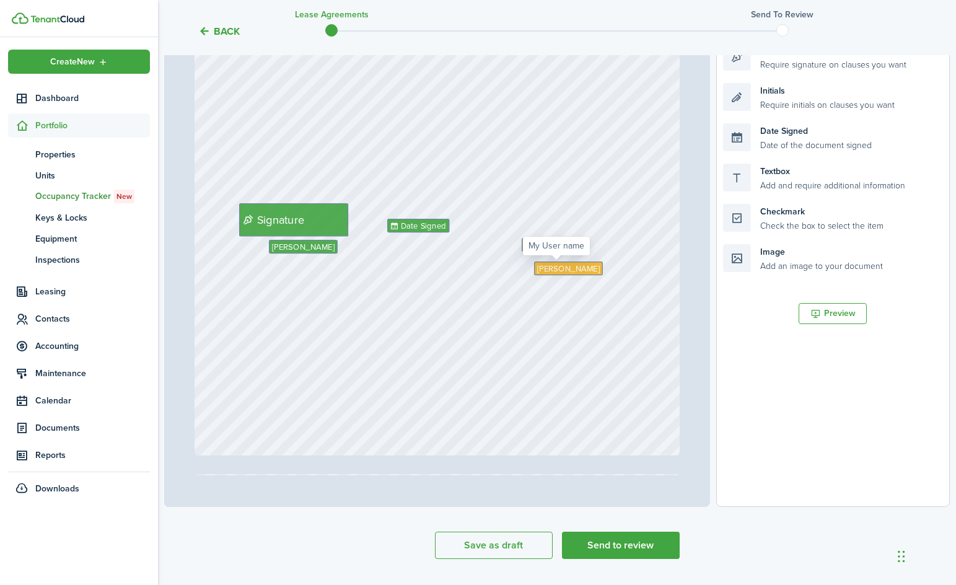
click at [498, 273] on span "[PERSON_NAME]" at bounding box center [568, 268] width 62 height 12
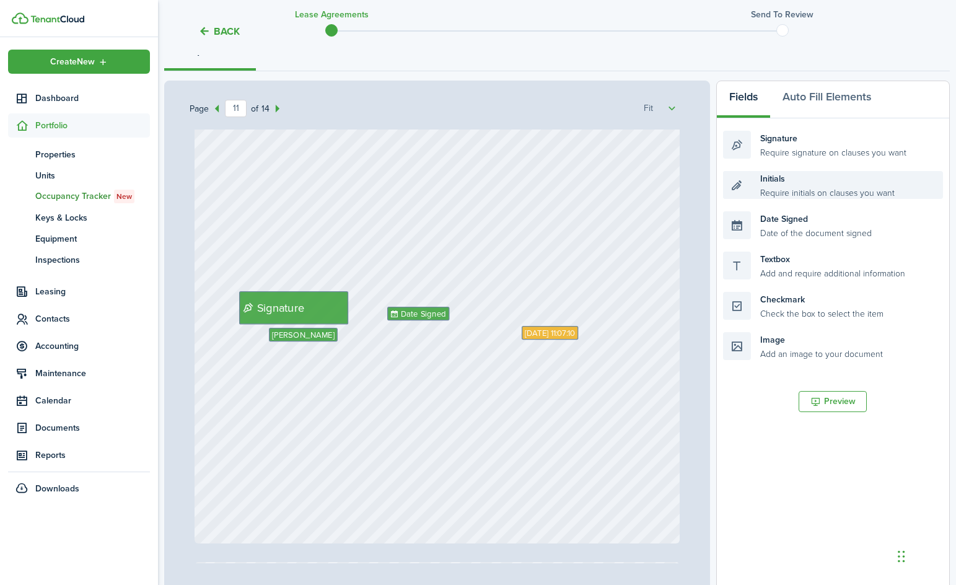
scroll to position [186, 0]
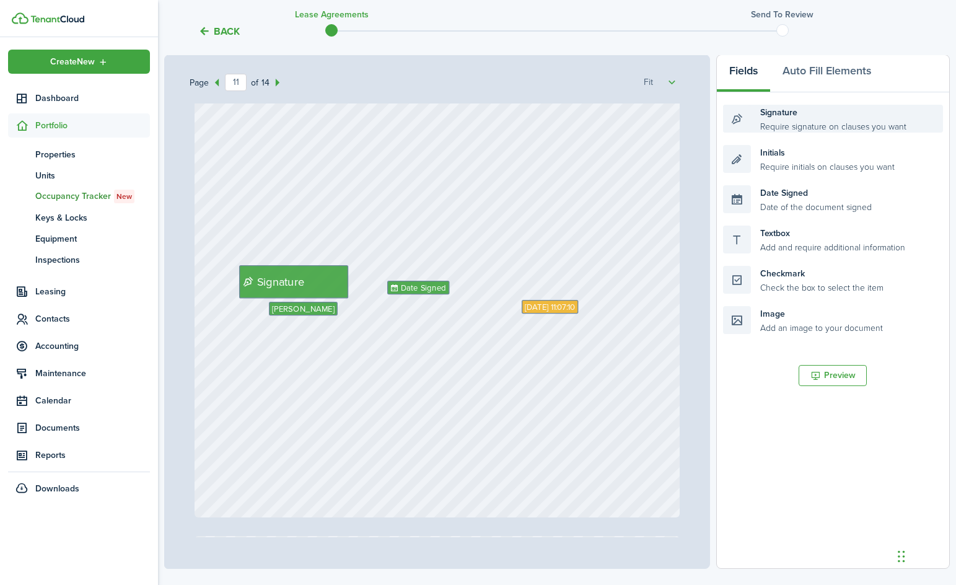
click at [498, 128] on div "Signature Require signature on clauses you want" at bounding box center [833, 119] width 220 height 28
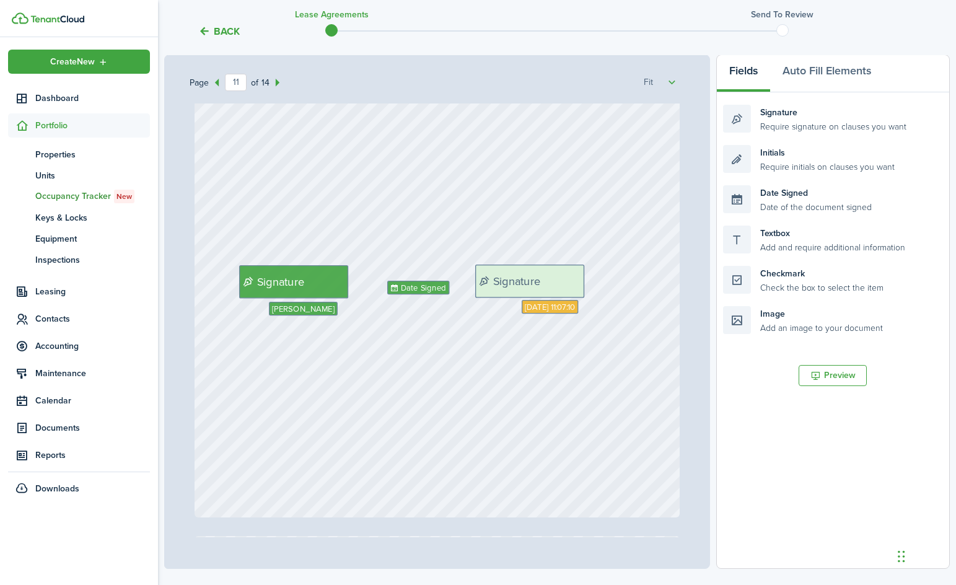
drag, startPoint x: 807, startPoint y: 126, endPoint x: 559, endPoint y: 286, distance: 294.8
click at [498, 286] on div "Page 11 of 14 50% 75% 100% 150% 200% Fit $1,200 Text 5th day of each month Clou…" at bounding box center [556, 312] width 785 height 514
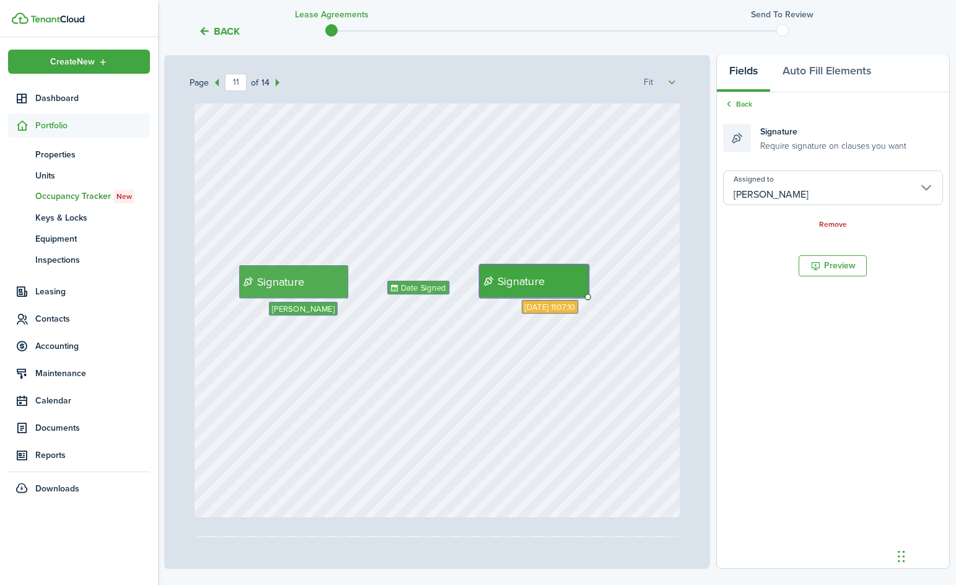
click at [498, 180] on input "[PERSON_NAME]" at bounding box center [833, 187] width 220 height 35
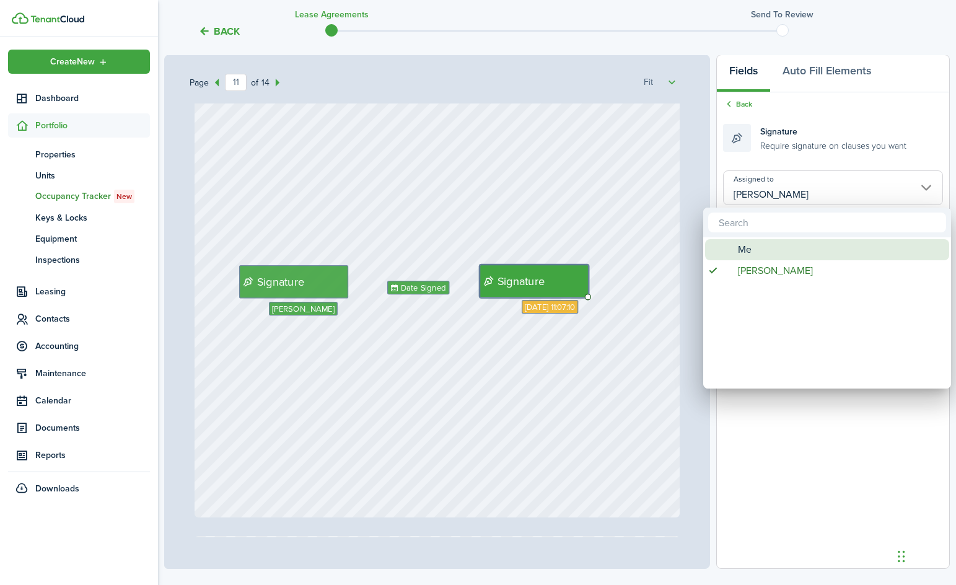
click at [498, 260] on div "Me" at bounding box center [831, 249] width 219 height 21
type input "Me"
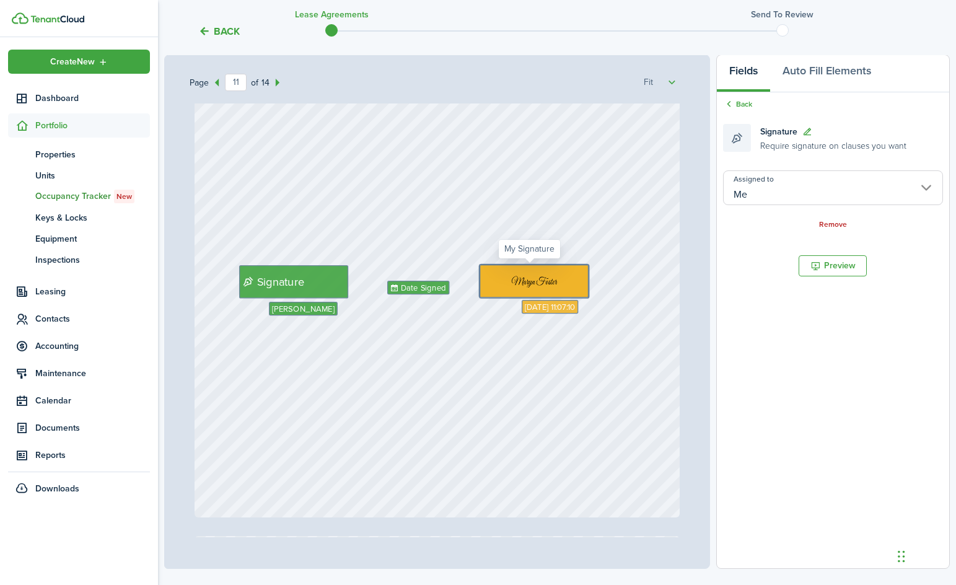
click at [498, 284] on img at bounding box center [534, 280] width 108 height 31
click at [498, 329] on div "Signature [PERSON_NAME] [DATE] 11:07:10 Date Signed" at bounding box center [438, 197] width 486 height 640
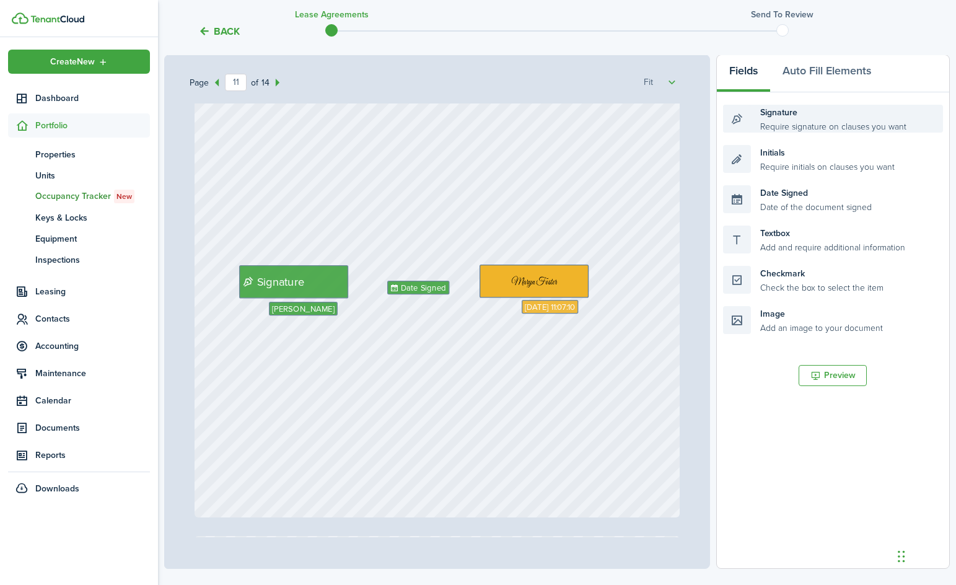
click at [498, 120] on div "Signature Require signature on clauses you want" at bounding box center [833, 119] width 220 height 28
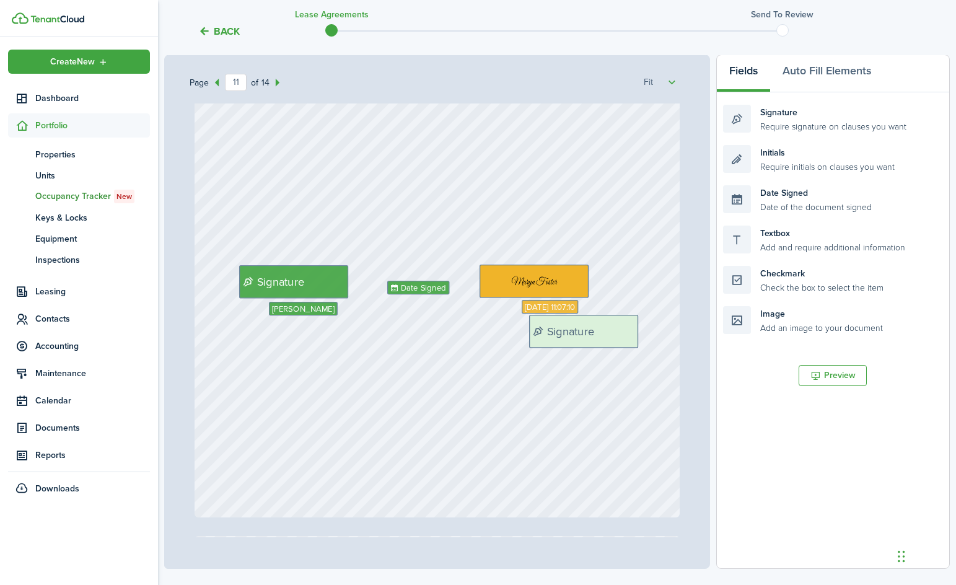
drag, startPoint x: 774, startPoint y: 120, endPoint x: 580, endPoint y: 330, distance: 285.8
click at [498, 330] on div "Page 11 of 14 50% 75% 100% 150% 200% Fit $1,200 Text 5th day of each month Clou…" at bounding box center [556, 312] width 785 height 514
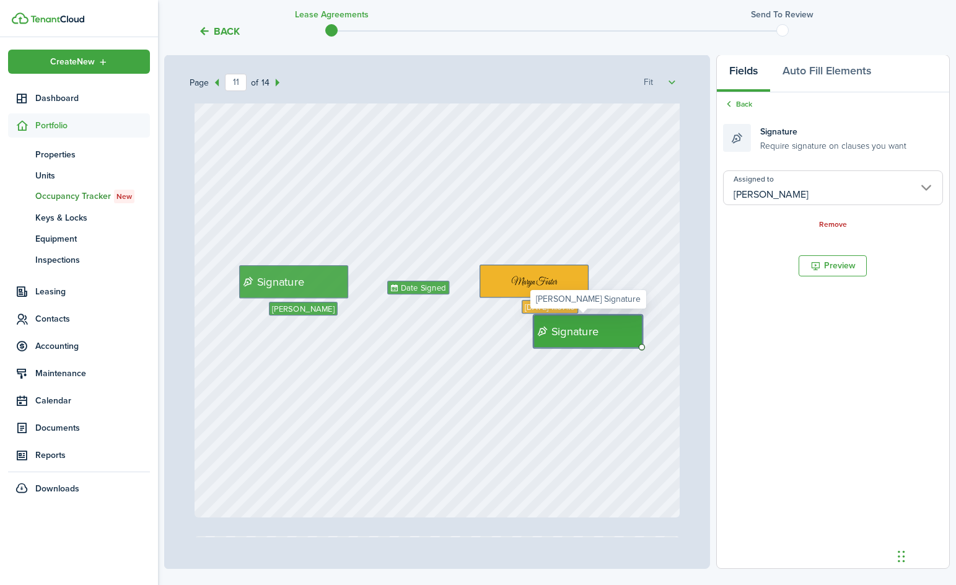
click at [498, 331] on span "Signature" at bounding box center [575, 331] width 48 height 17
click at [498, 172] on input "[PERSON_NAME]" at bounding box center [833, 187] width 220 height 35
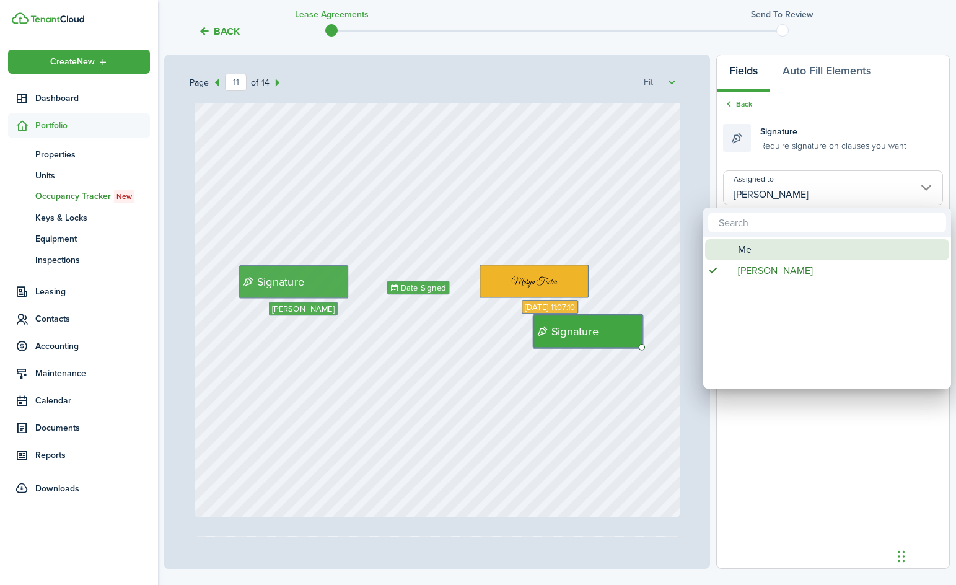
click at [498, 256] on span "Me" at bounding box center [745, 249] width 14 height 21
type input "Me"
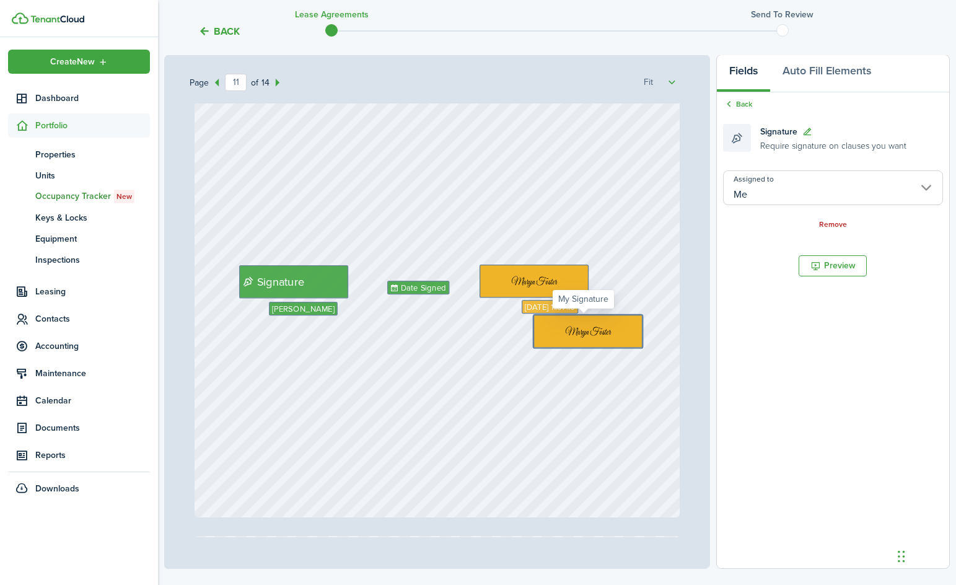
click at [498, 330] on img at bounding box center [588, 330] width 108 height 31
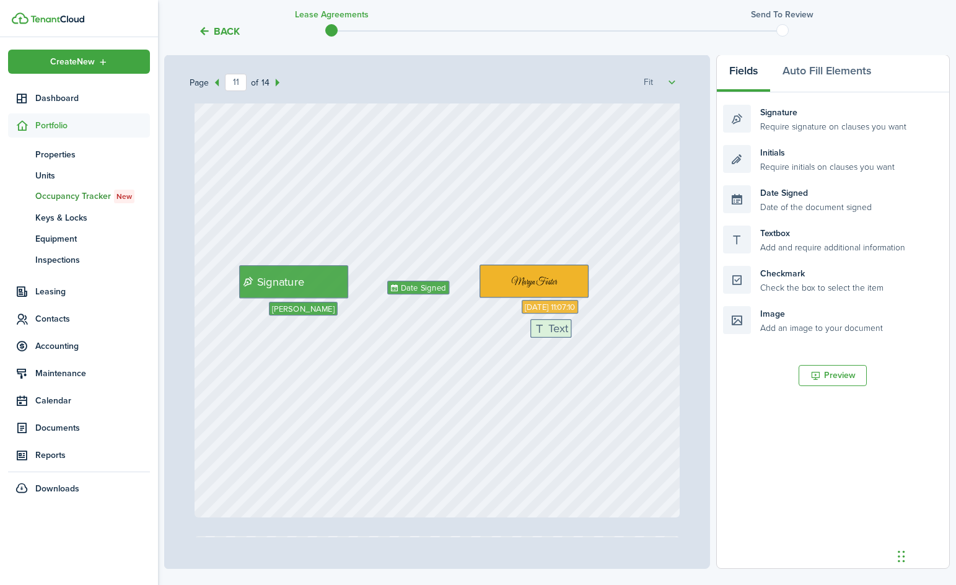
drag, startPoint x: 769, startPoint y: 243, endPoint x: 575, endPoint y: 336, distance: 214.7
click at [498, 336] on div "Page 11 of 14 50% 75% 100% 150% 200% Fit $1,200 Text 5th day of each month Clou…" at bounding box center [556, 312] width 785 height 514
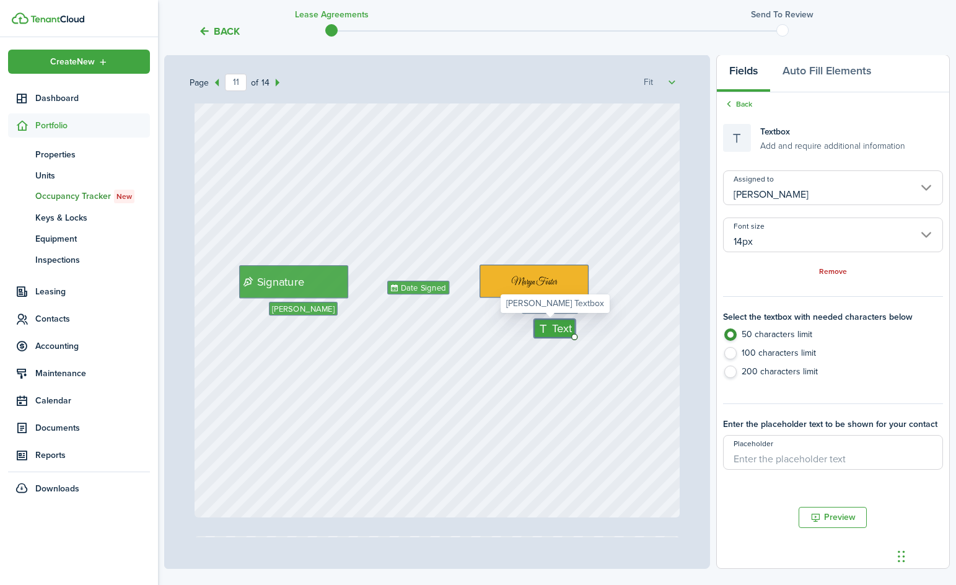
click at [498, 331] on span "Text" at bounding box center [562, 328] width 20 height 17
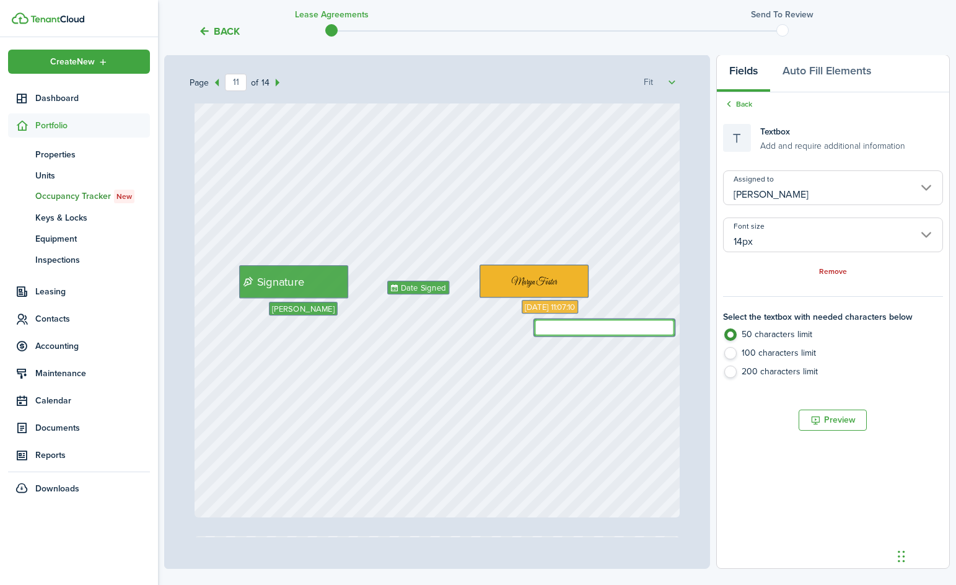
click at [498, 189] on input "[PERSON_NAME]" at bounding box center [833, 187] width 220 height 35
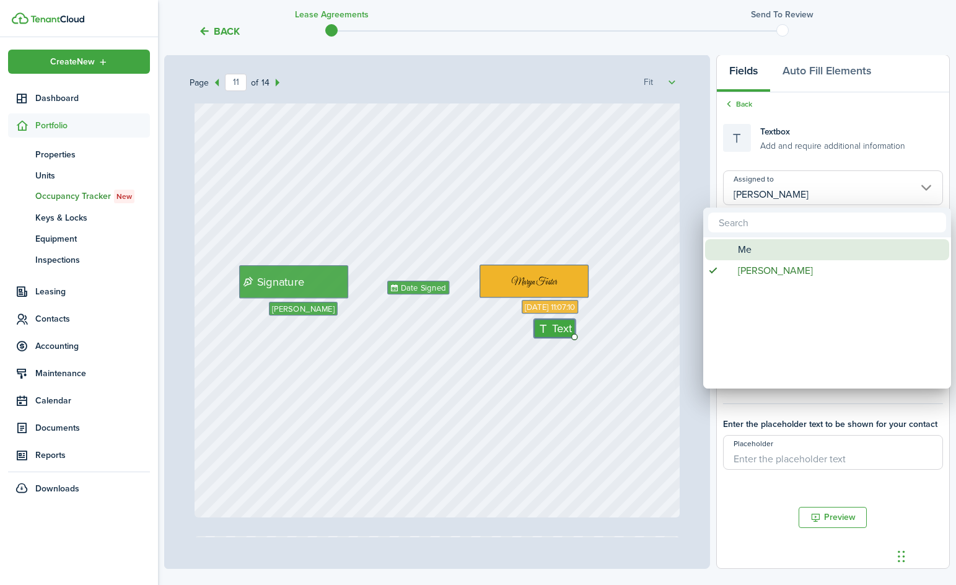
click at [498, 246] on div "Me" at bounding box center [831, 249] width 219 height 21
type input "Me"
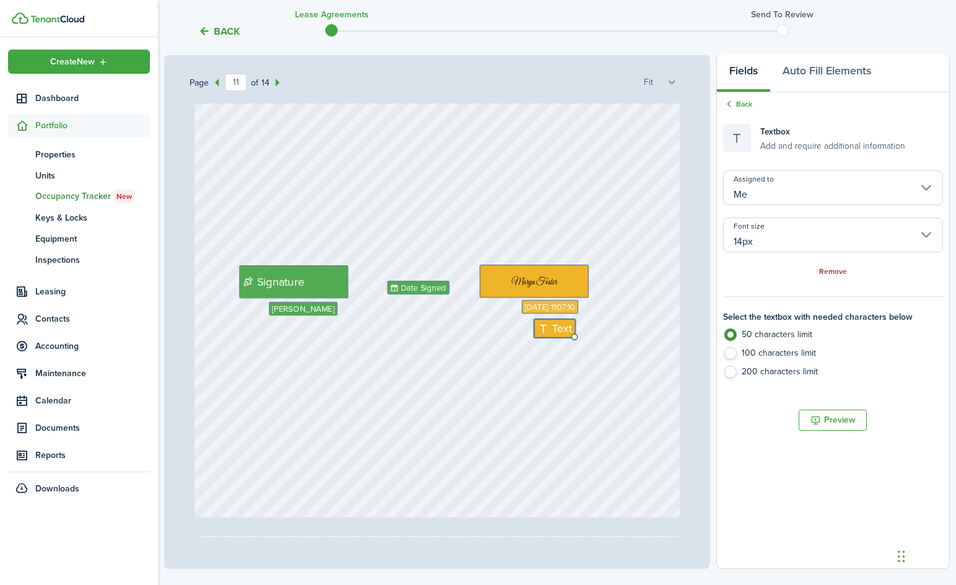
click at [498, 232] on input "14px" at bounding box center [833, 234] width 220 height 35
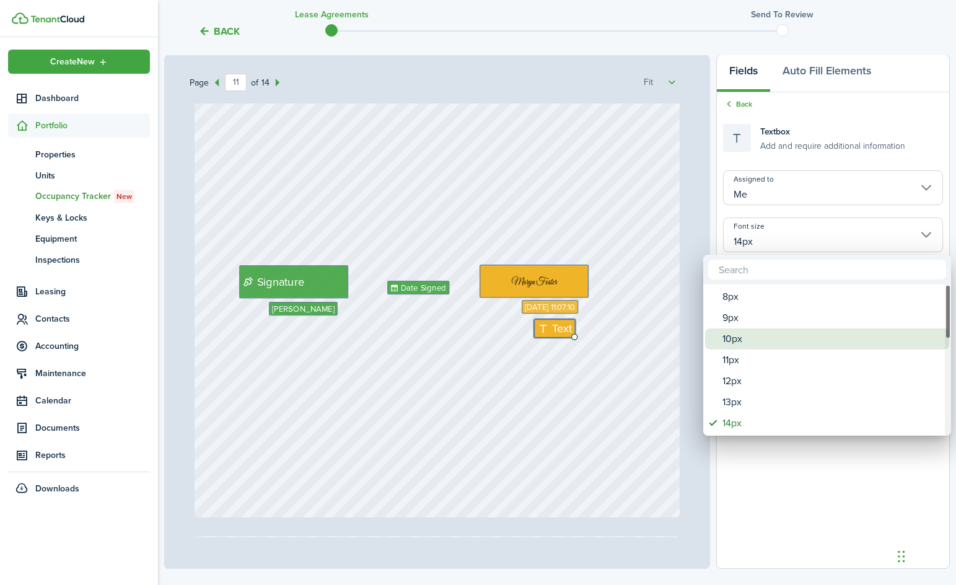
click at [498, 328] on div "10px" at bounding box center [831, 338] width 219 height 21
type input "10px"
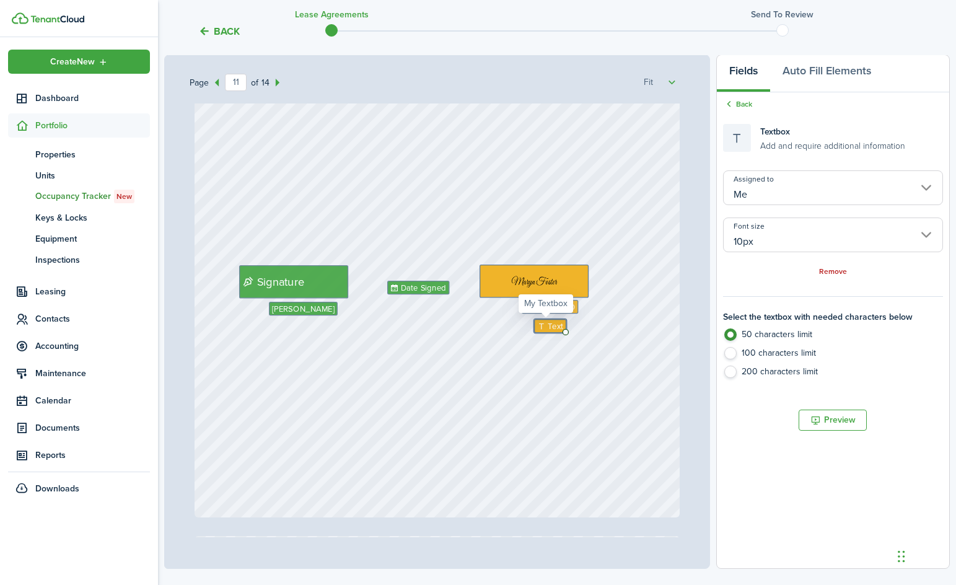
click at [498, 325] on span "Text" at bounding box center [555, 326] width 15 height 12
click at [498, 325] on textarea at bounding box center [585, 325] width 103 height 13
type textarea "[PERSON_NAME]: [PERSON_NAME] assistant to the P"
click at [498, 381] on label "200 characters limit" at bounding box center [833, 374] width 220 height 19
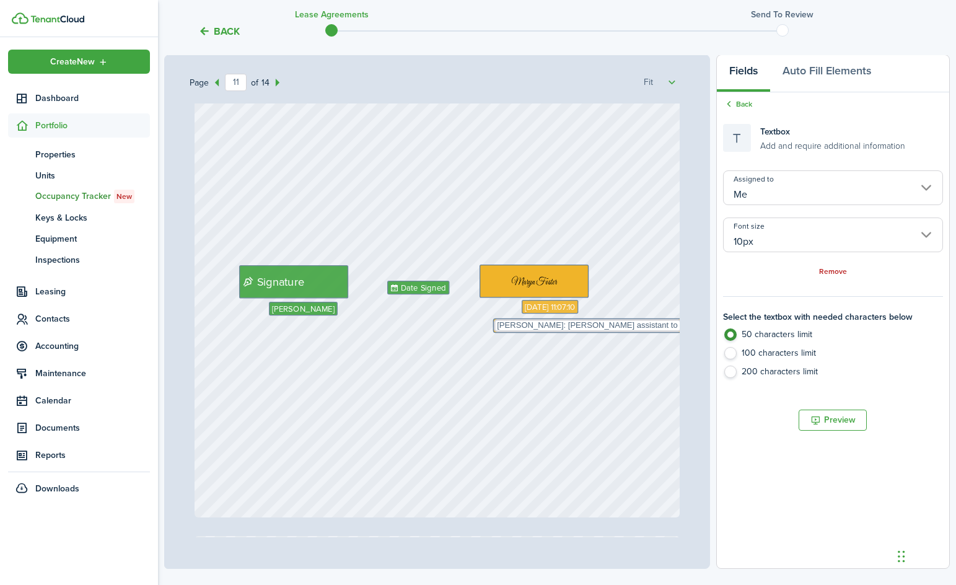
radio input "false"
radio input "true"
click at [498, 376] on label "200 characters limit" at bounding box center [833, 374] width 220 height 19
click at [498, 320] on textarea "[PERSON_NAME]: [PERSON_NAME] assistant to the P" at bounding box center [588, 325] width 188 height 13
click at [498, 328] on textarea "[PERSON_NAME]: [PERSON_NAME] assistant to the P" at bounding box center [588, 325] width 188 height 13
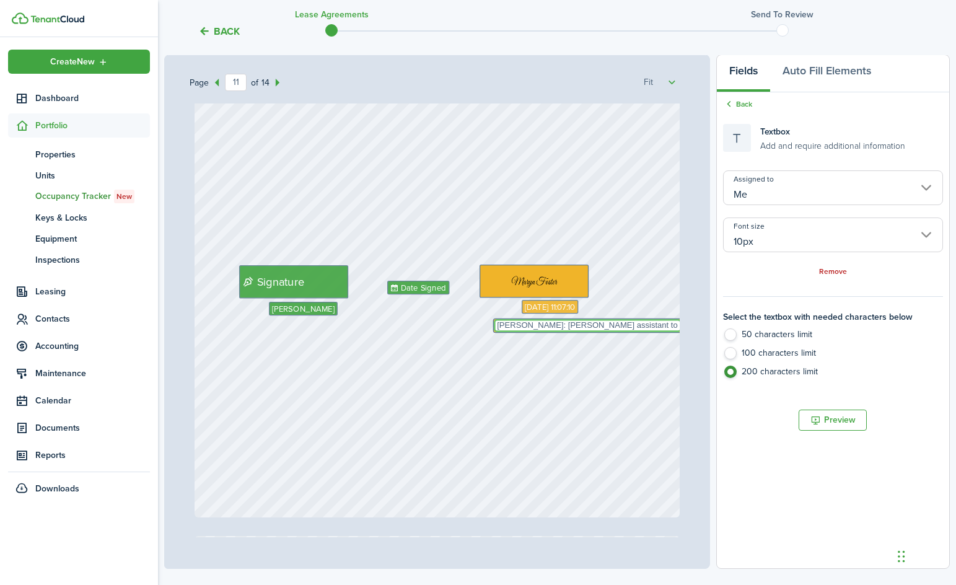
click at [498, 328] on textarea "[PERSON_NAME]: [PERSON_NAME] assistant to the P" at bounding box center [588, 325] width 188 height 13
click at [498, 330] on textarea "[PERSON_NAME]: [PERSON_NAME] assistant to the P" at bounding box center [588, 325] width 188 height 13
click at [498, 326] on textarea "[PERSON_NAME]: [PERSON_NAME] assistant to the P" at bounding box center [588, 325] width 188 height 13
type textarea "[PERSON_NAME]: [PERSON_NAME] assistant to the PM"
click at [498, 395] on div "Signature [PERSON_NAME] [DATE] 11:07:10 Date Signed Text [PERSON_NAME]: [PERSON…" at bounding box center [438, 197] width 486 height 640
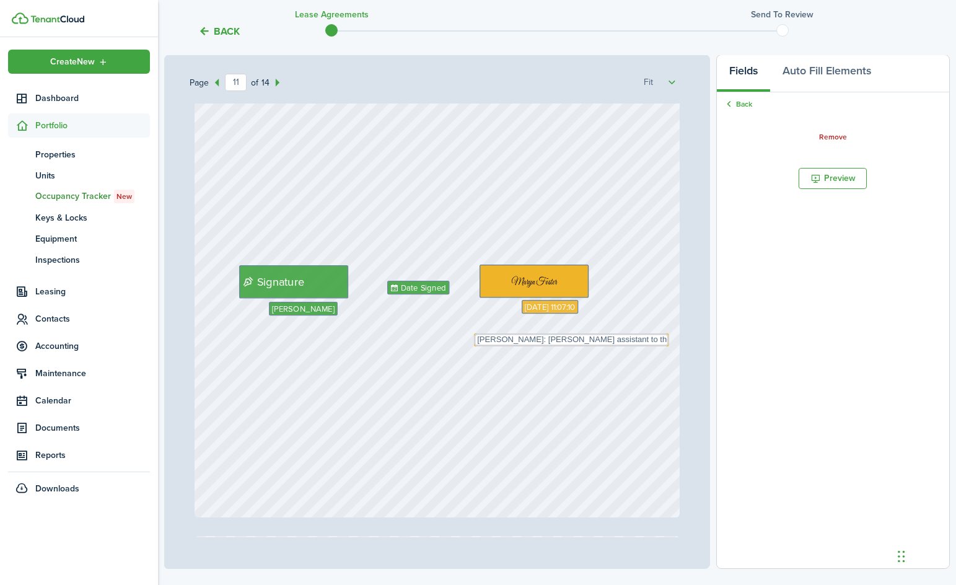
drag, startPoint x: 597, startPoint y: 326, endPoint x: 588, endPoint y: 340, distance: 16.4
click at [498, 385] on div "Signature [PERSON_NAME] [DATE] 11:07:10 Date Signed Text [PERSON_NAME]: [PERSON…" at bounding box center [438, 197] width 486 height 640
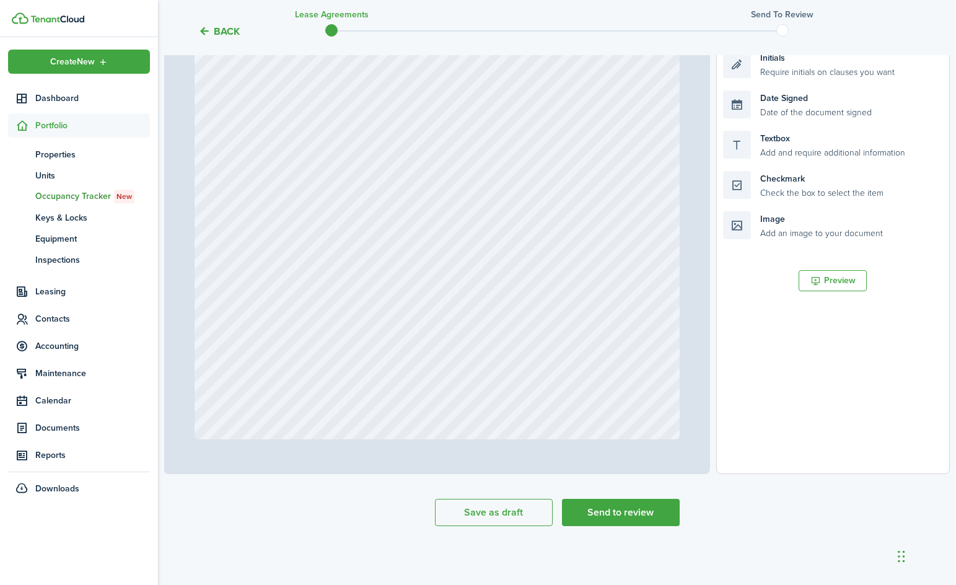
scroll to position [0, 0]
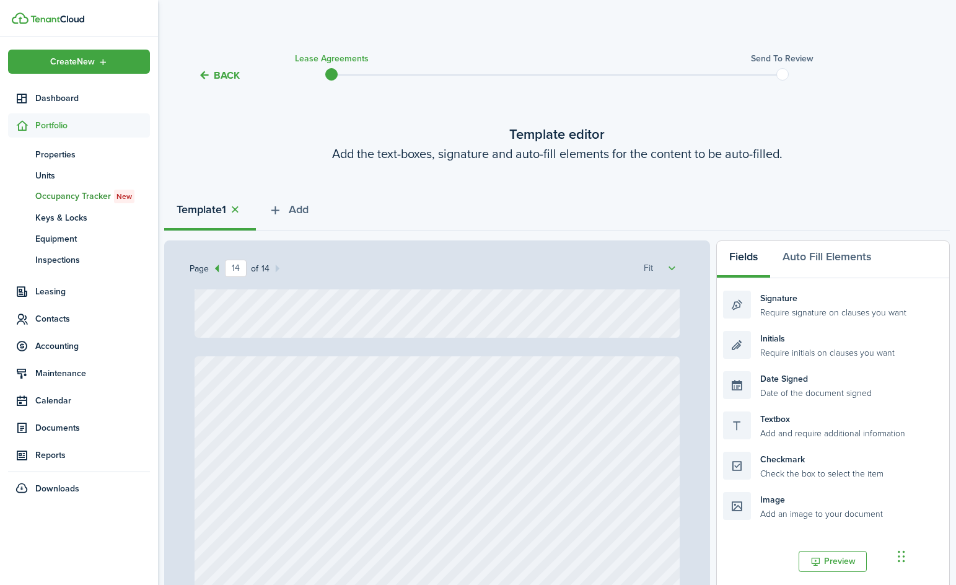
type input "13"
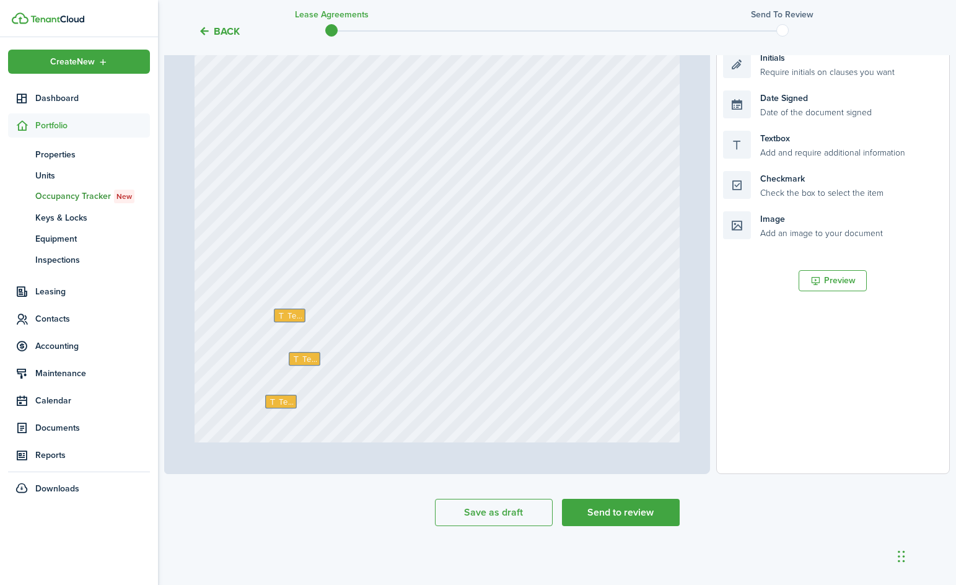
scroll to position [8031, 0]
click at [281, 258] on icon at bounding box center [283, 254] width 11 height 8
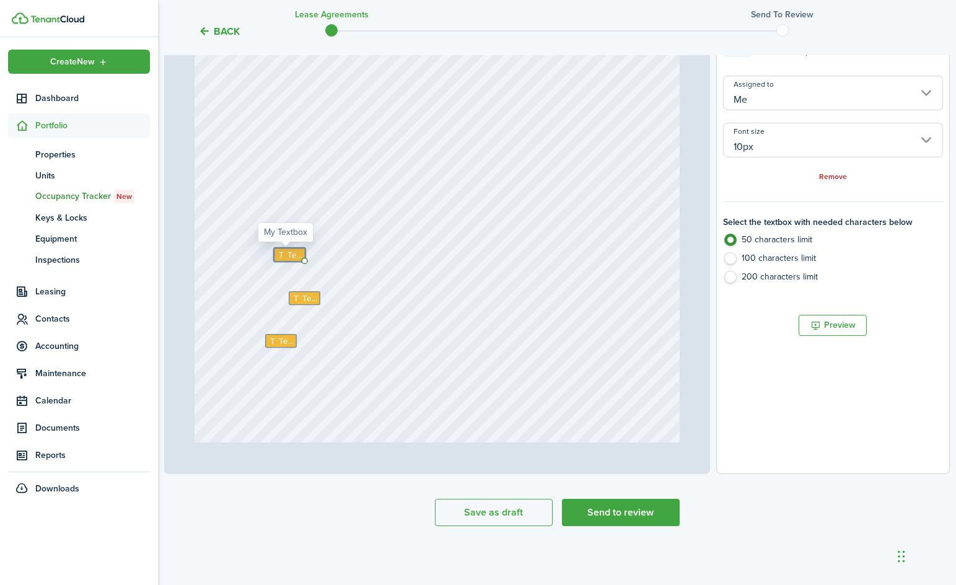
click at [281, 258] on icon at bounding box center [283, 254] width 11 height 8
type textarea "Cloud 9 Management"
click at [274, 339] on icon at bounding box center [273, 340] width 11 height 8
type textarea "[PERSON_NAME] or [PERSON_NAME]"
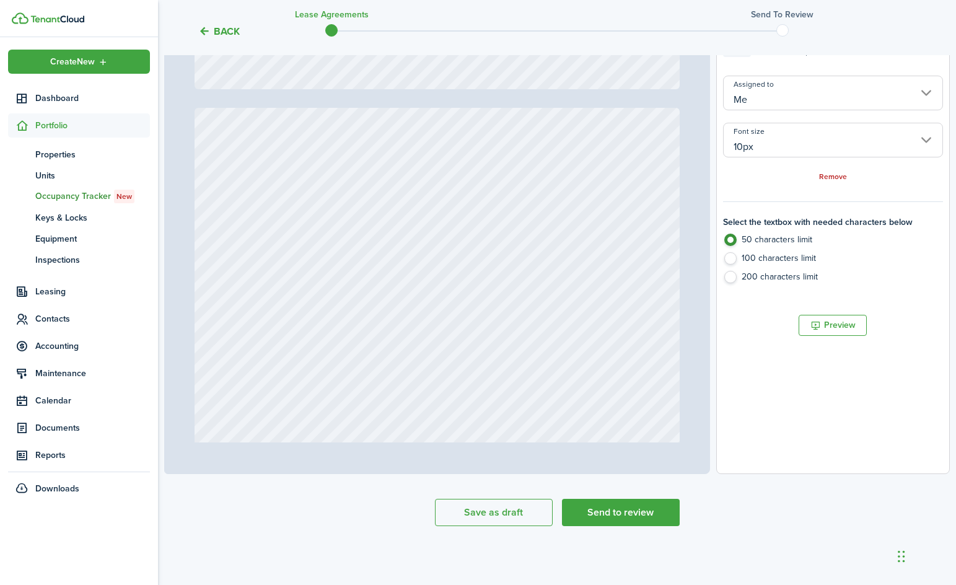
type input "14"
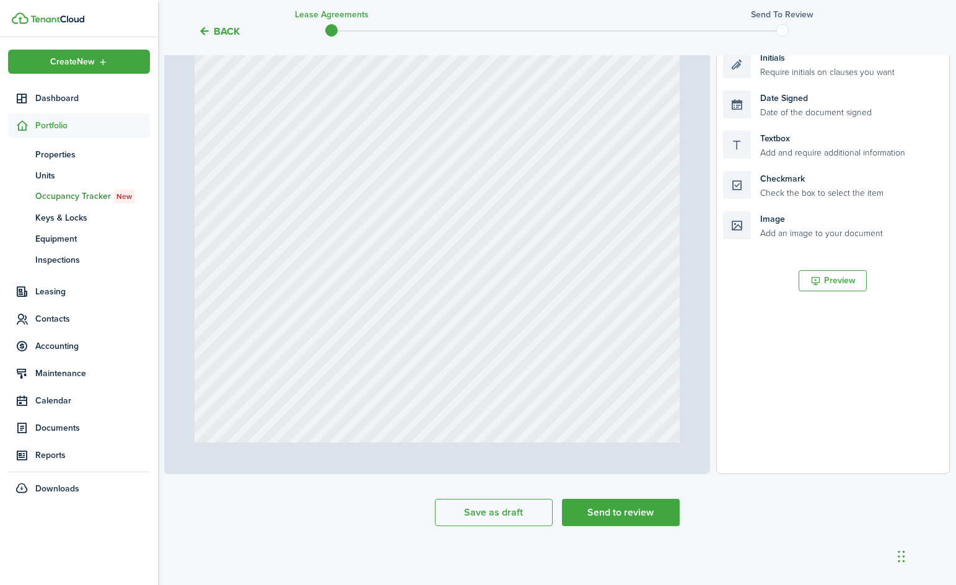
scroll to position [8774, 0]
type textarea "[PERSON_NAME] or [PERSON_NAME]"
click at [498, 508] on button "Send to review" at bounding box center [621, 512] width 118 height 27
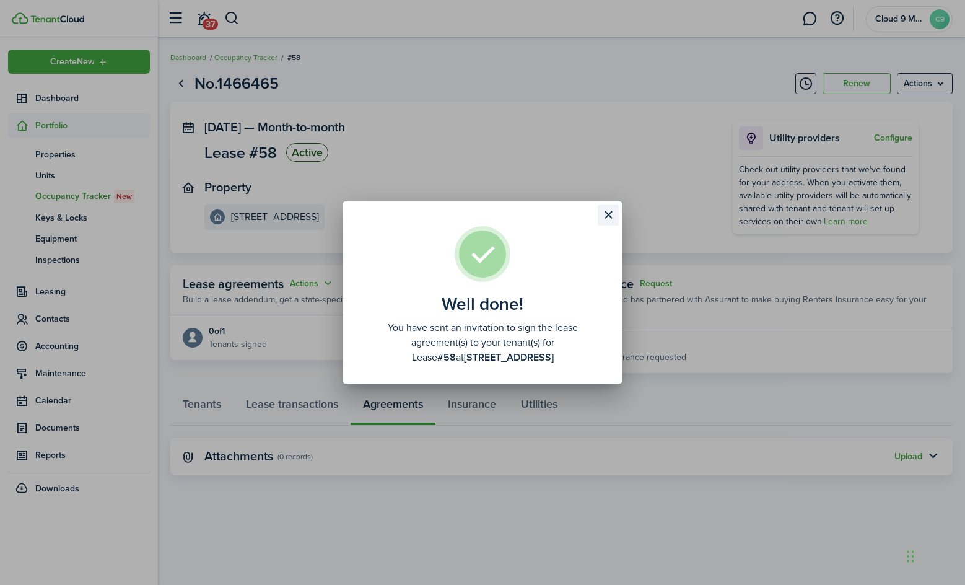
click at [498, 221] on button "Close modal" at bounding box center [608, 214] width 21 height 21
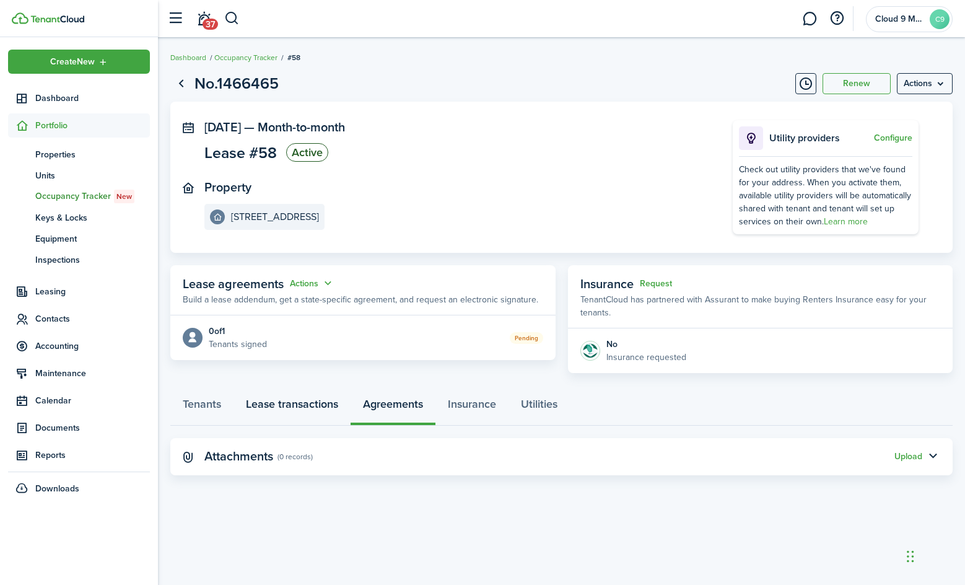
click at [262, 399] on link "Lease transactions" at bounding box center [292, 406] width 117 height 37
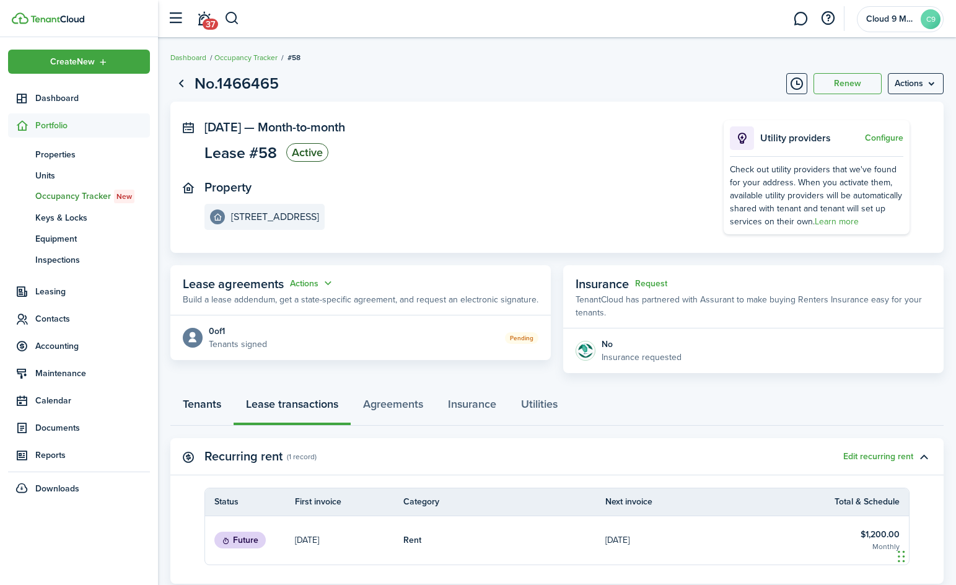
click at [214, 408] on link "Tenants" at bounding box center [201, 406] width 63 height 37
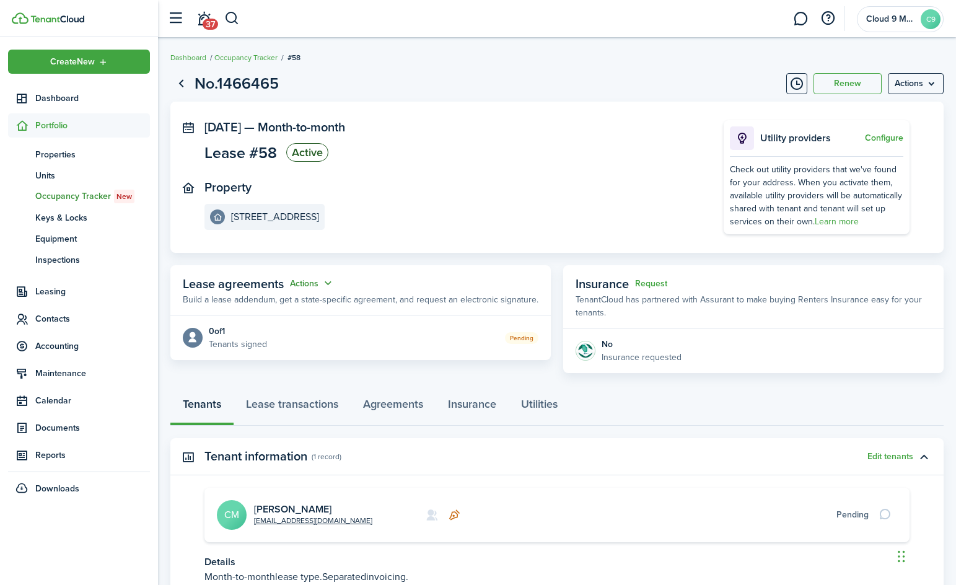
click at [306, 286] on button "Actions" at bounding box center [312, 283] width 45 height 14
click at [286, 299] on link "Edit" at bounding box center [281, 308] width 108 height 22
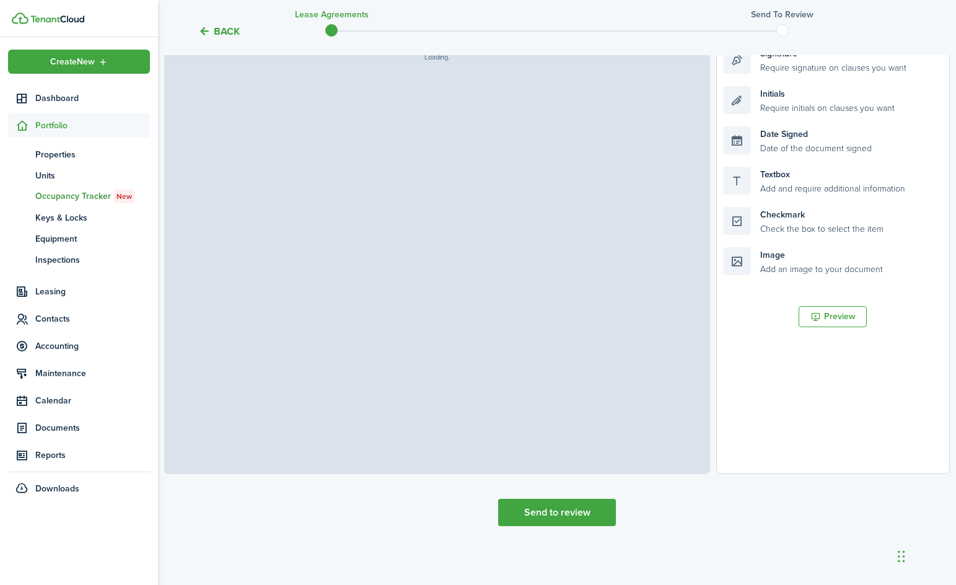
scroll to position [183, 0]
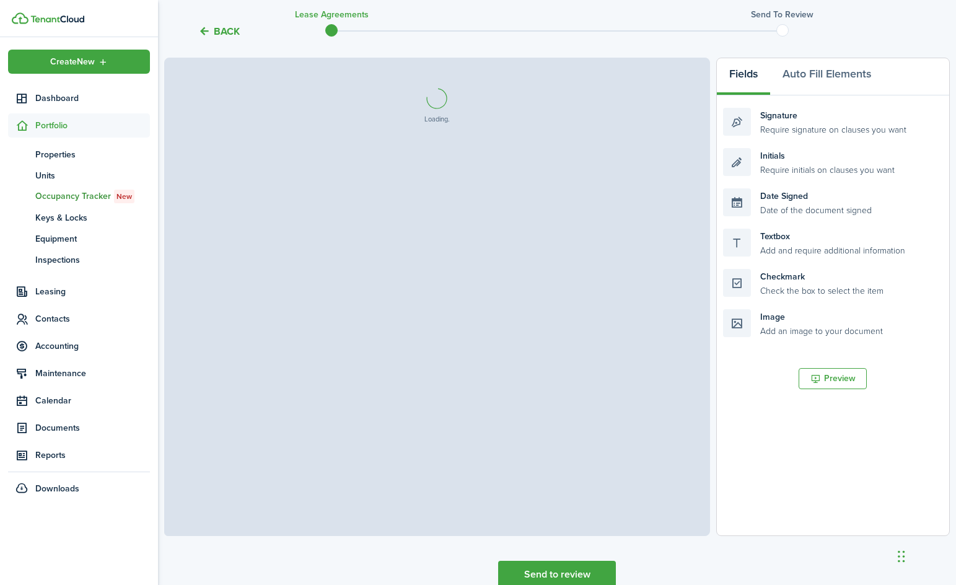
select select "fit"
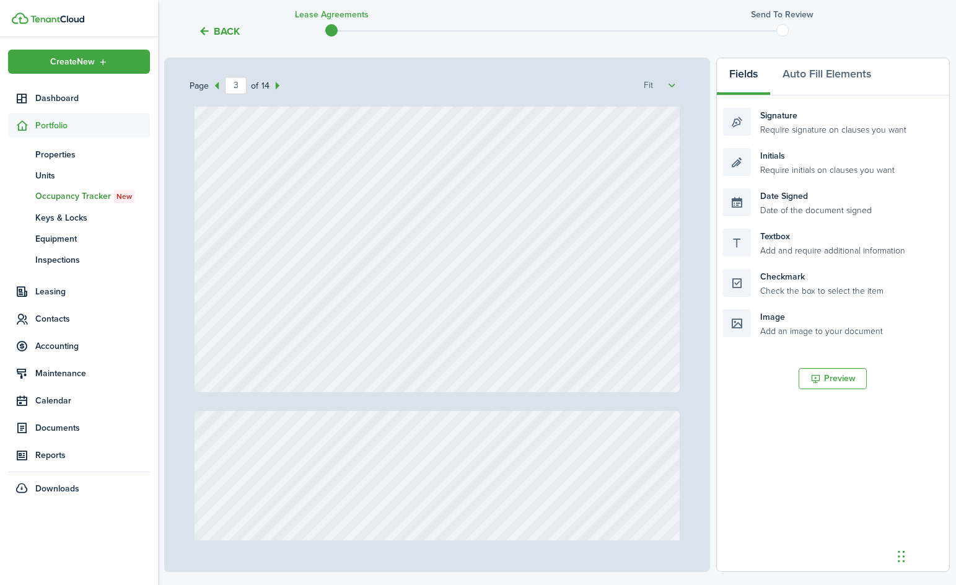
type input "4"
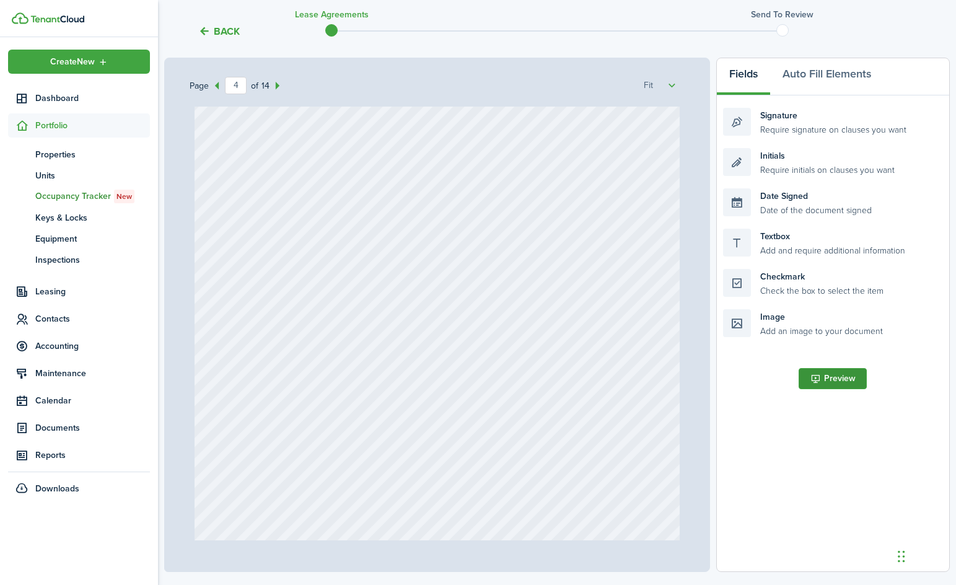
click at [498, 379] on button "Preview" at bounding box center [832, 378] width 68 height 21
